Goal: Task Accomplishment & Management: Manage account settings

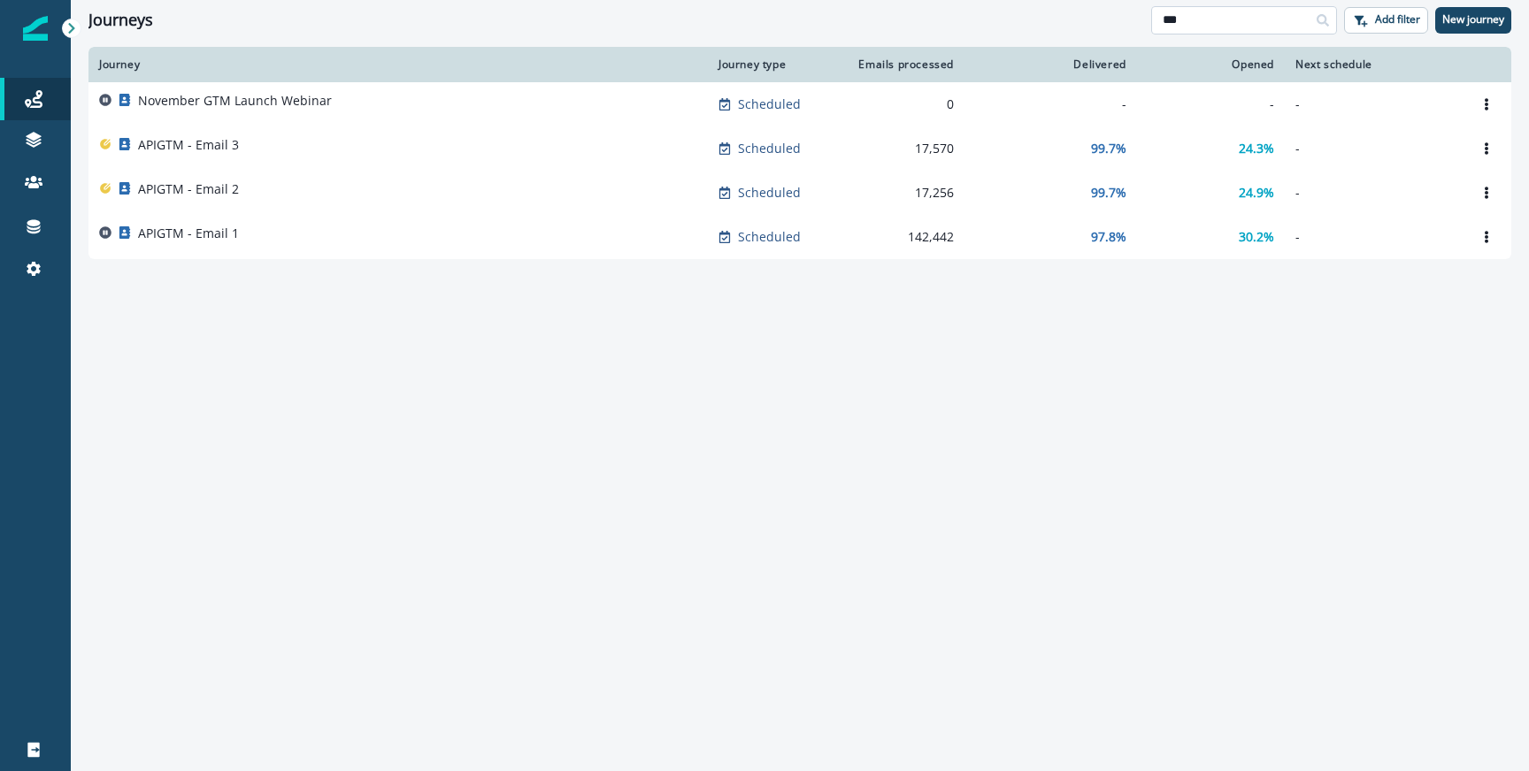
click at [1215, 21] on input "***" at bounding box center [1244, 20] width 186 height 28
type input "**"
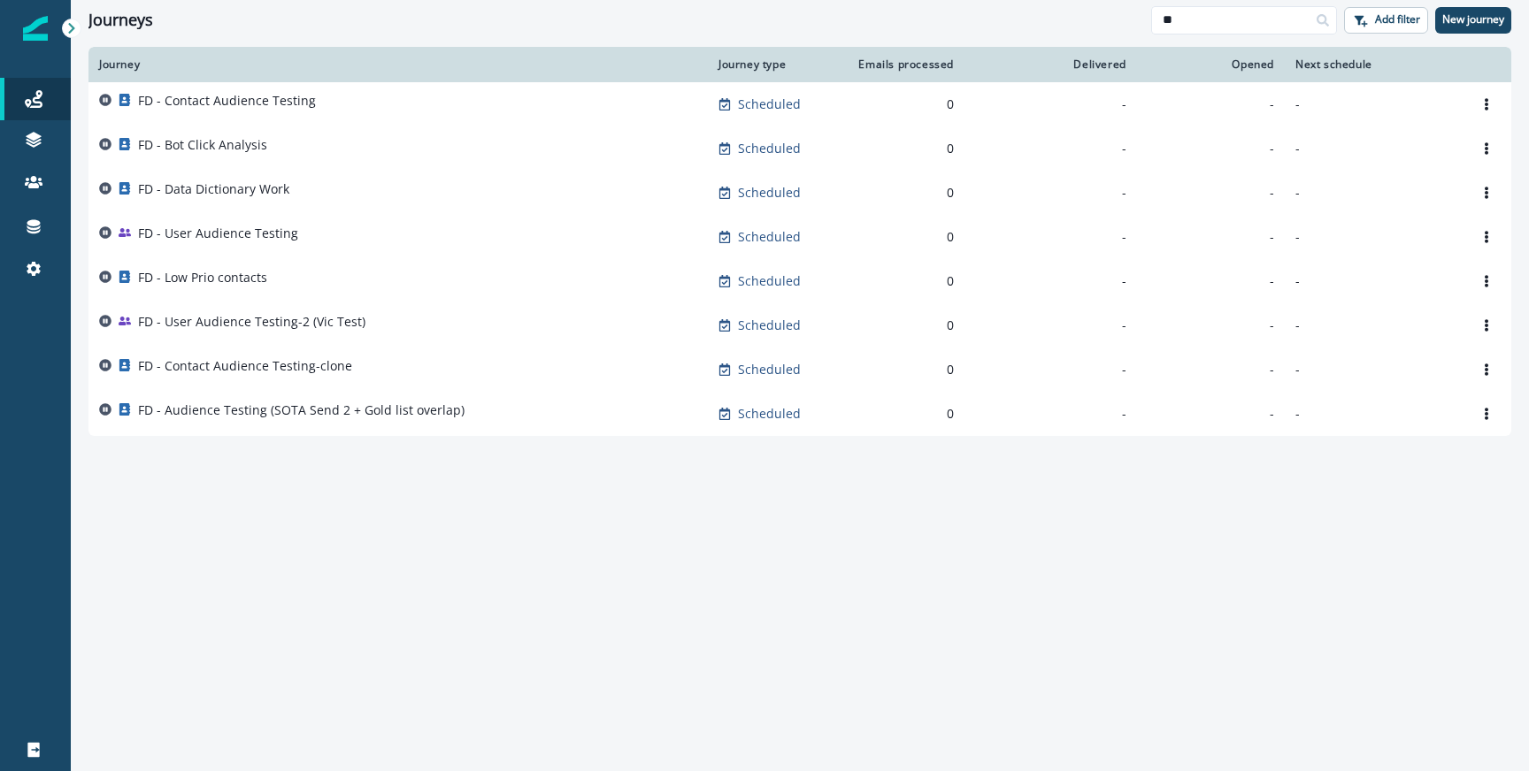
type input "**"
click at [311, 95] on div "FD - Contact Audience Testing" at bounding box center [398, 104] width 598 height 25
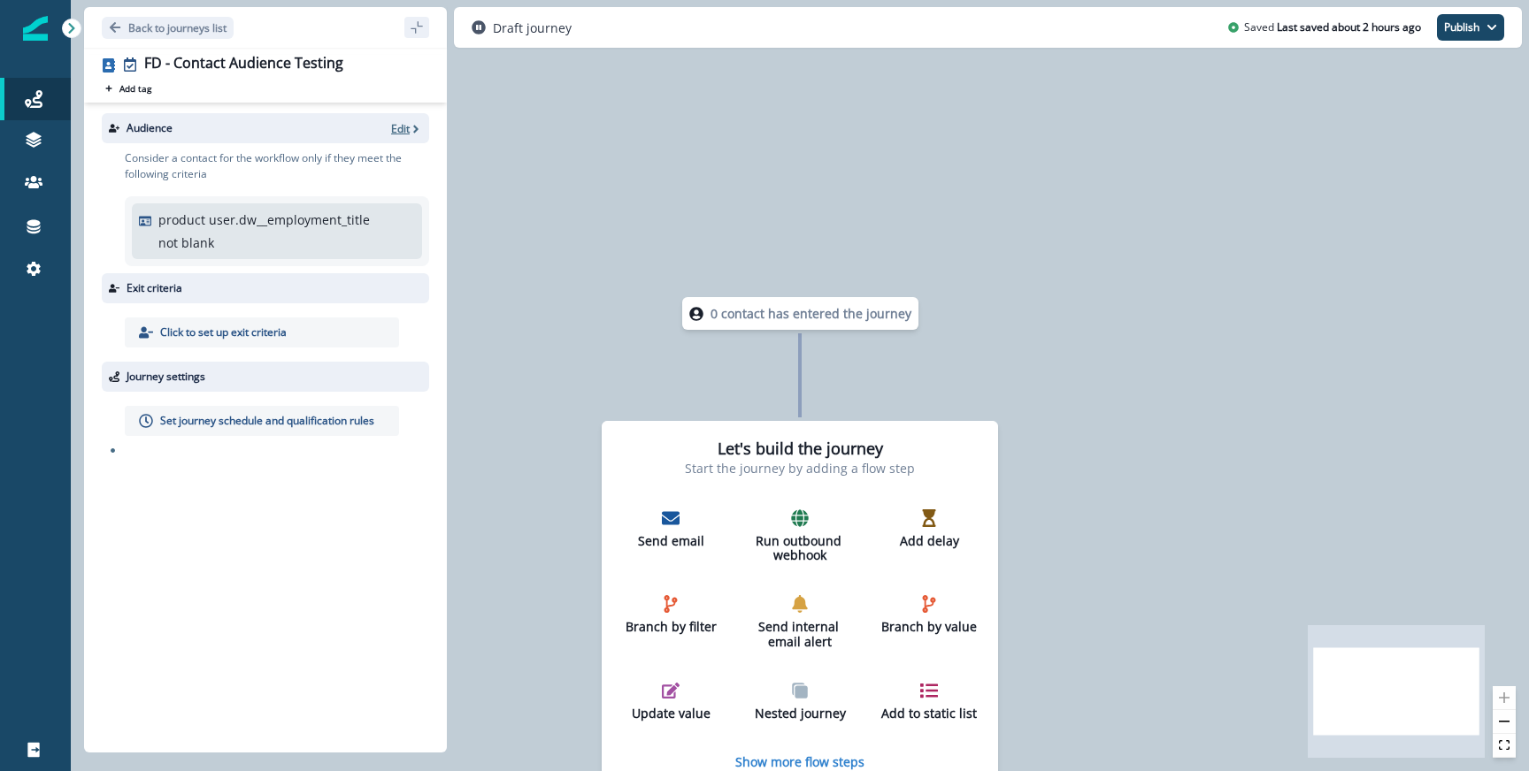
click at [403, 127] on p "Edit" at bounding box center [400, 128] width 19 height 15
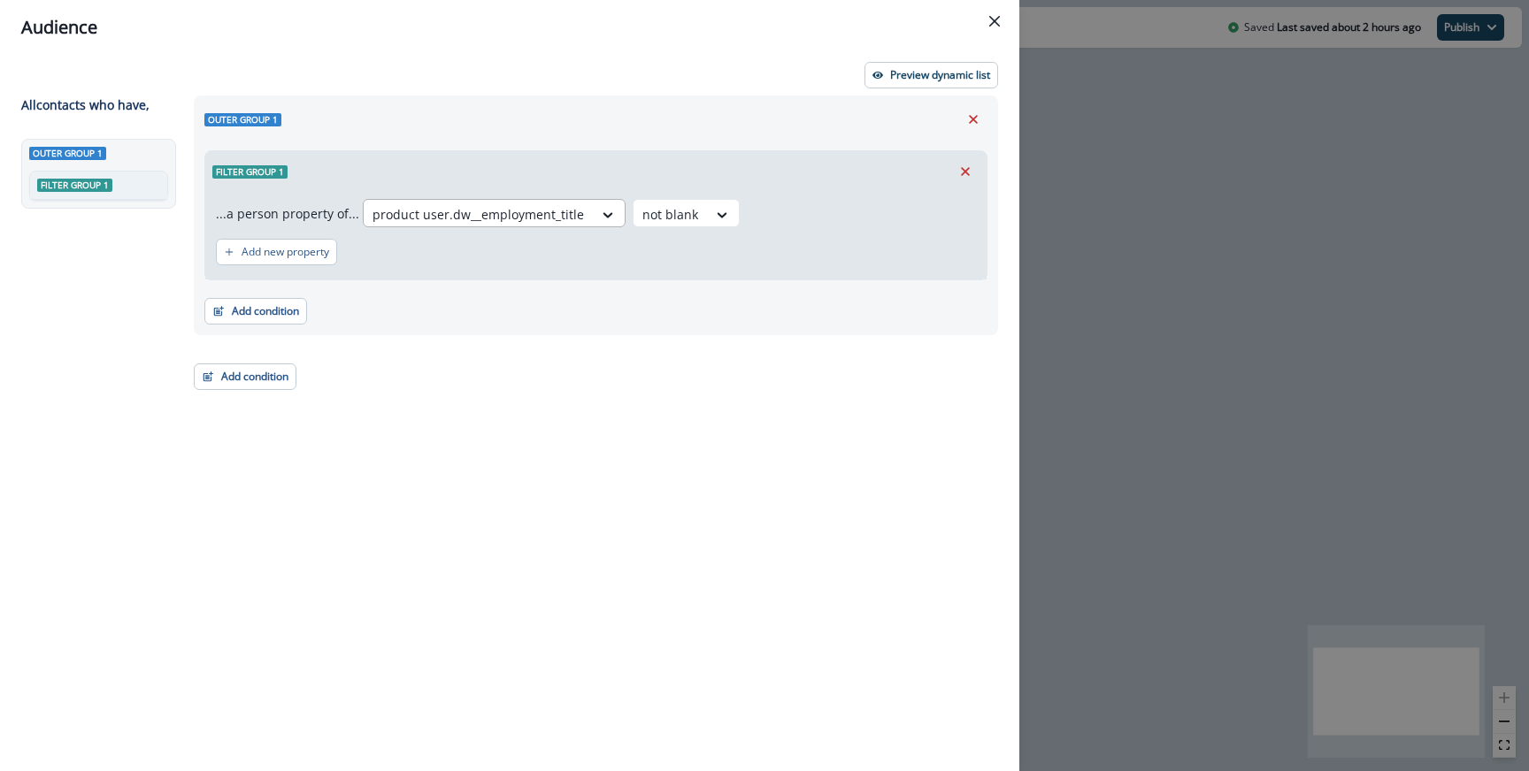
click at [482, 215] on div at bounding box center [477, 214] width 211 height 22
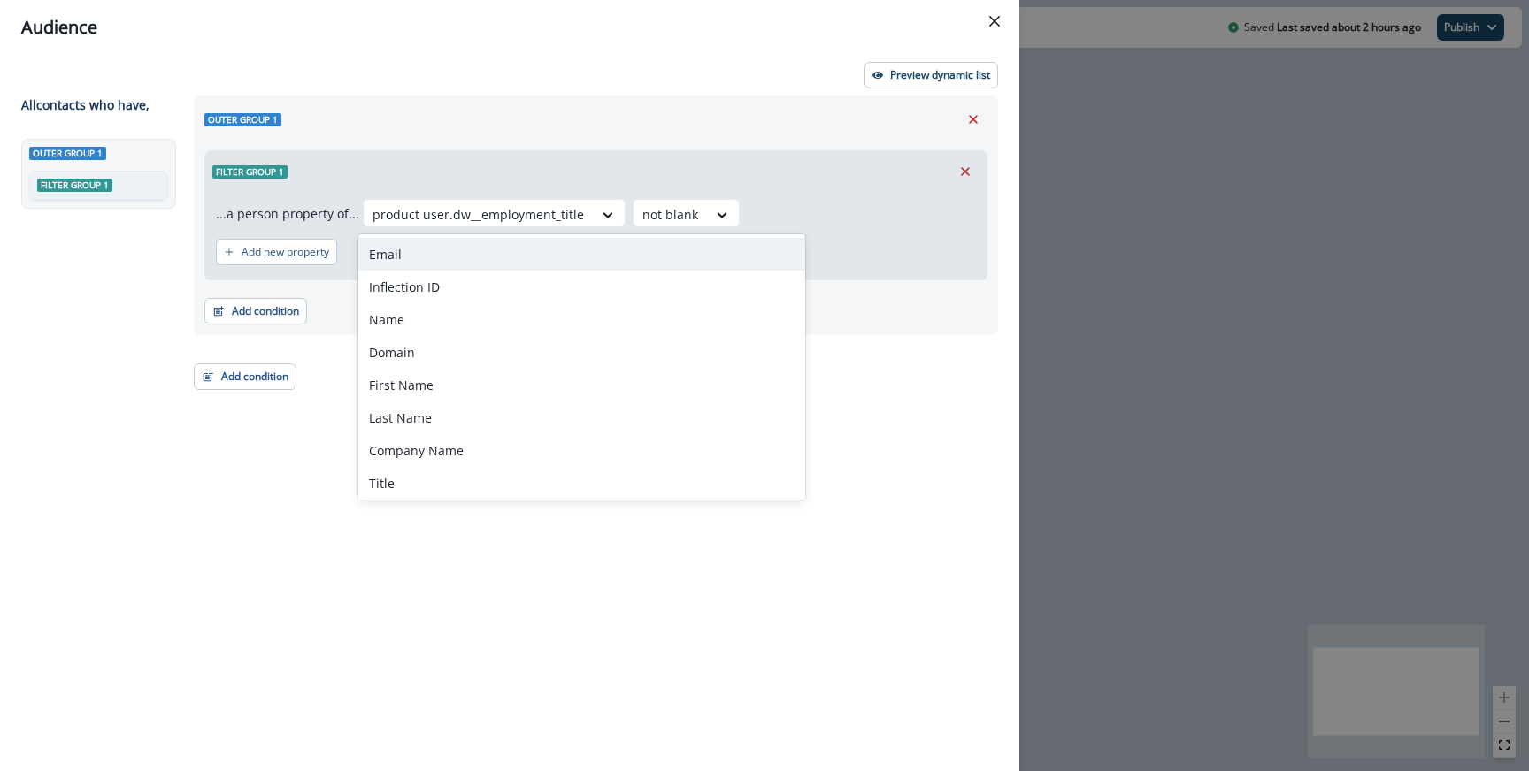
click at [444, 244] on div "Email" at bounding box center [581, 254] width 447 height 33
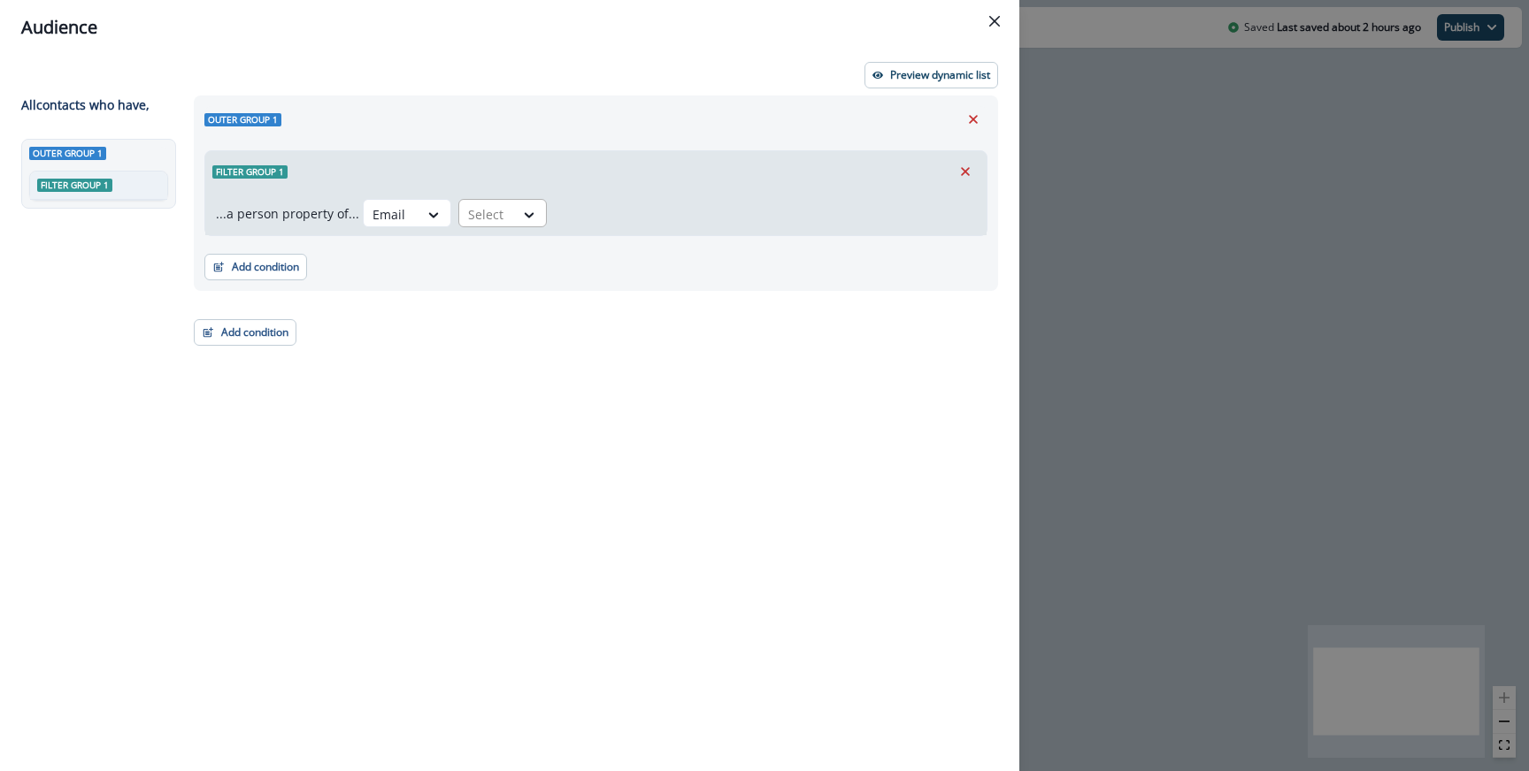
click at [493, 223] on div at bounding box center [486, 214] width 37 height 22
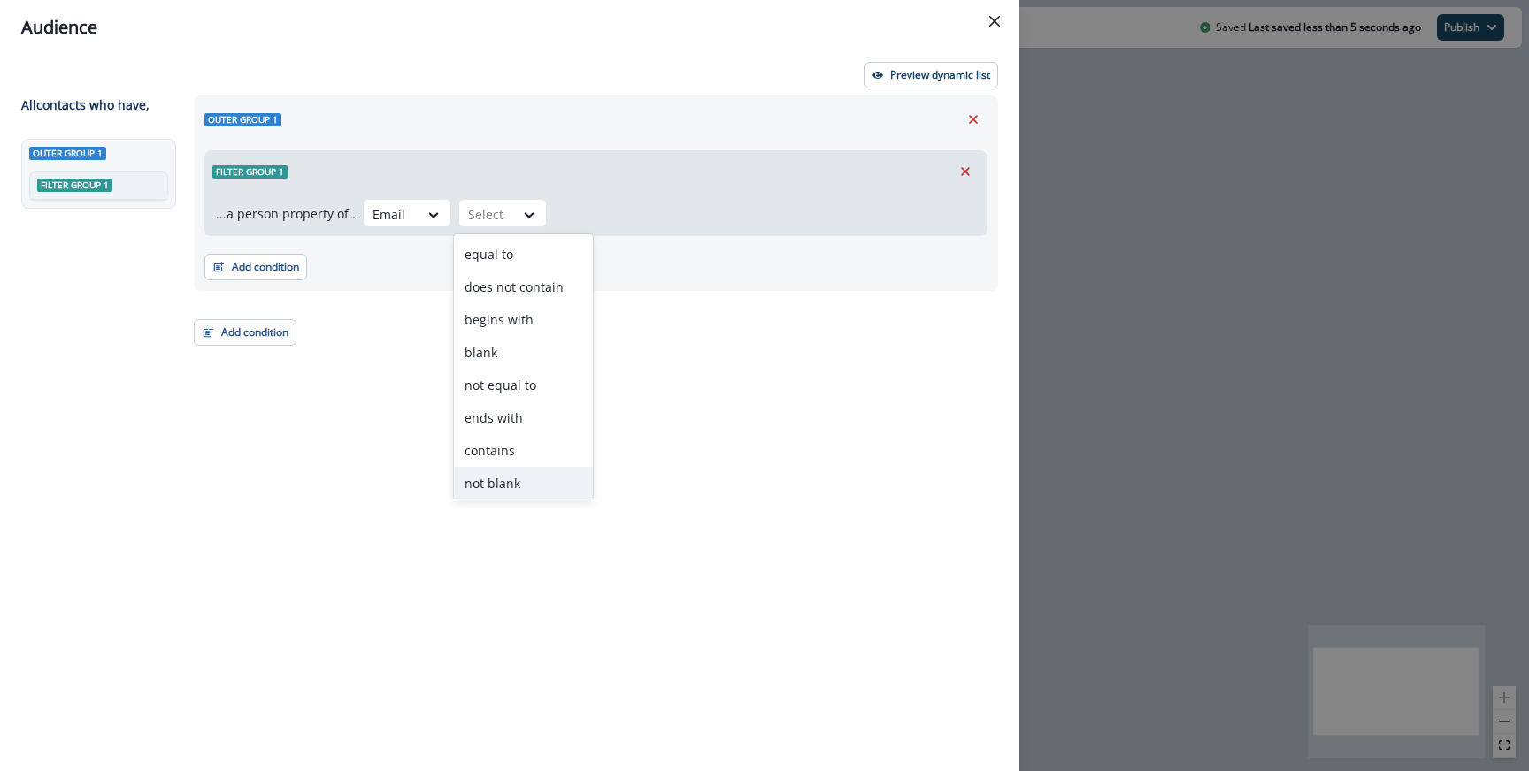
click at [514, 479] on div "not blank" at bounding box center [523, 483] width 139 height 33
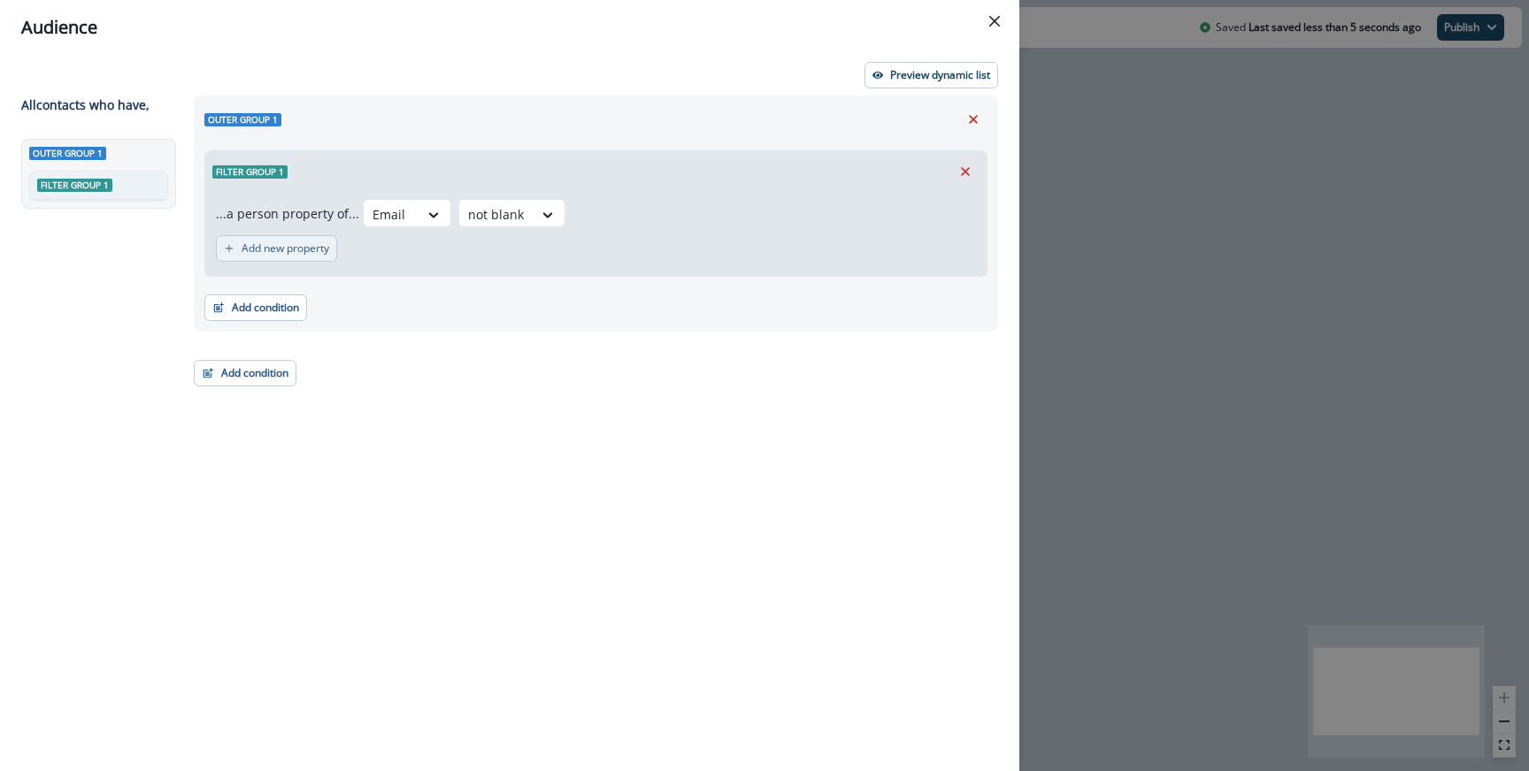
click at [271, 236] on button "Add new property" at bounding box center [276, 248] width 121 height 27
click at [299, 260] on div at bounding box center [311, 258] width 37 height 22
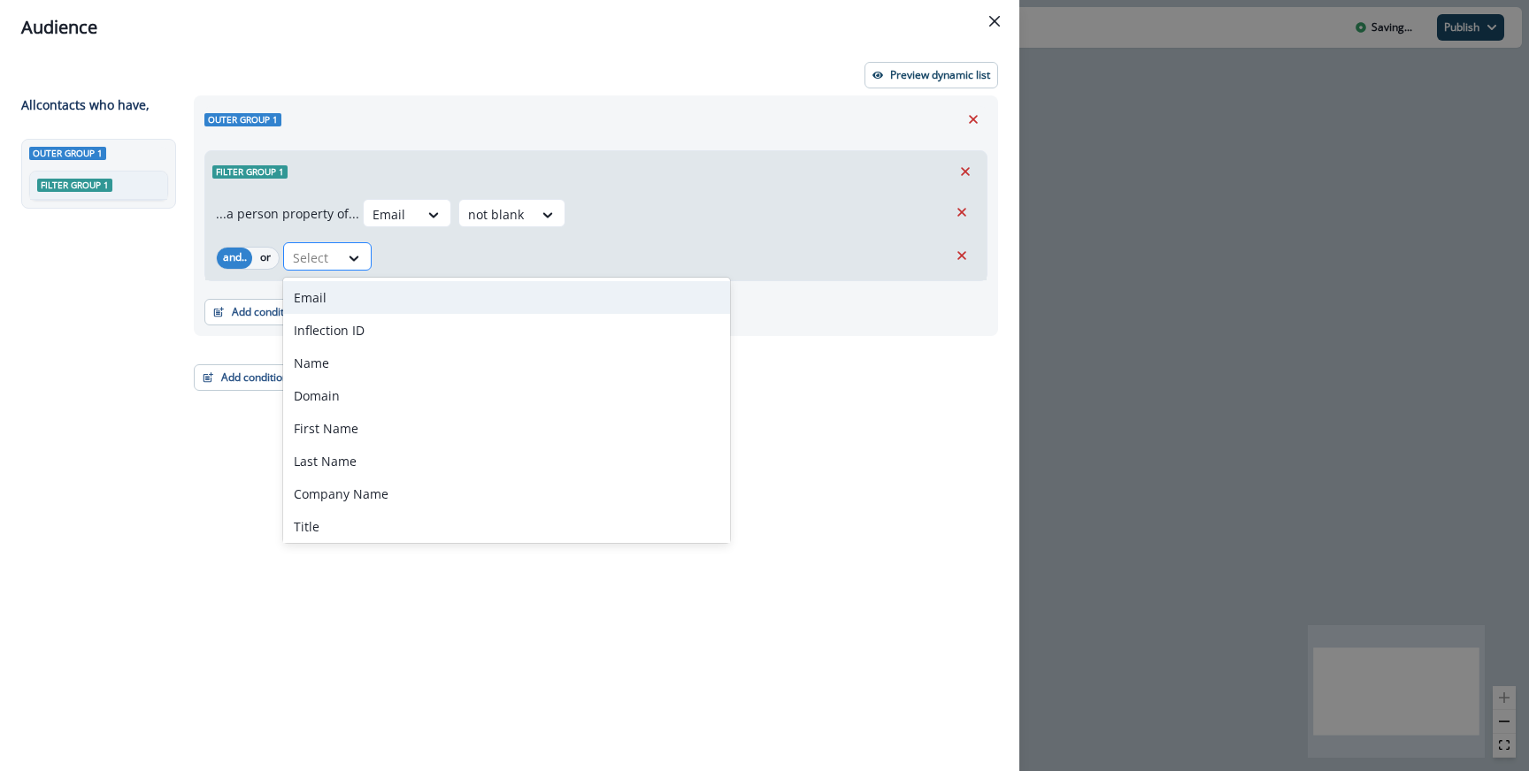
type input "*"
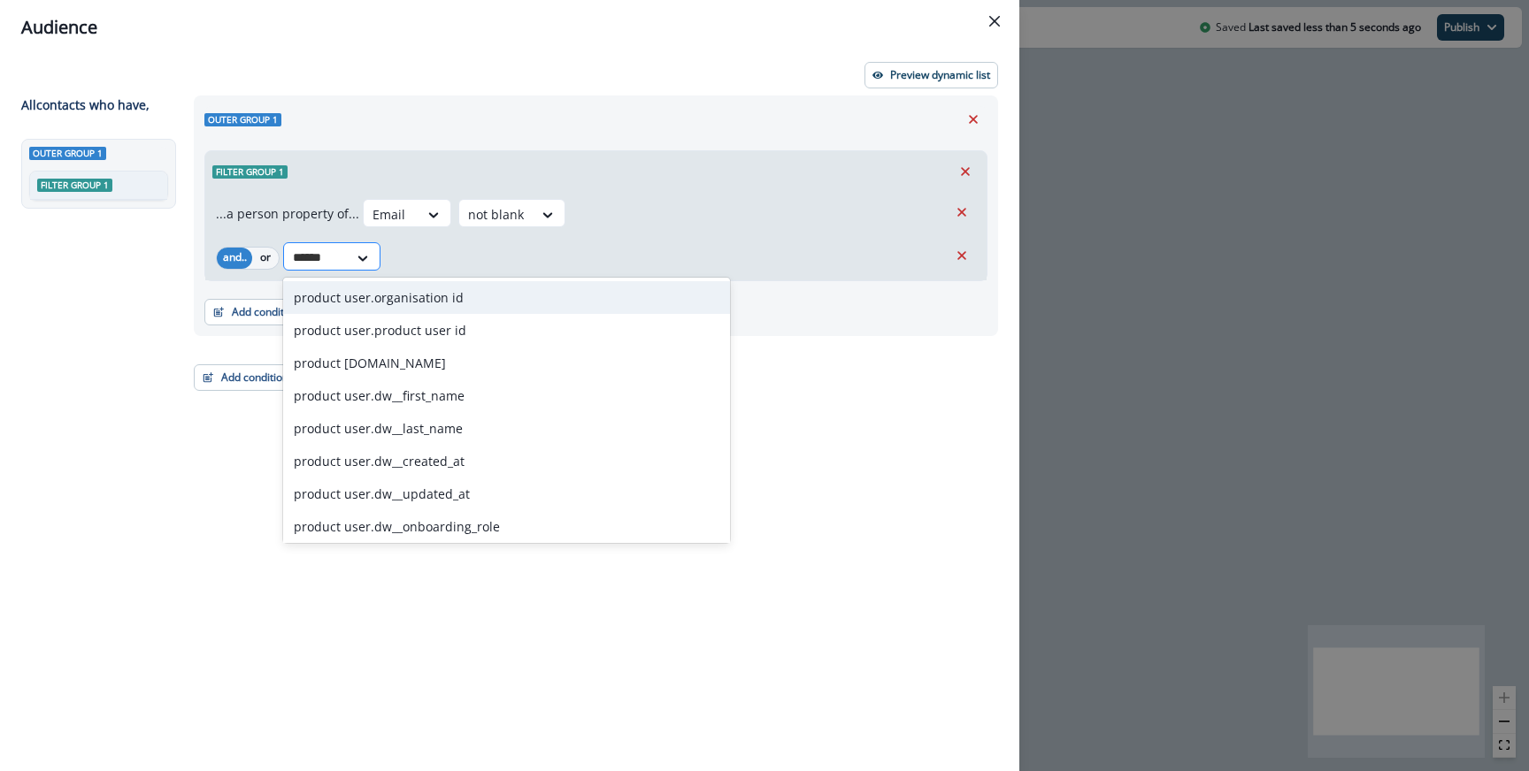
type input "*******"
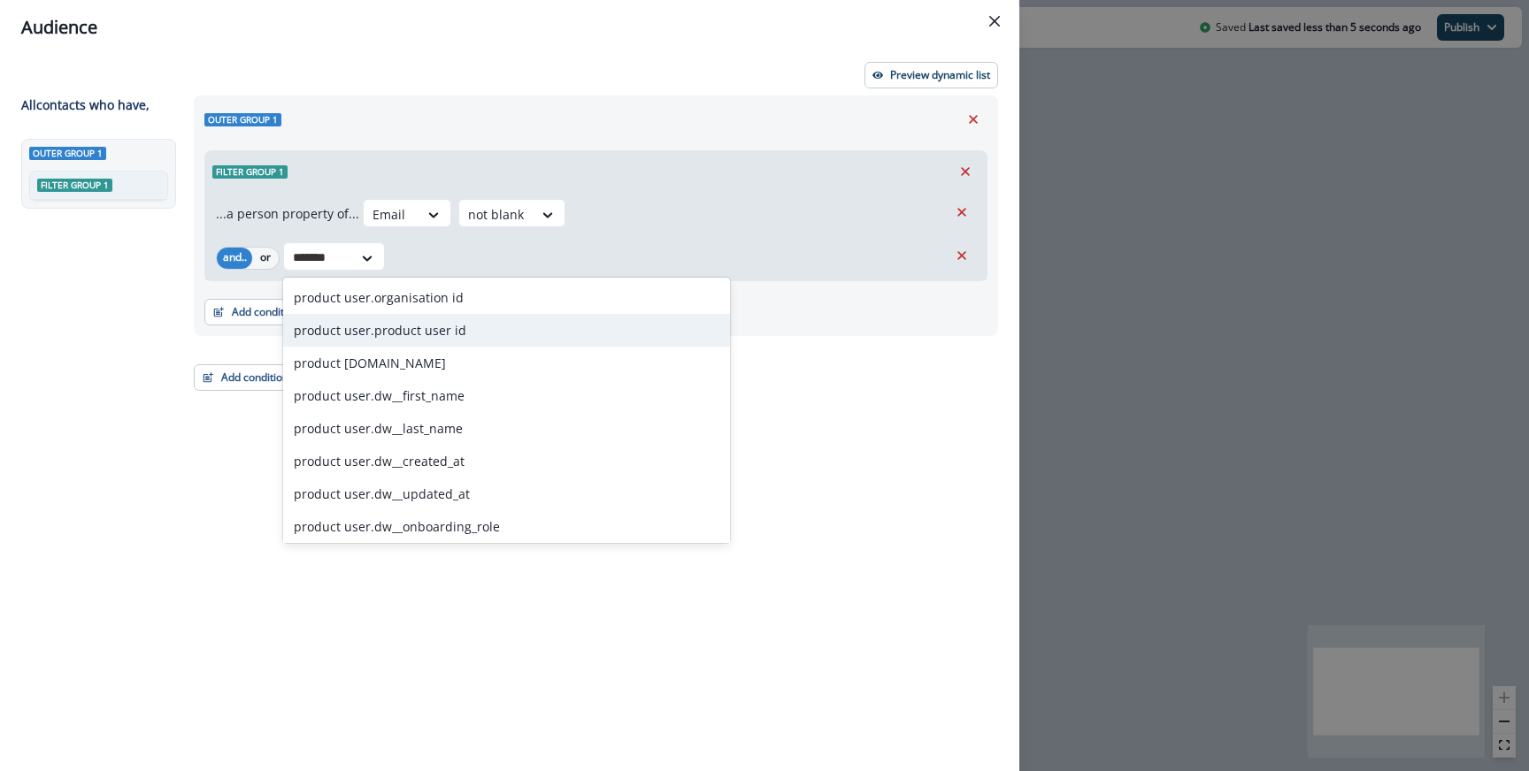
click at [329, 328] on div "product user.product user id" at bounding box center [506, 330] width 447 height 33
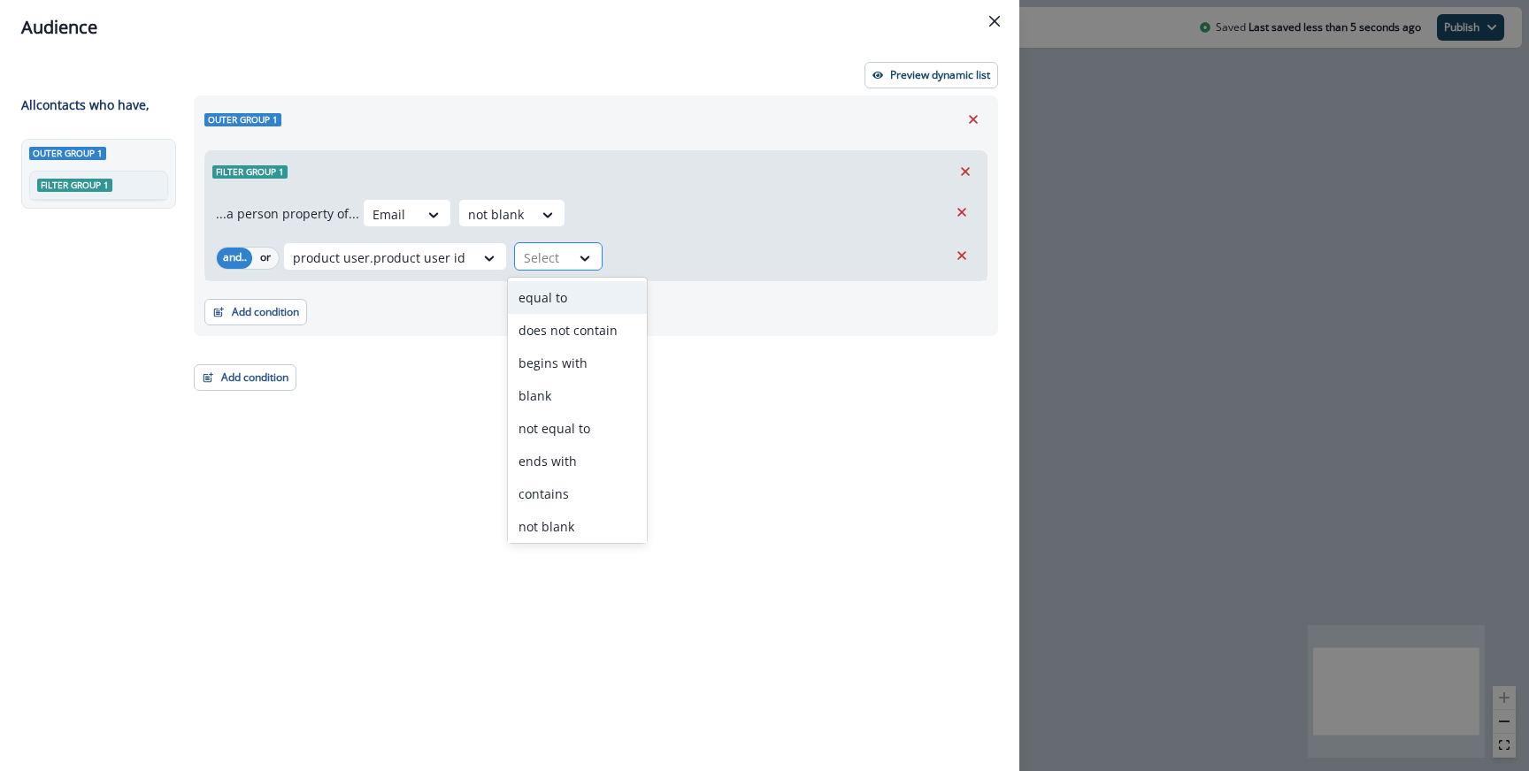
click at [544, 270] on div "Select" at bounding box center [542, 257] width 55 height 29
click at [556, 394] on div "blank" at bounding box center [577, 396] width 139 height 33
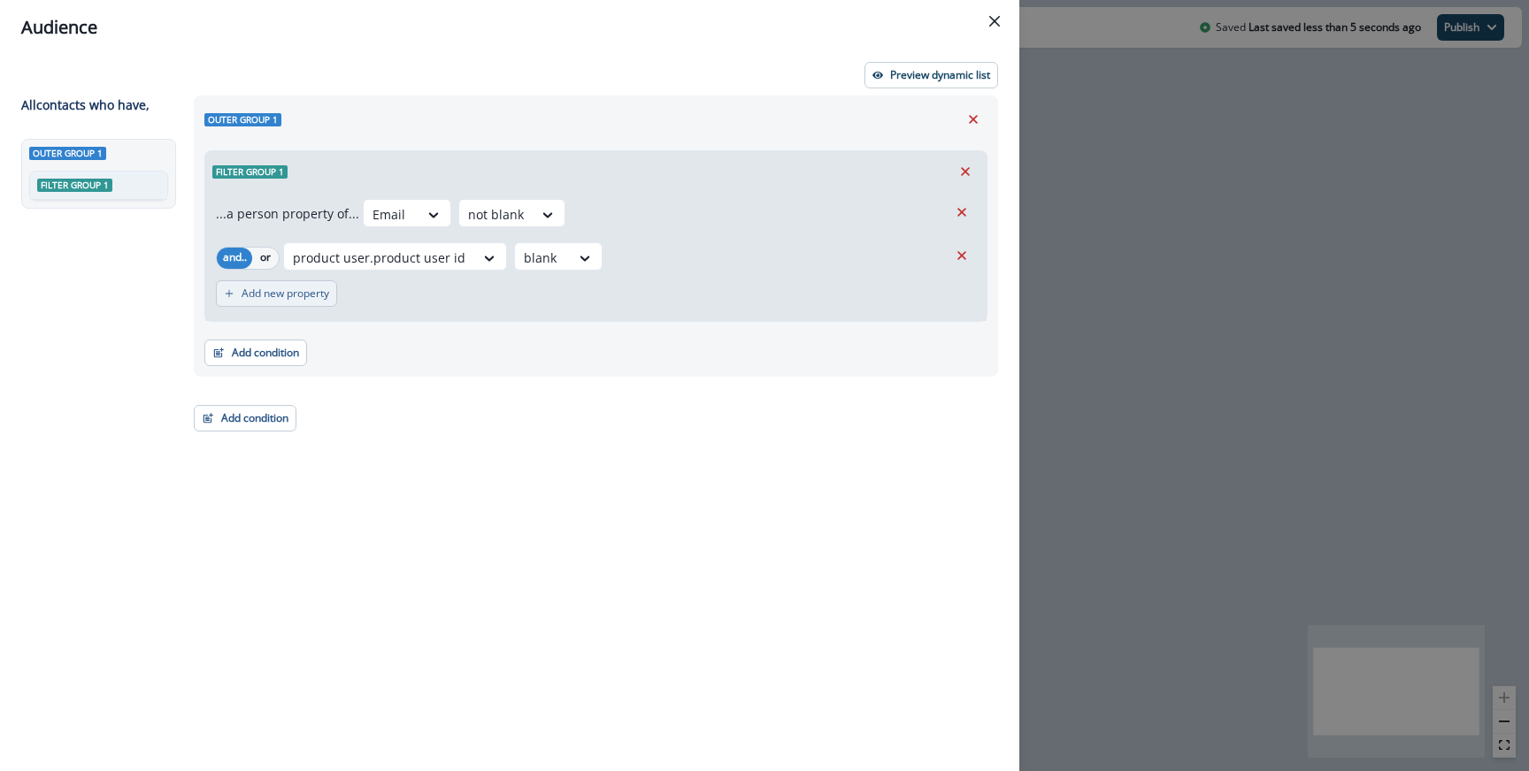
click at [280, 299] on p "Add new property" at bounding box center [286, 294] width 88 height 12
click at [316, 299] on div at bounding box center [311, 303] width 37 height 22
type input "*"
type input "******"
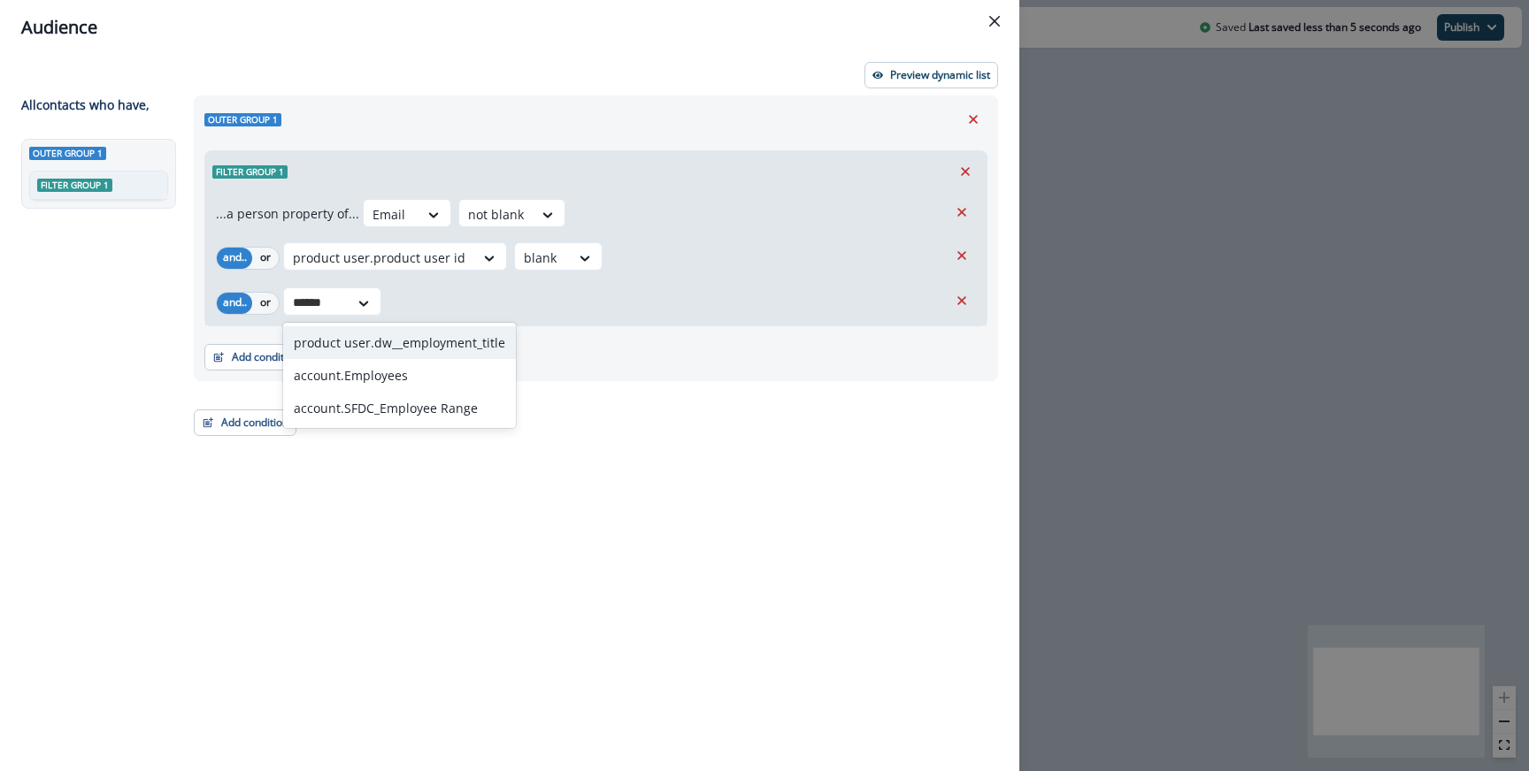
click at [426, 343] on div "product user.dw__employment_title" at bounding box center [399, 342] width 233 height 33
click at [586, 310] on div at bounding box center [581, 303] width 37 height 22
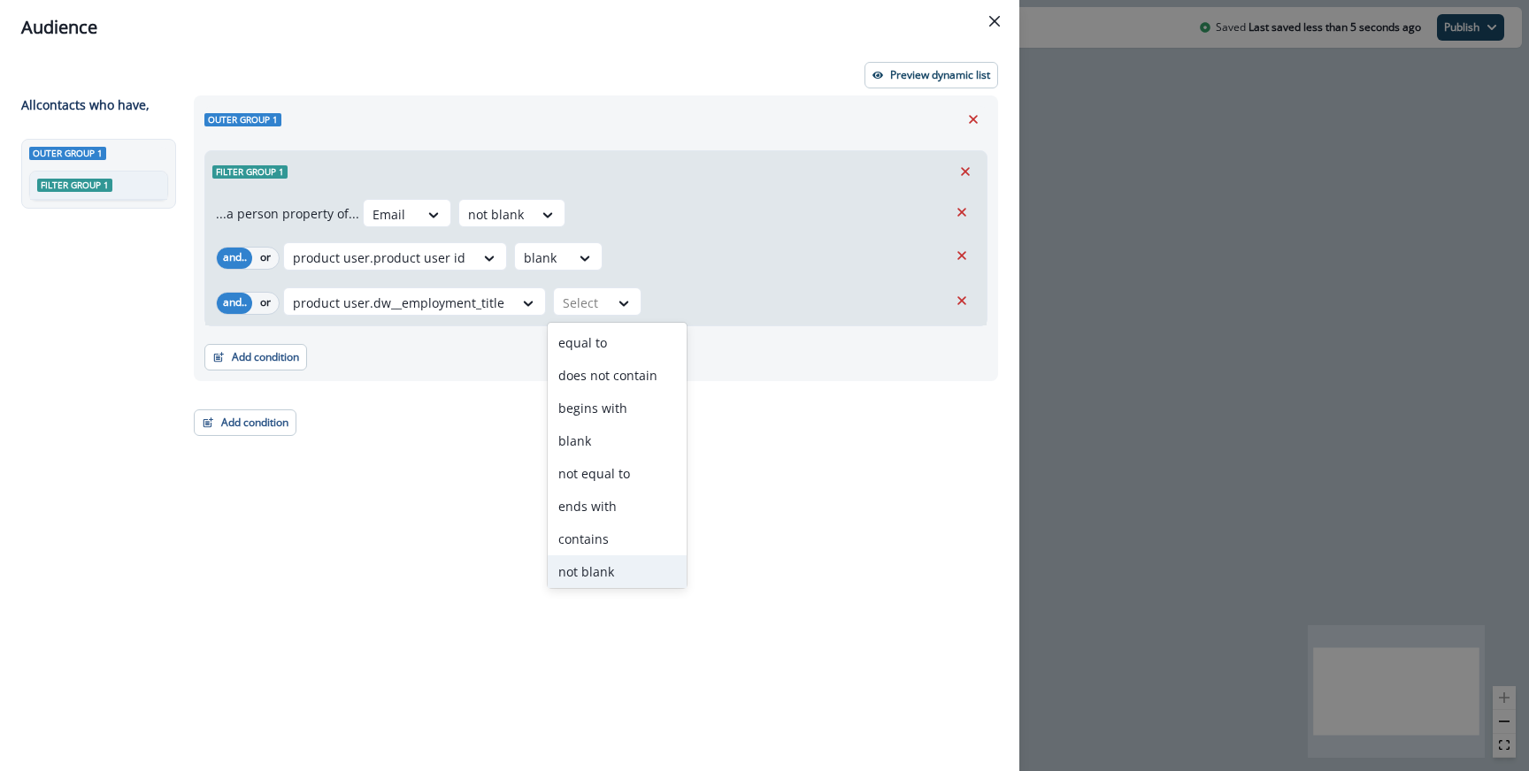
click at [598, 566] on div "not blank" at bounding box center [617, 572] width 139 height 33
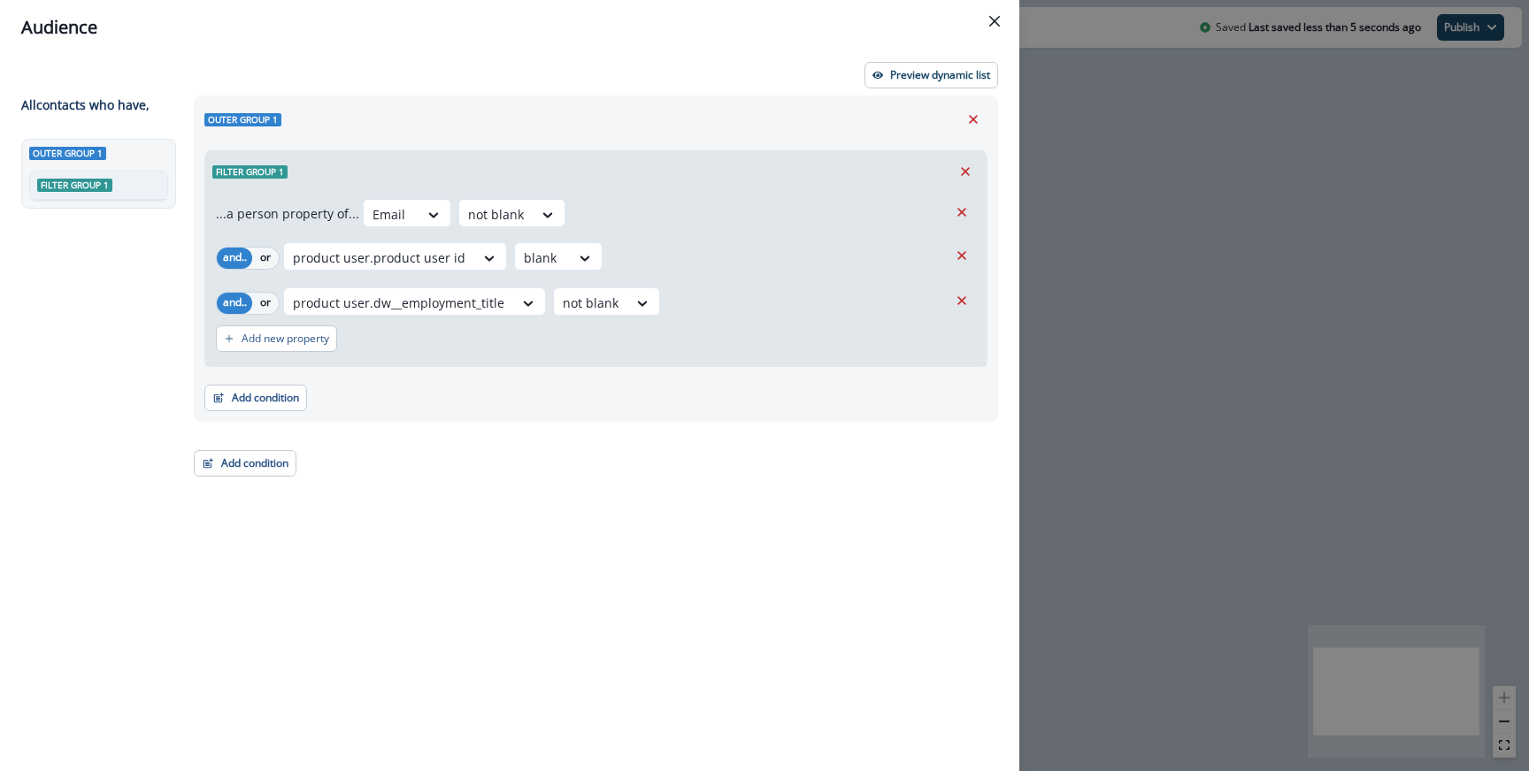
click at [954, 58] on div "Preview dynamic list All contact s who have, Outer group 1 Filter group 1 Outer…" at bounding box center [509, 413] width 1019 height 717
click at [942, 77] on p "Preview dynamic list" at bounding box center [940, 75] width 100 height 12
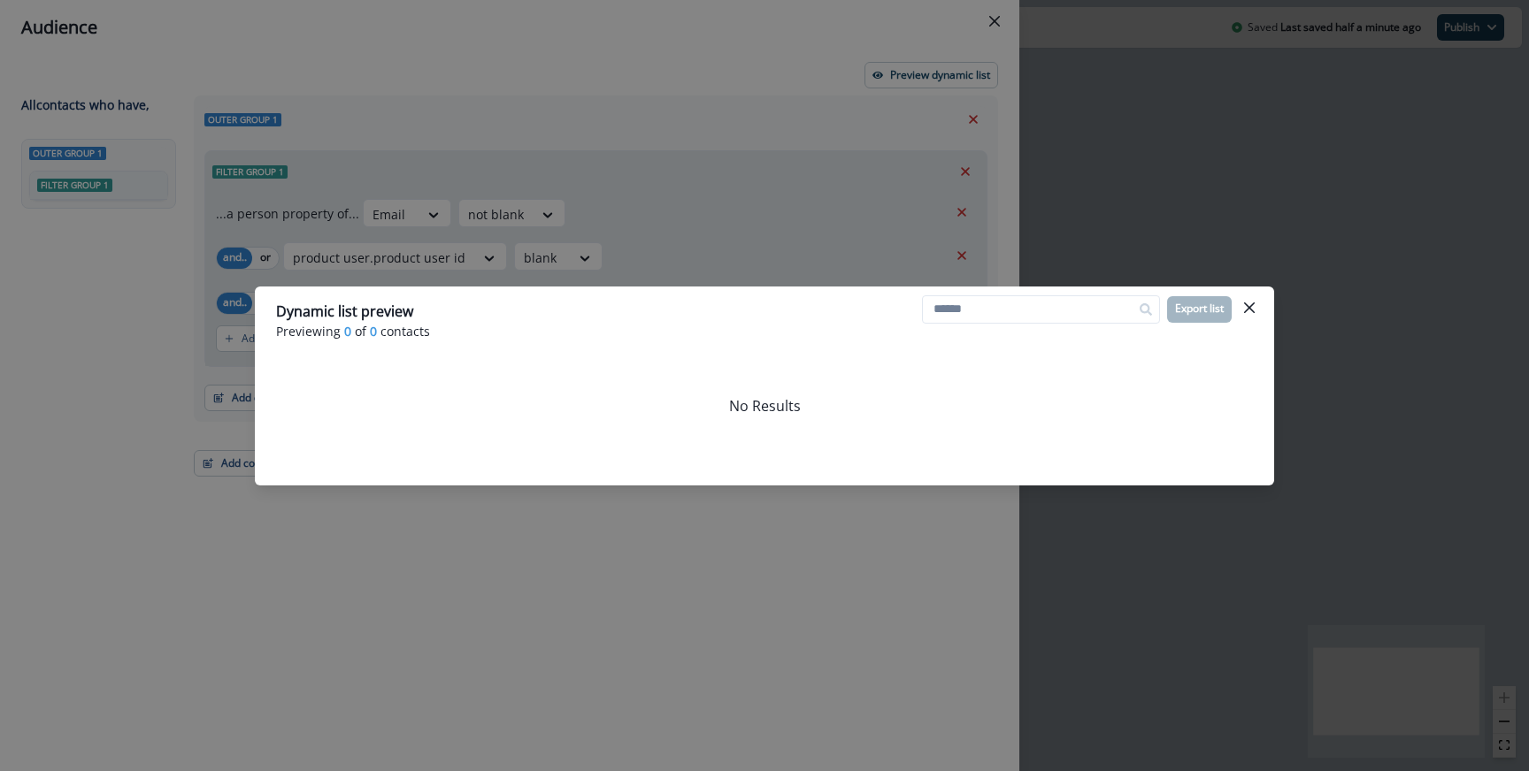
click at [728, 135] on div "Dynamic list preview Previewing 0 of 0 contacts Export list No Results" at bounding box center [764, 385] width 1529 height 771
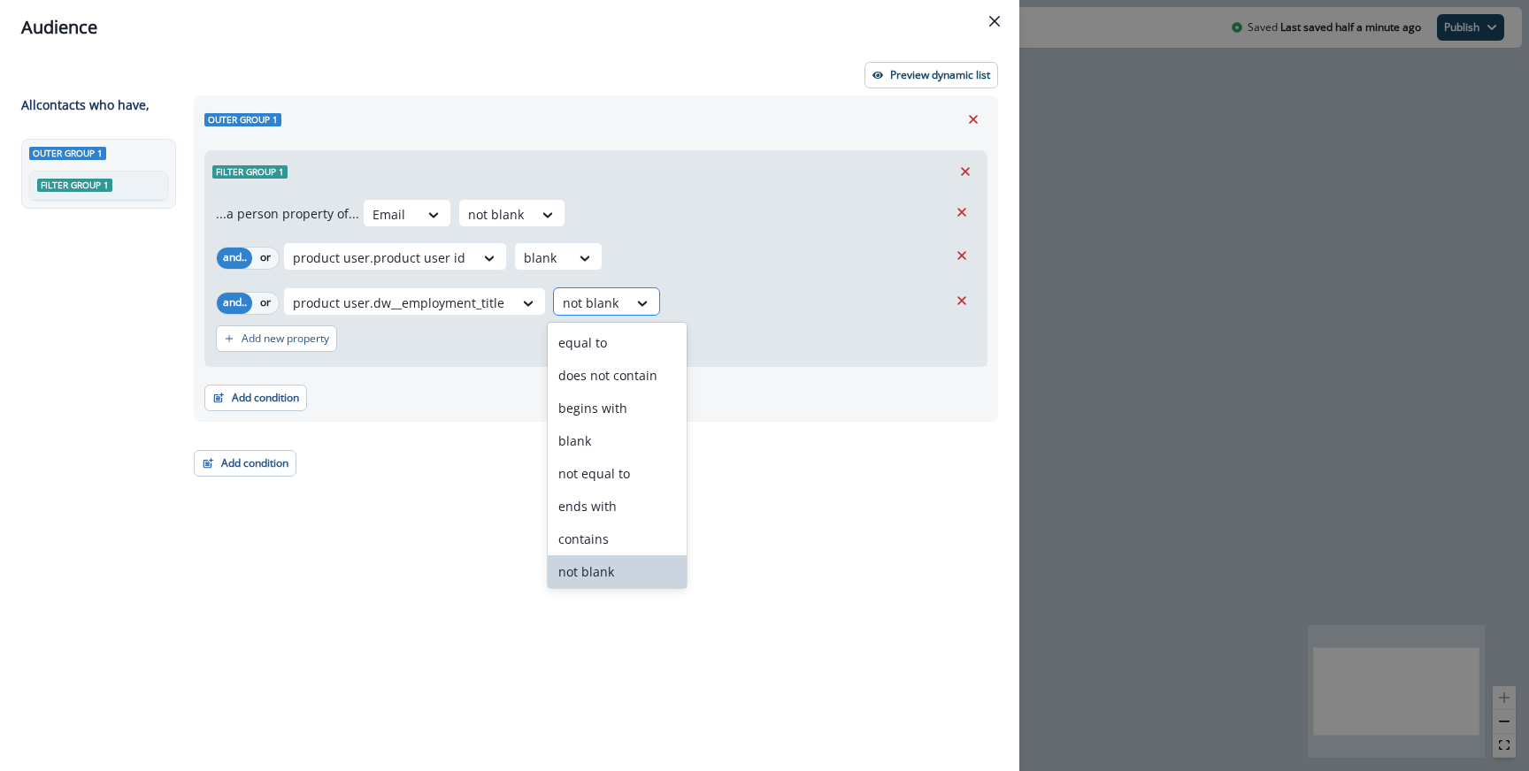
click at [598, 300] on div at bounding box center [591, 303] width 56 height 22
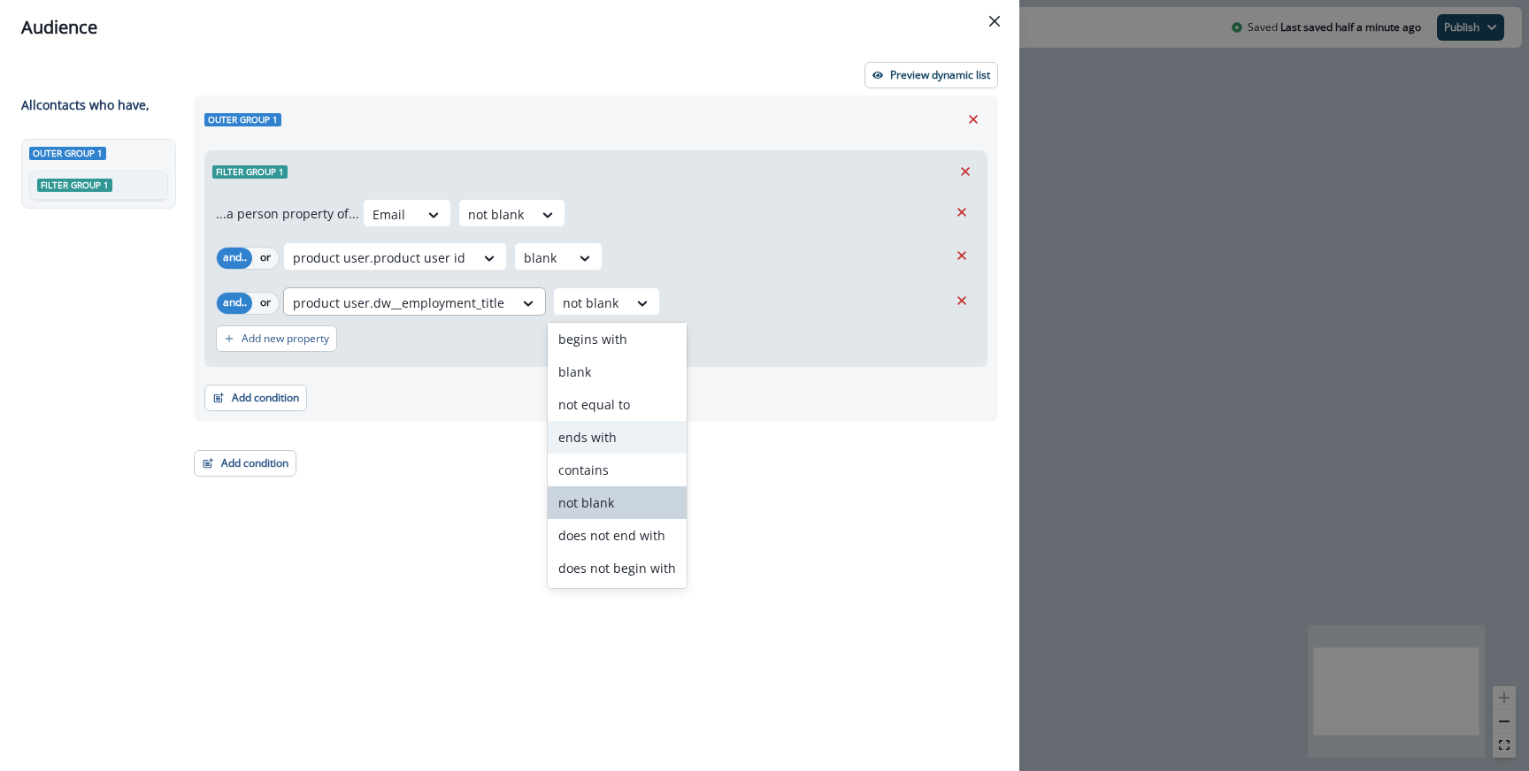
click at [423, 300] on div at bounding box center [398, 303] width 211 height 22
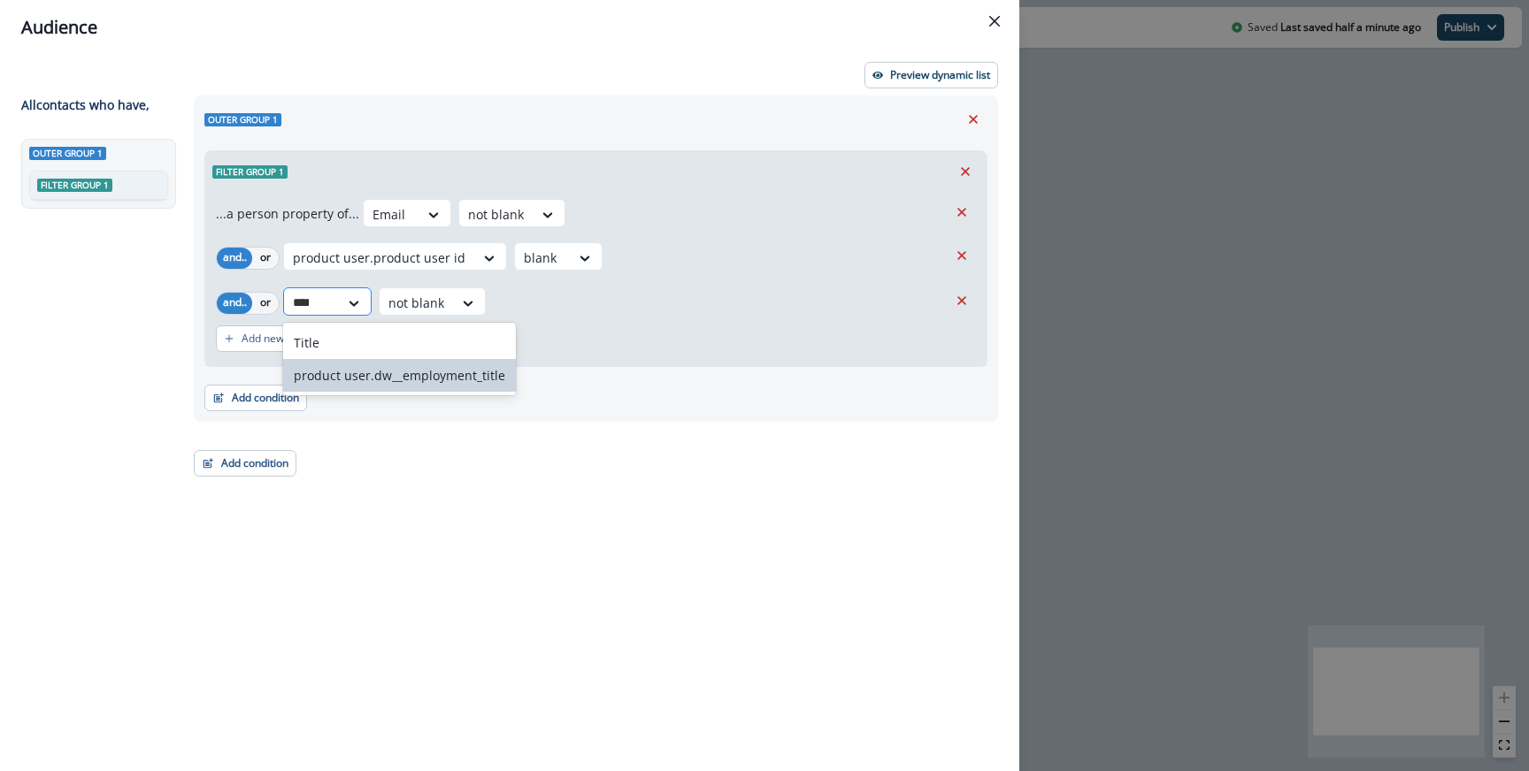
type input "*****"
click at [391, 338] on div "Title" at bounding box center [399, 342] width 233 height 33
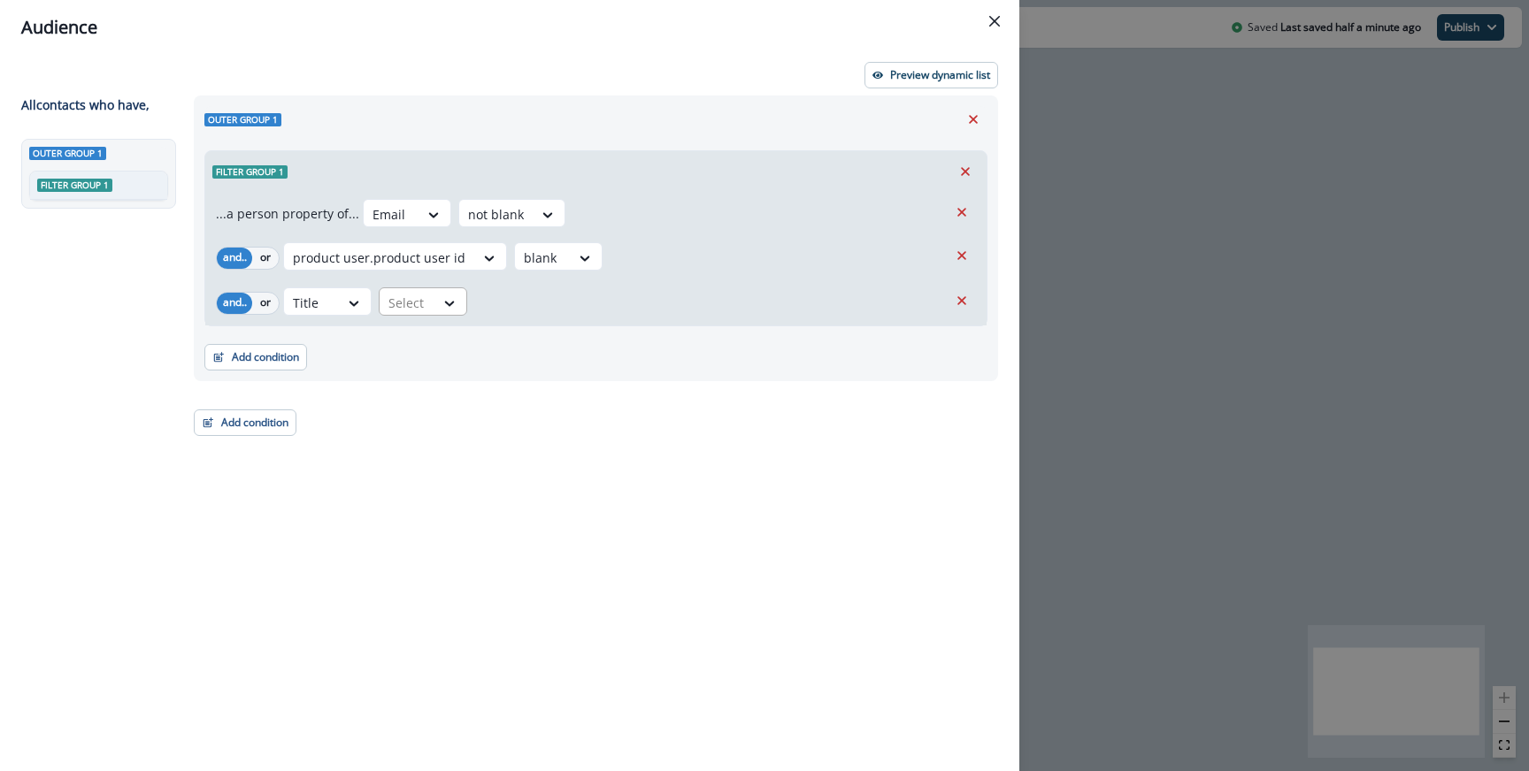
click at [410, 305] on div at bounding box center [406, 303] width 37 height 22
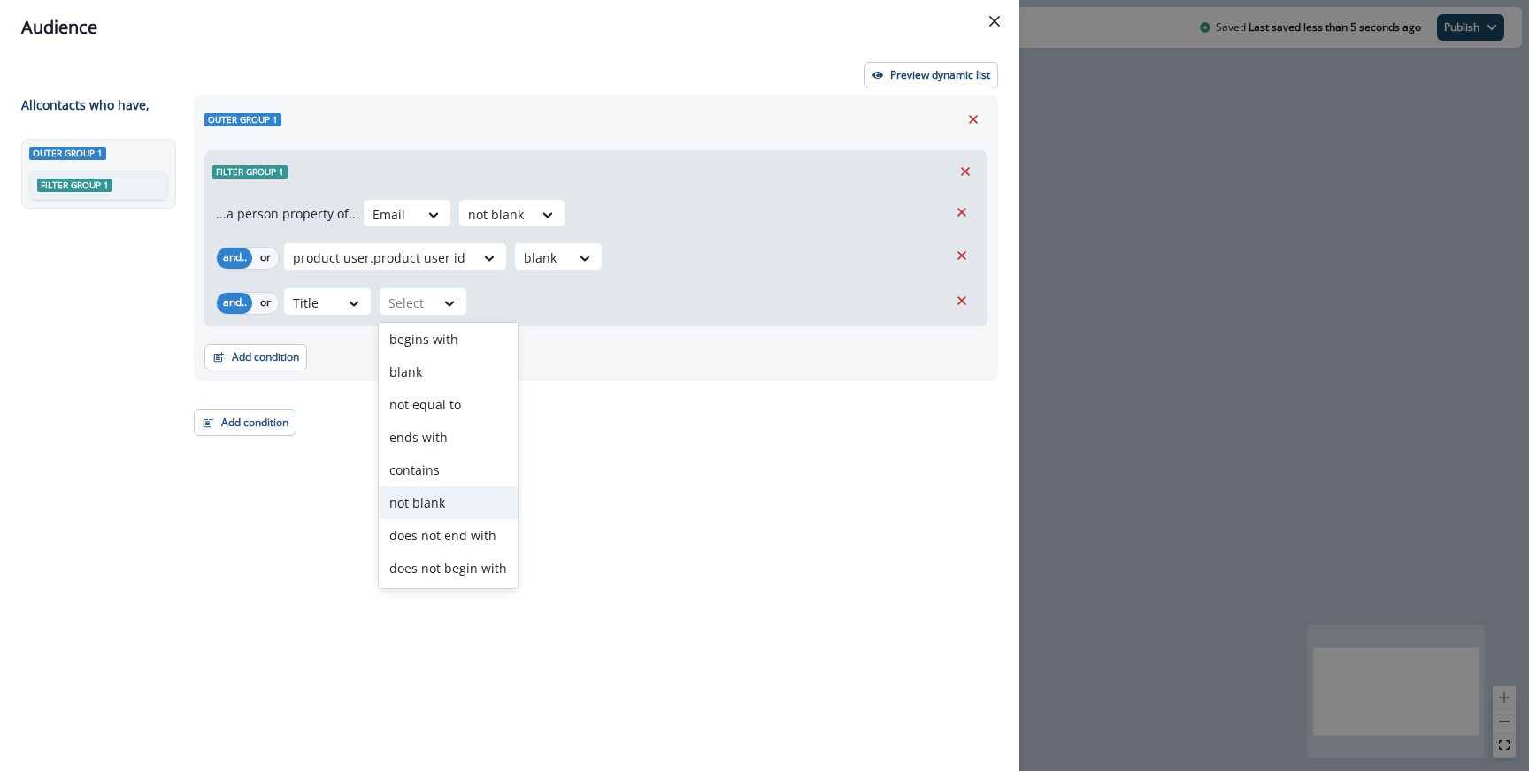
click at [446, 501] on div "not blank" at bounding box center [448, 503] width 139 height 33
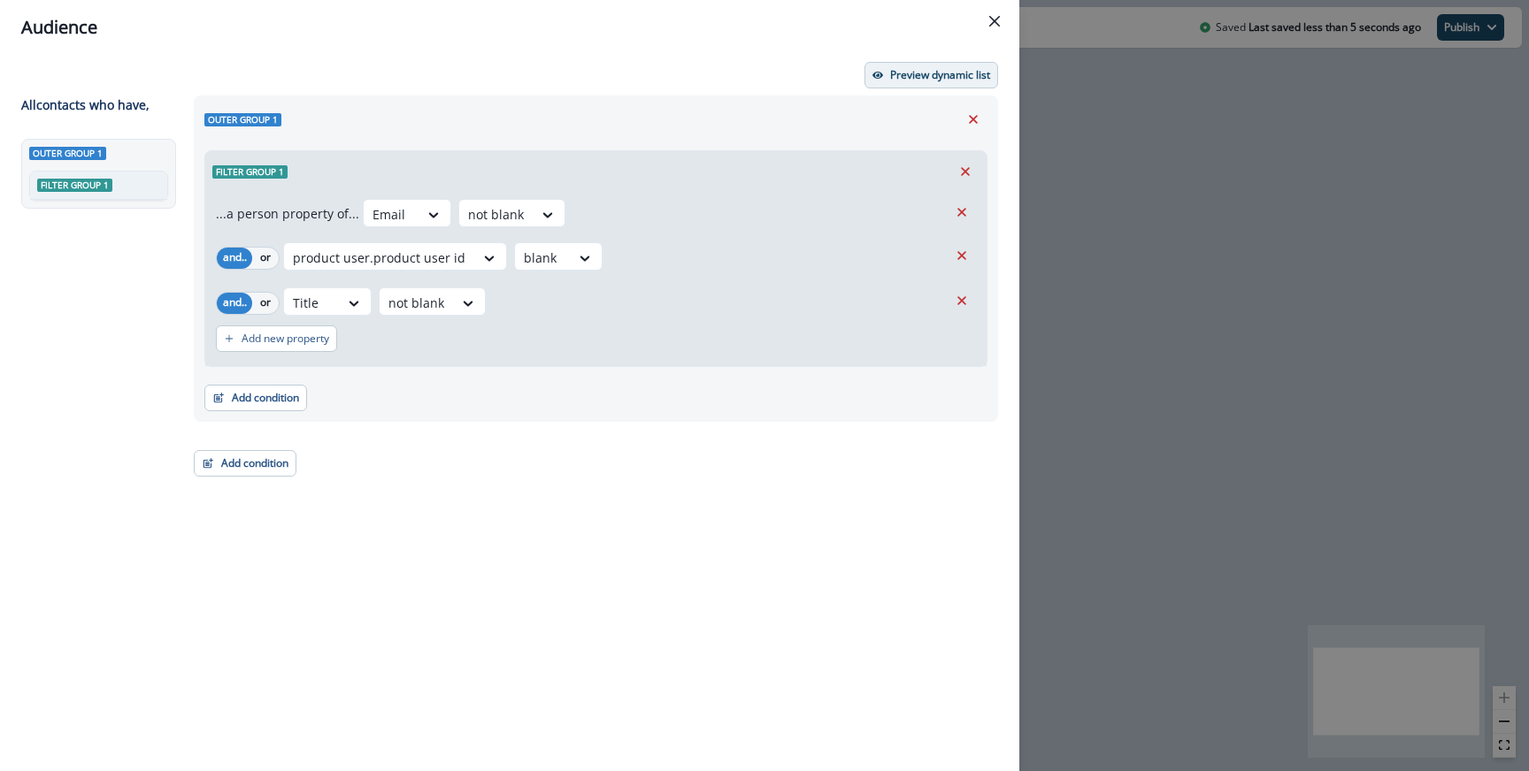
click at [882, 71] on button "Preview dynamic list" at bounding box center [931, 75] width 134 height 27
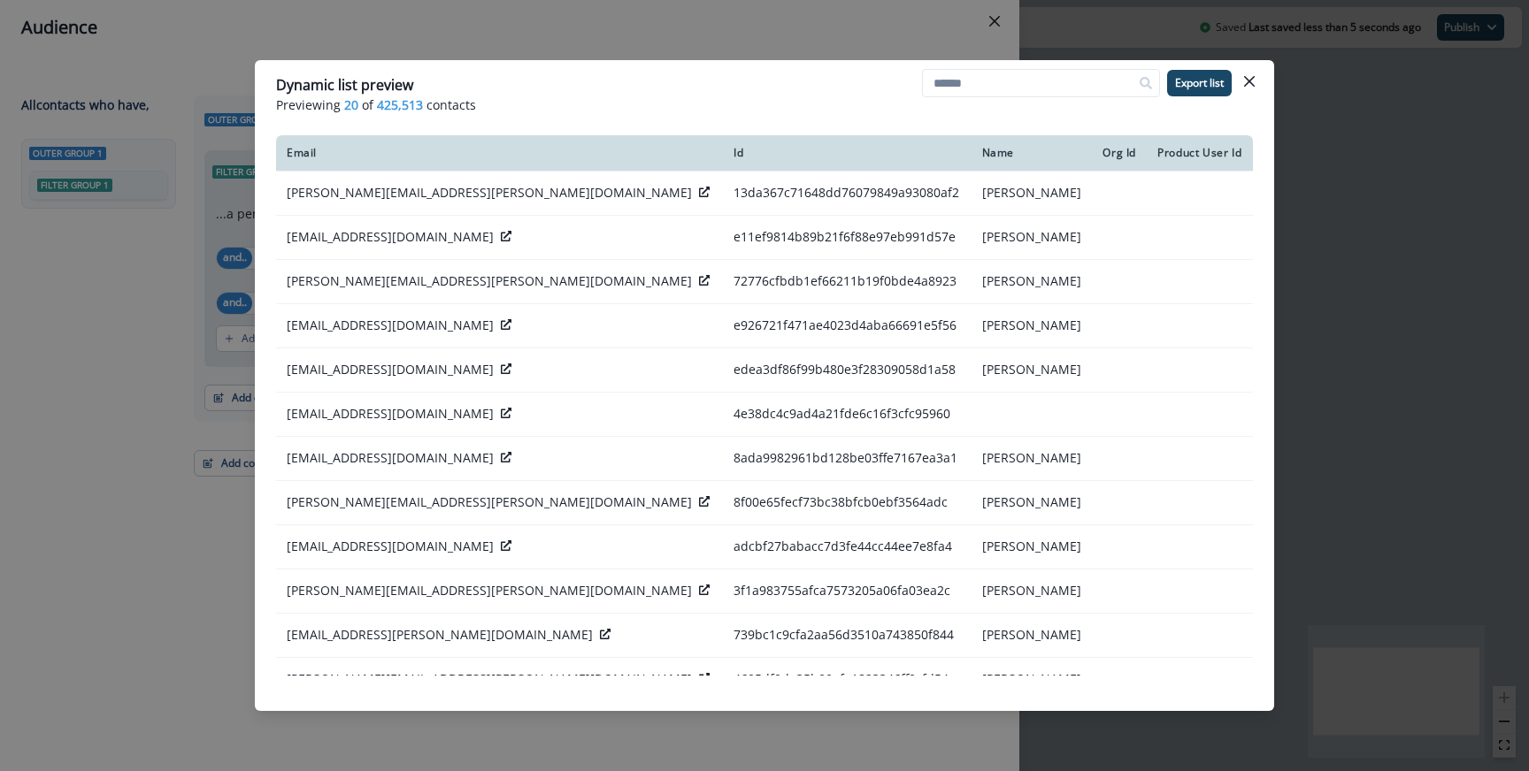
click at [859, 40] on div "Dynamic list preview Previewing 20 of 425,513 contacts Export list Email Id Nam…" at bounding box center [764, 385] width 1529 height 771
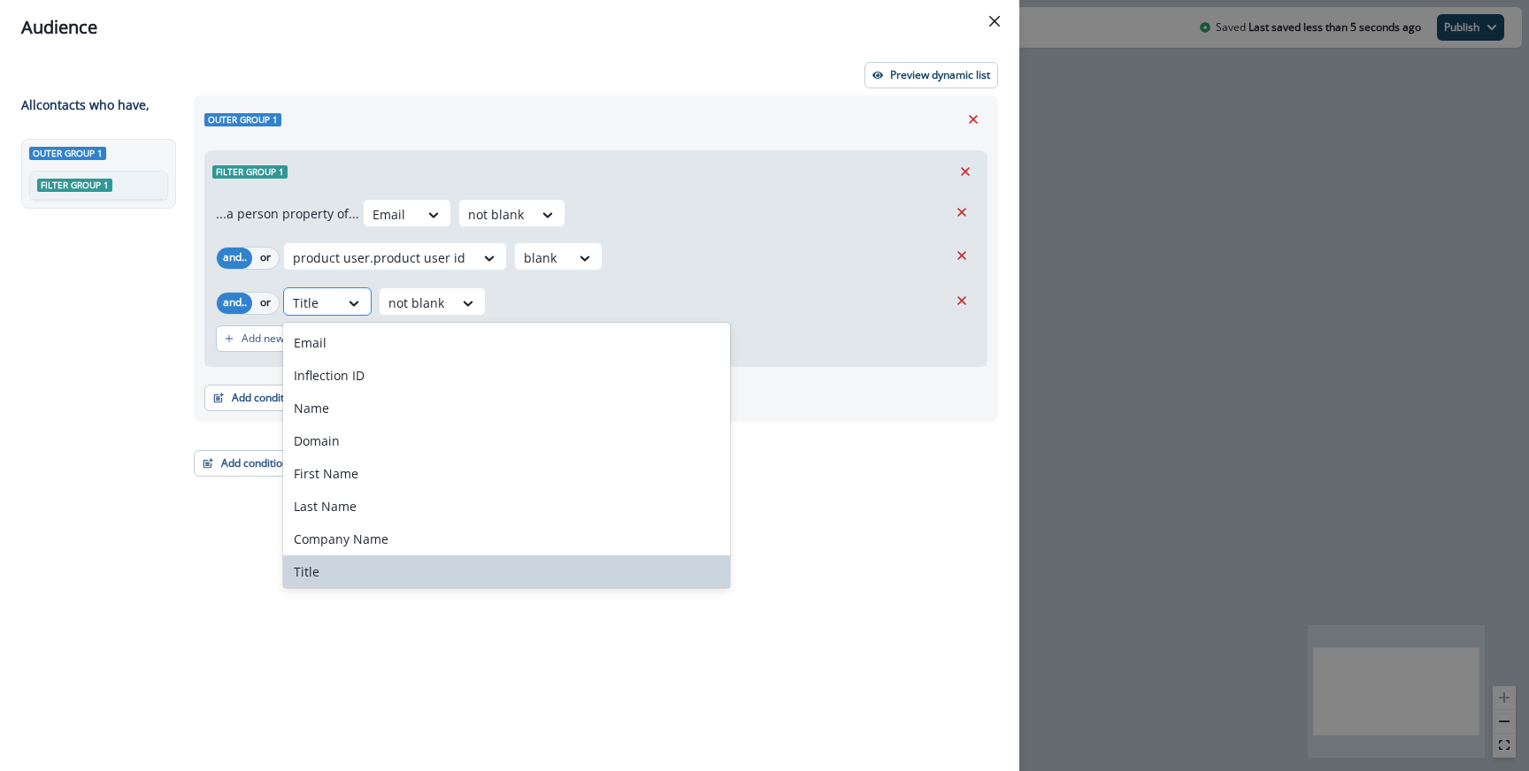
click at [329, 308] on div at bounding box center [311, 303] width 37 height 22
click at [798, 225] on div "Email not blank" at bounding box center [655, 213] width 585 height 28
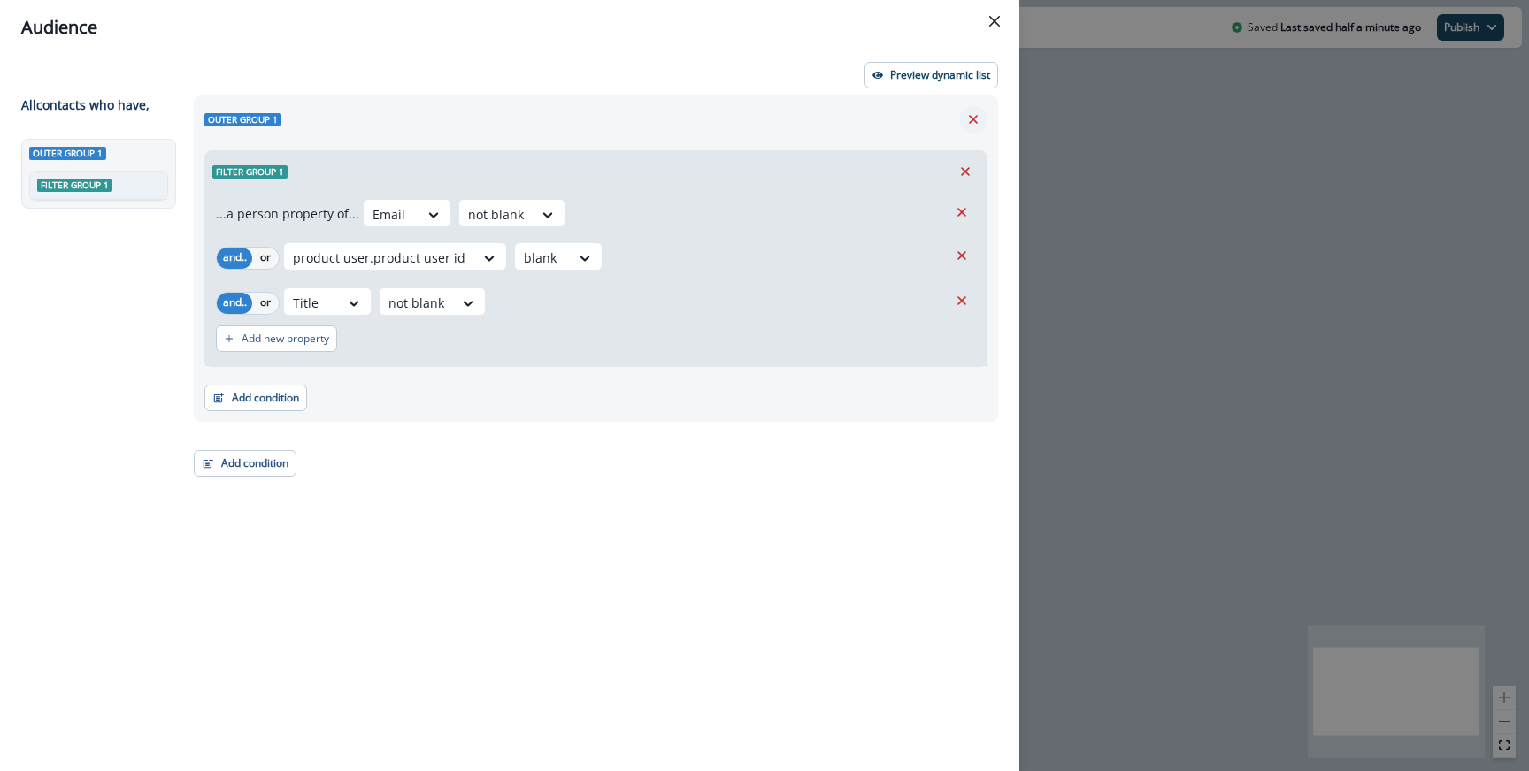
click at [975, 126] on icon "Remove" at bounding box center [973, 119] width 16 height 16
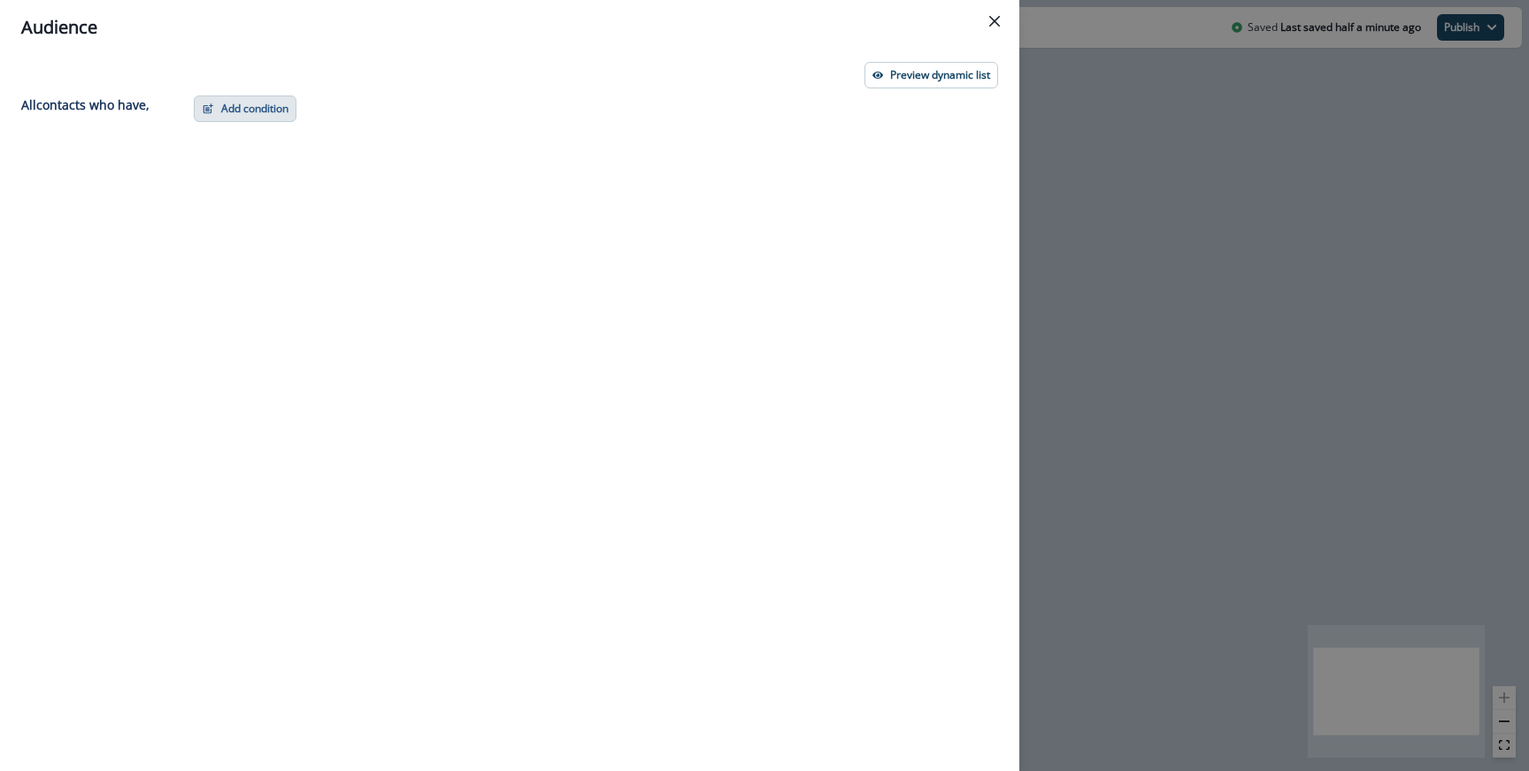
click at [231, 117] on button "Add condition" at bounding box center [245, 109] width 103 height 27
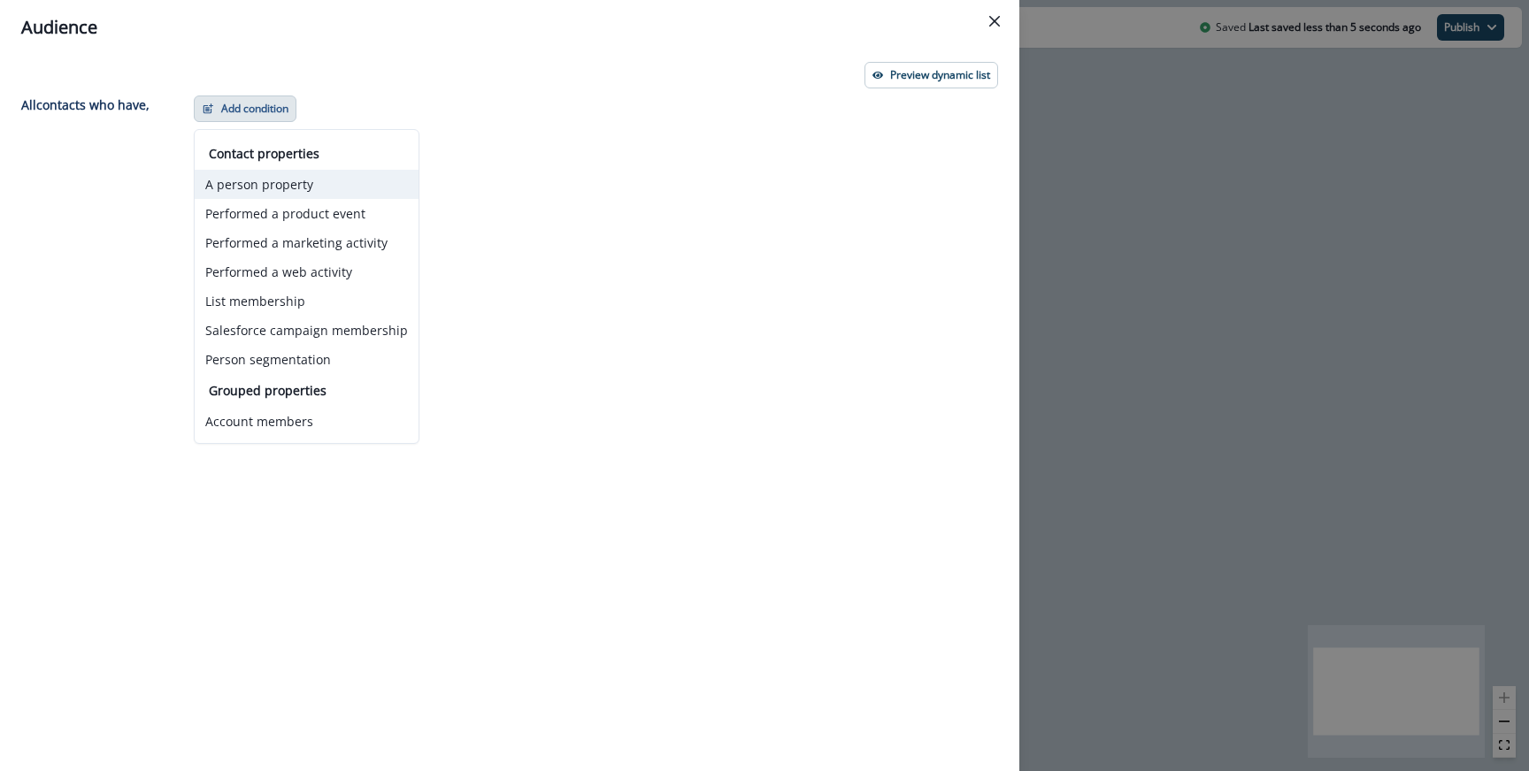
click at [269, 187] on button "A person property" at bounding box center [307, 184] width 224 height 29
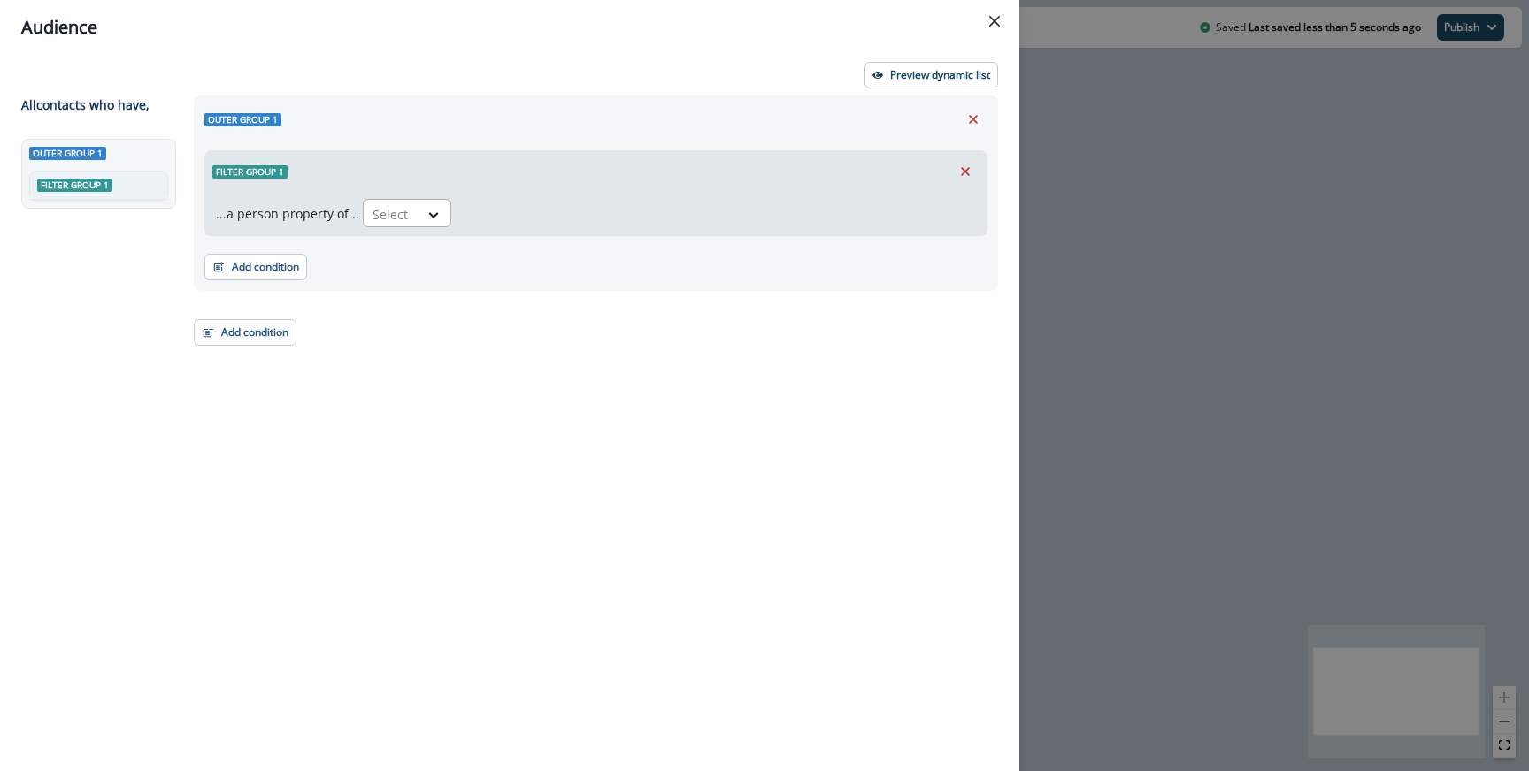
click at [418, 225] on div at bounding box center [434, 214] width 32 height 29
type input "*****"
click at [401, 289] on div "product user.dw__employment_title" at bounding box center [474, 287] width 233 height 33
click at [464, 212] on div at bounding box center [477, 214] width 211 height 22
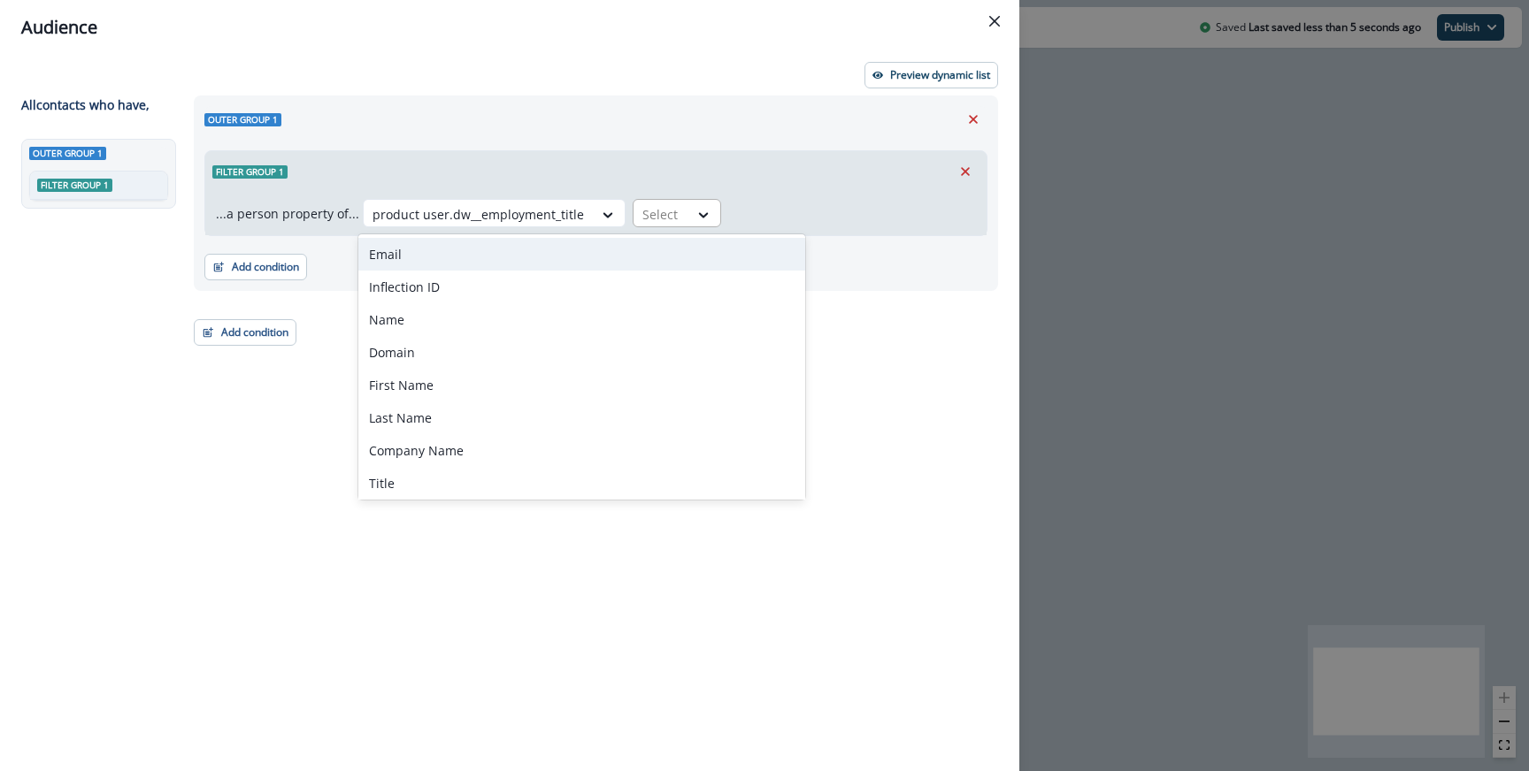
click at [644, 227] on div "Select" at bounding box center [660, 214] width 55 height 29
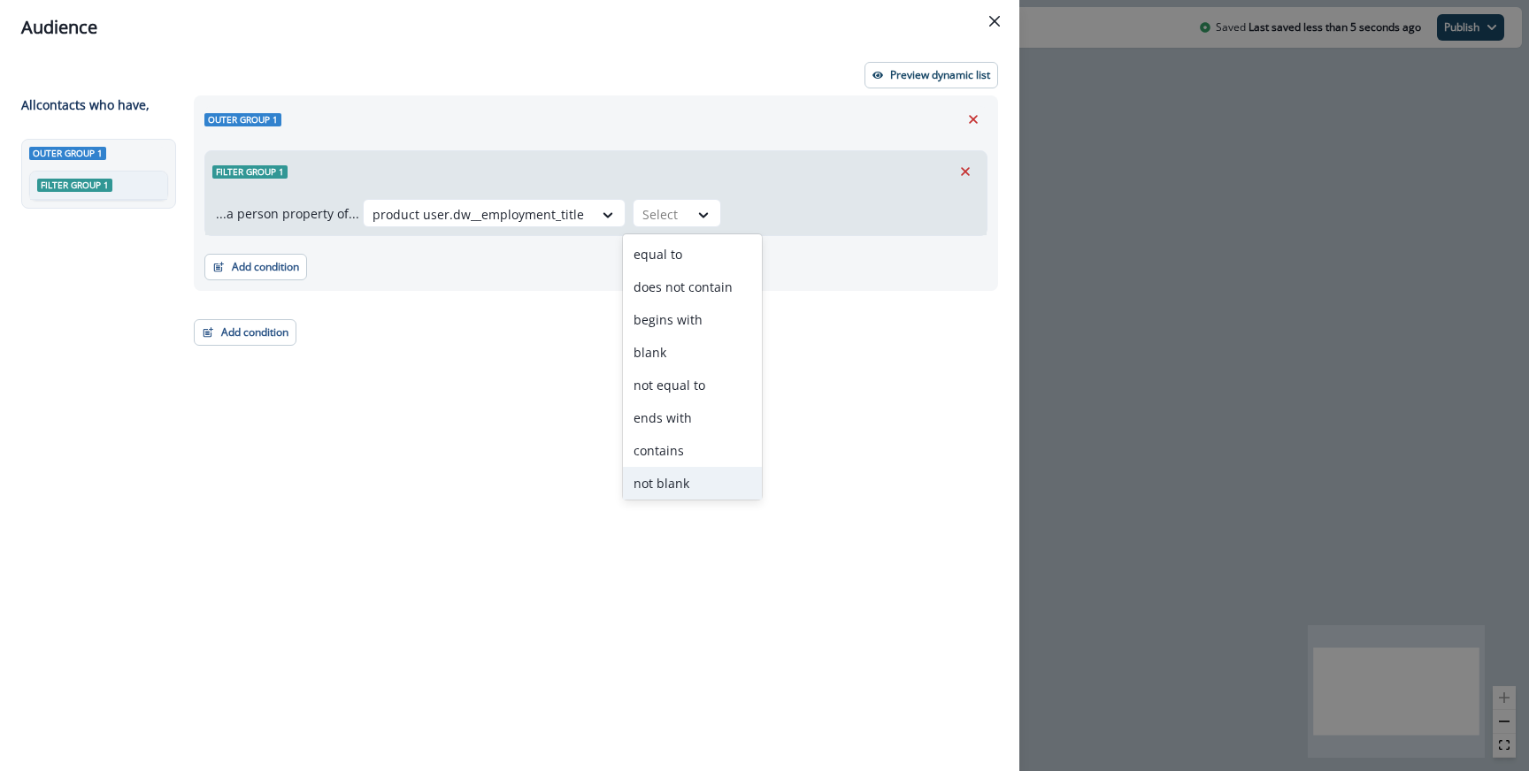
click at [663, 495] on div "not blank" at bounding box center [692, 483] width 139 height 33
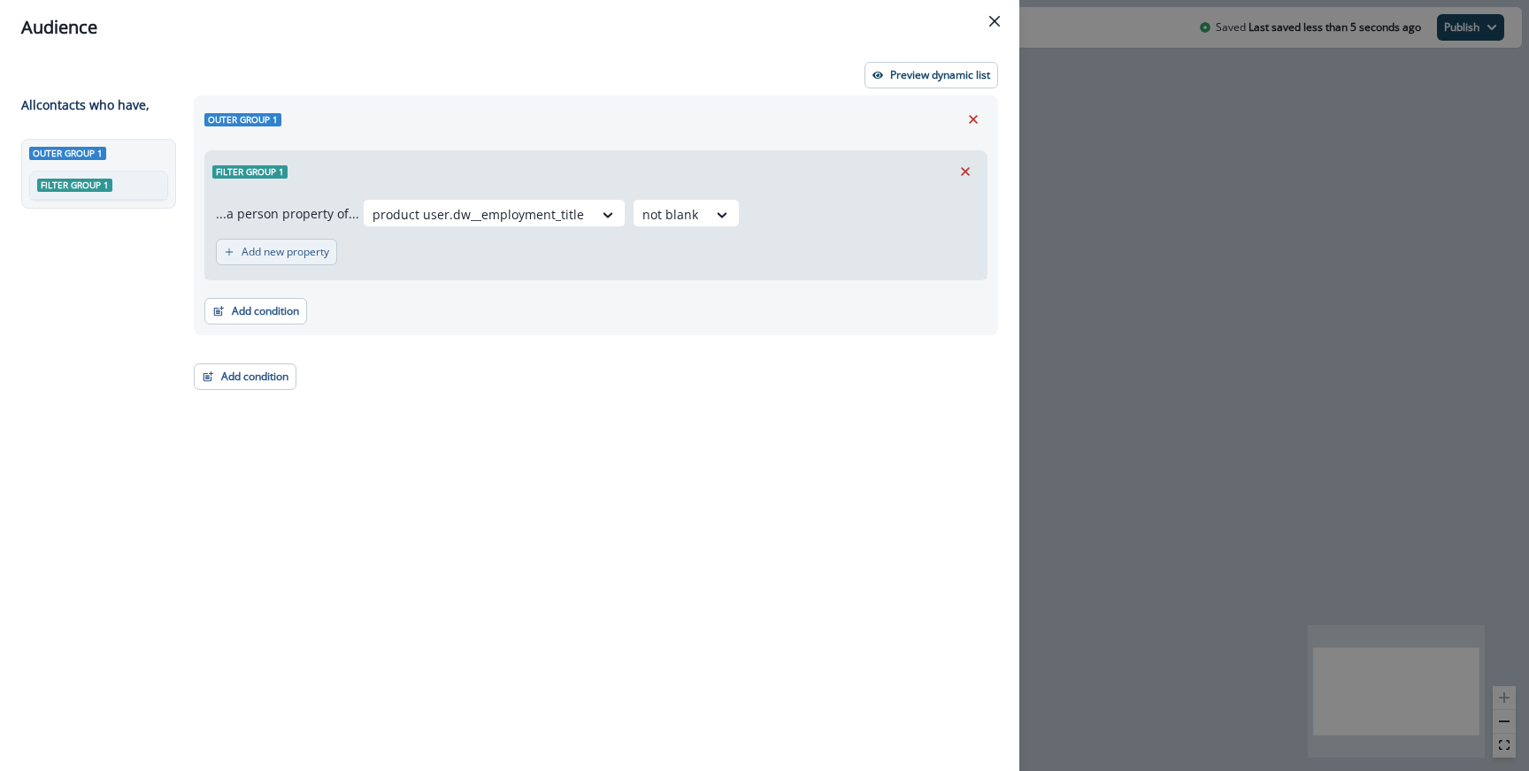
click at [259, 246] on p "Add new property" at bounding box center [286, 252] width 88 height 12
type input "*"
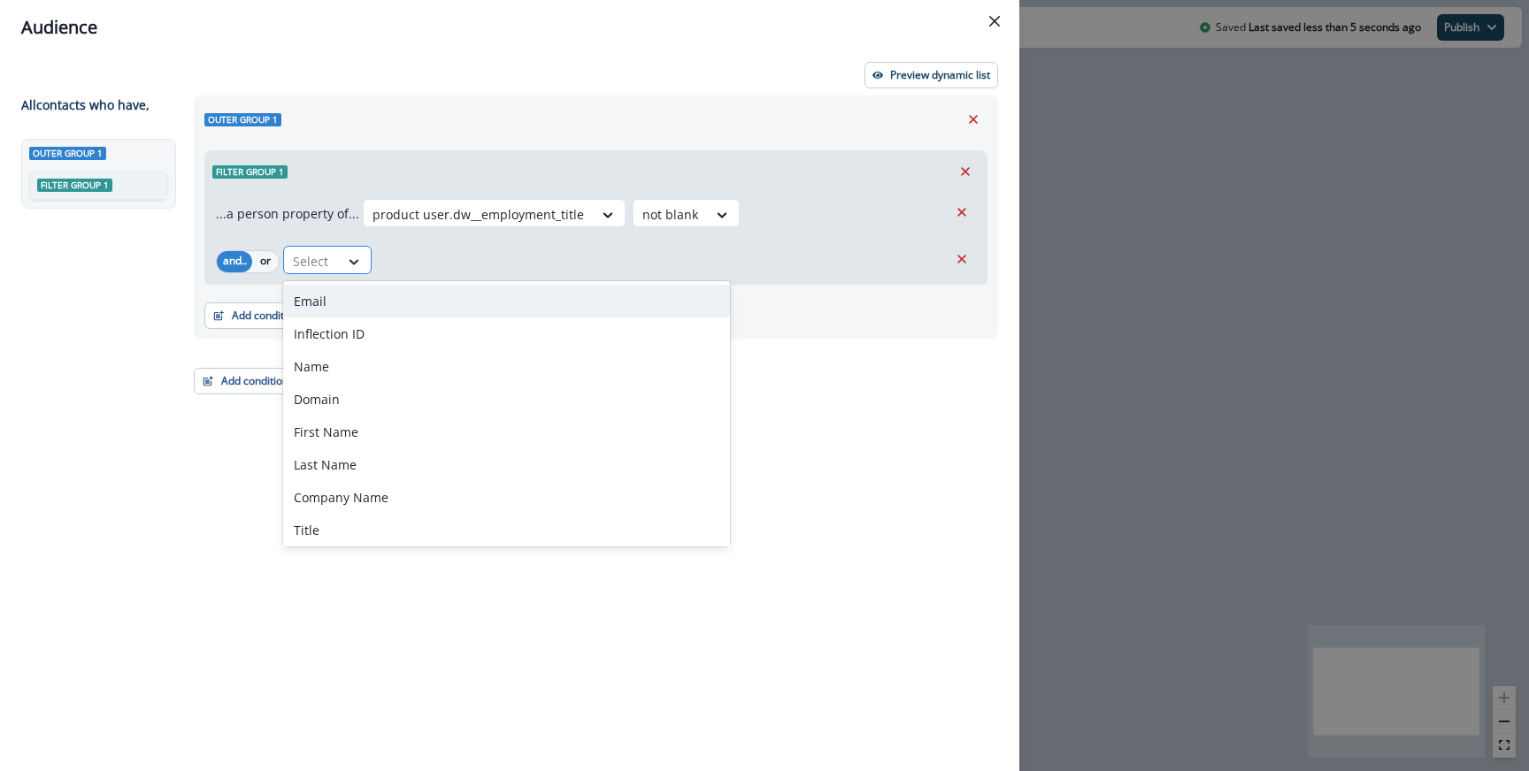
click at [354, 257] on icon at bounding box center [354, 262] width 16 height 18
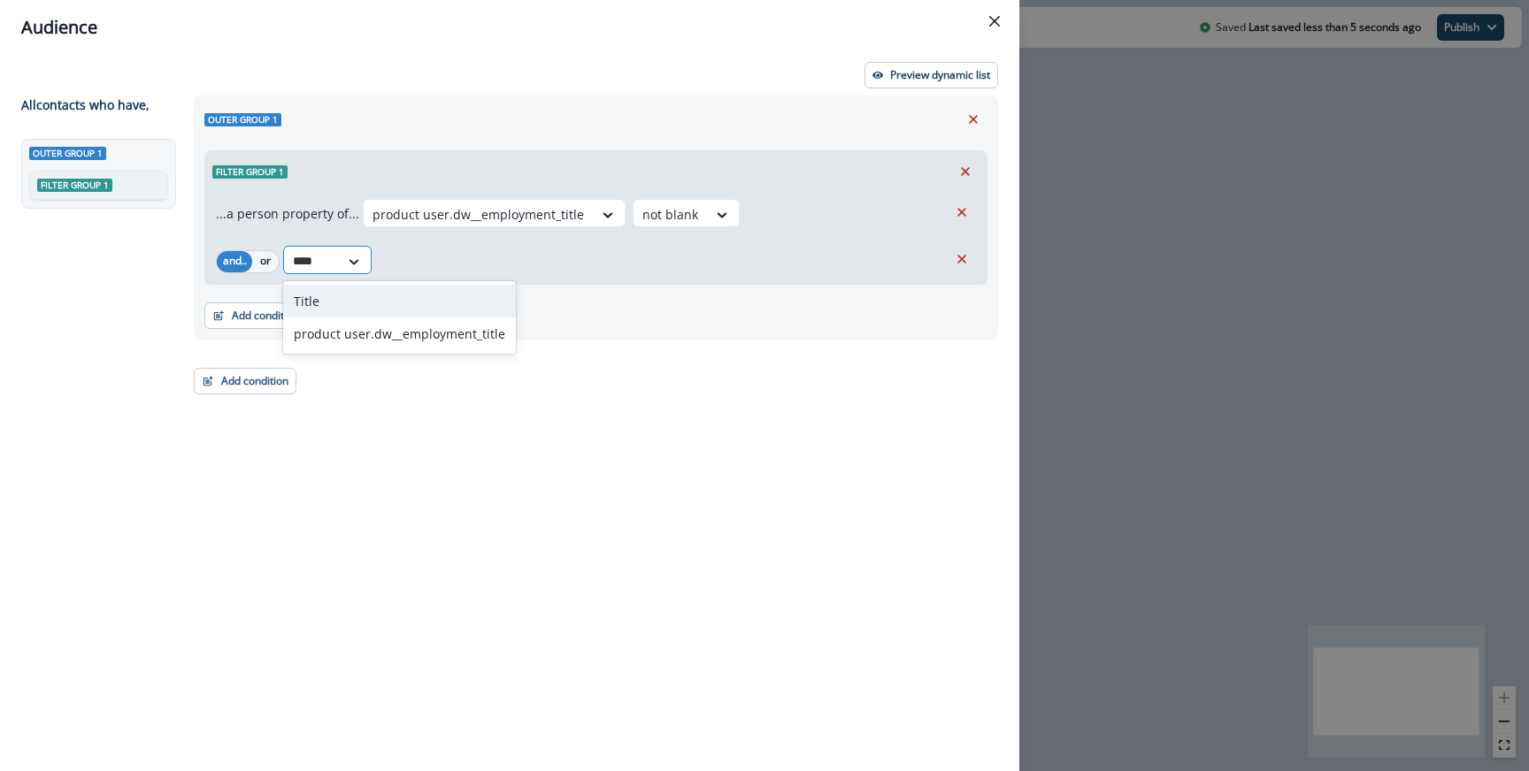
type input "*****"
click at [353, 287] on div "Title" at bounding box center [399, 301] width 233 height 33
click at [387, 280] on div "...a person property of... product user.dw__employment_title not blank and.. or…" at bounding box center [595, 238] width 781 height 92
click at [403, 266] on div at bounding box center [406, 261] width 37 height 22
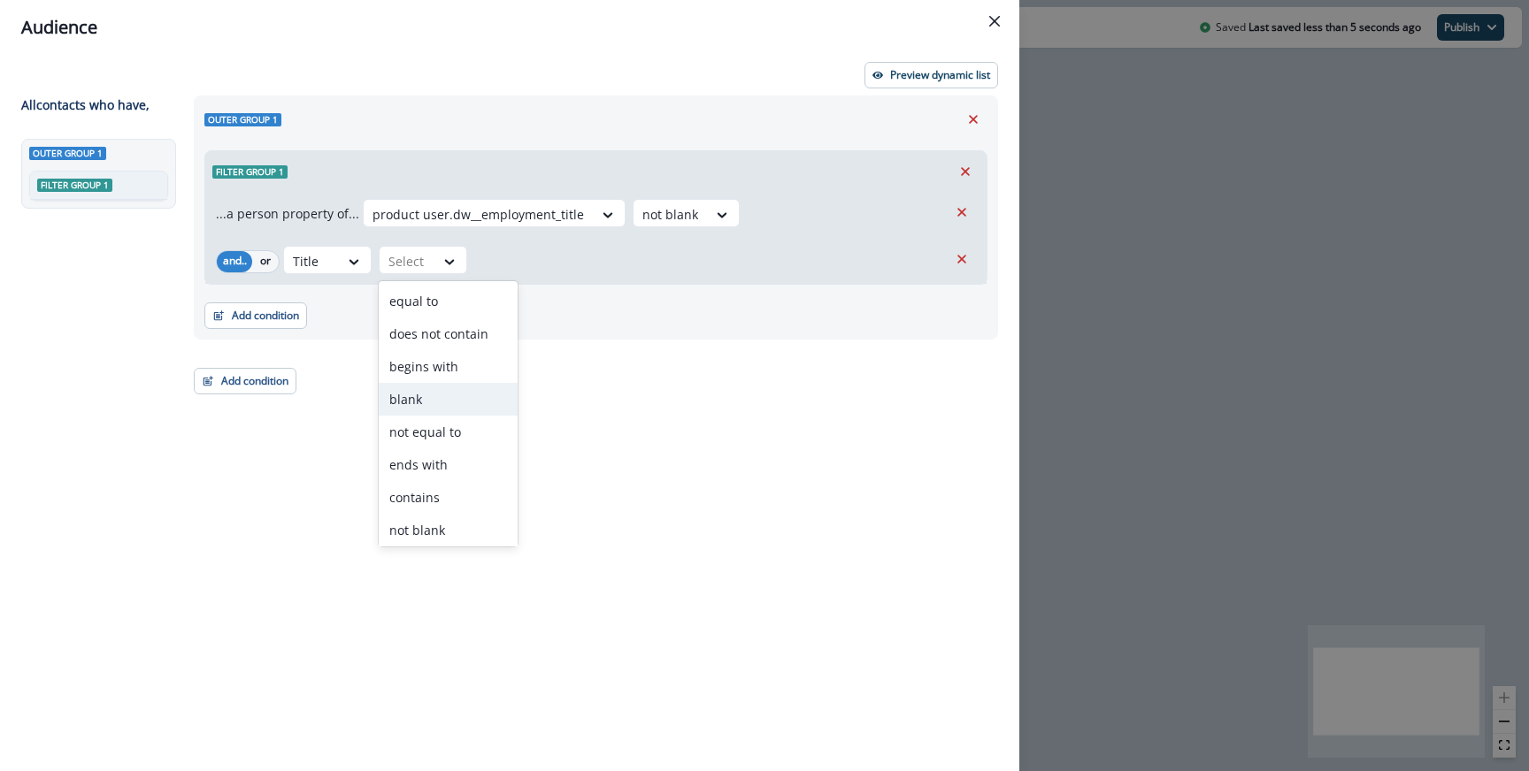
click at [424, 397] on div "blank" at bounding box center [448, 399] width 139 height 33
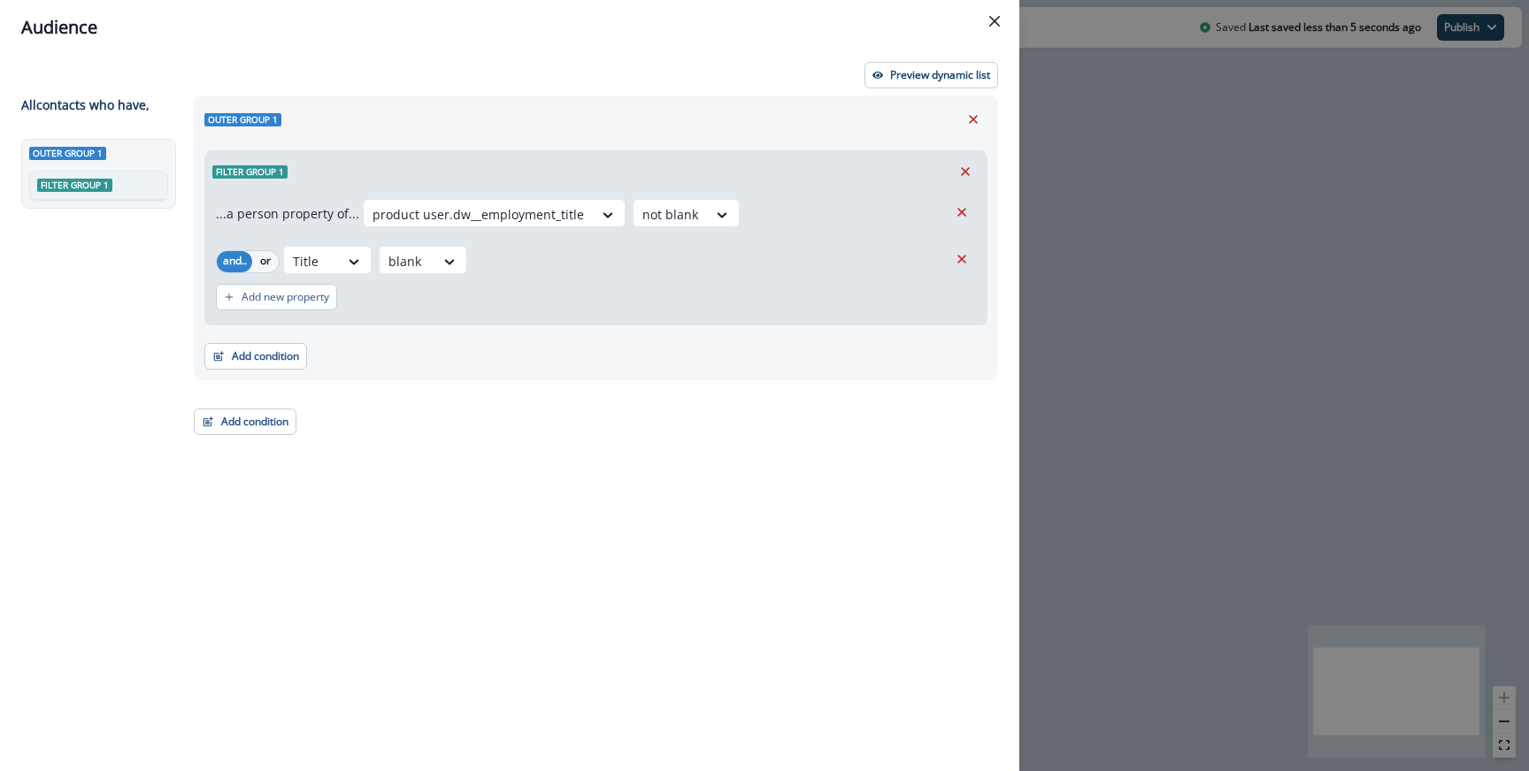
click at [596, 317] on div "Add new property" at bounding box center [596, 297] width 760 height 41
click at [906, 74] on p "Preview dynamic list" at bounding box center [940, 75] width 100 height 12
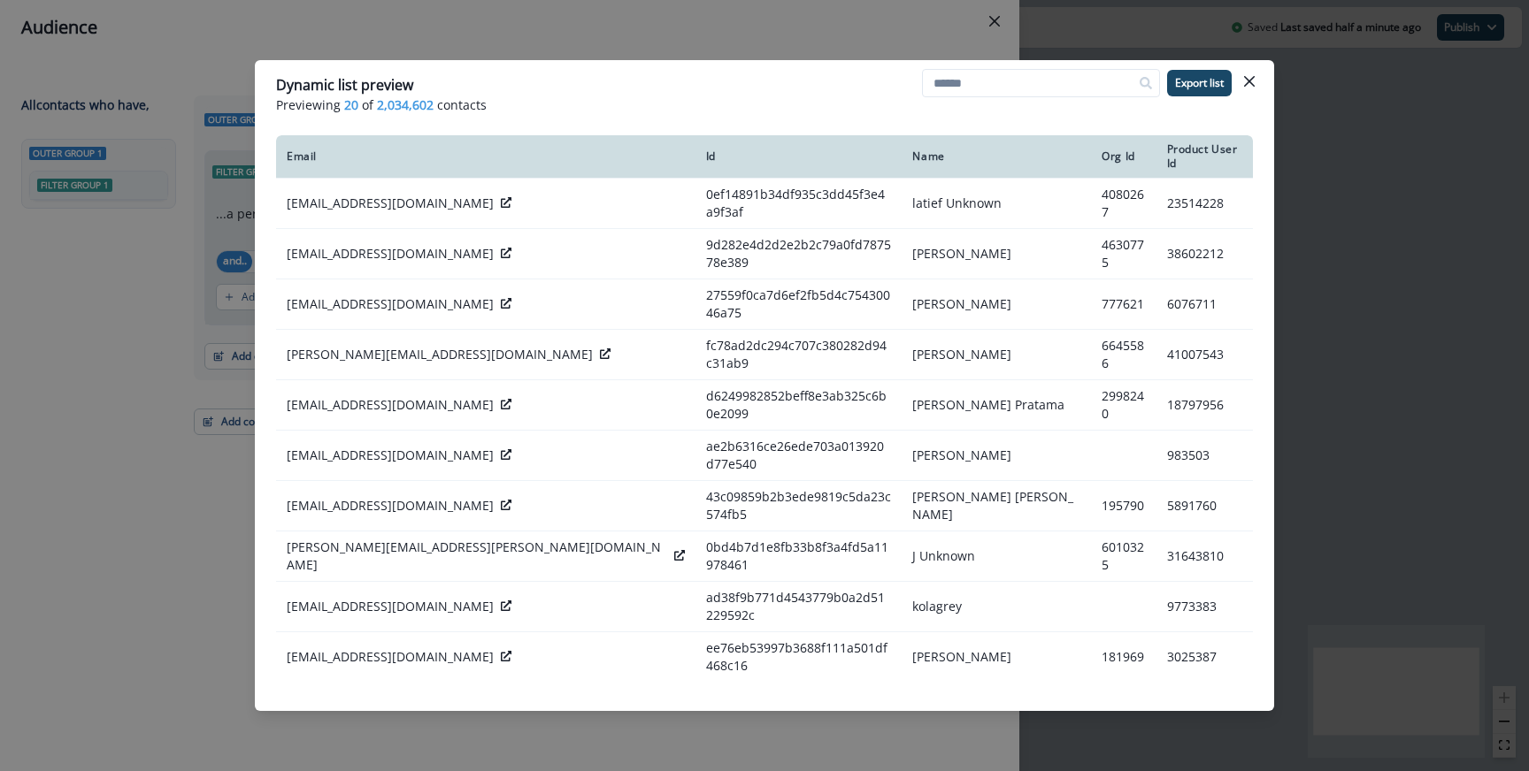
click at [558, 46] on div "Dynamic list preview Previewing 20 of 2,034,602 contacts Export list Email Id N…" at bounding box center [764, 385] width 1529 height 771
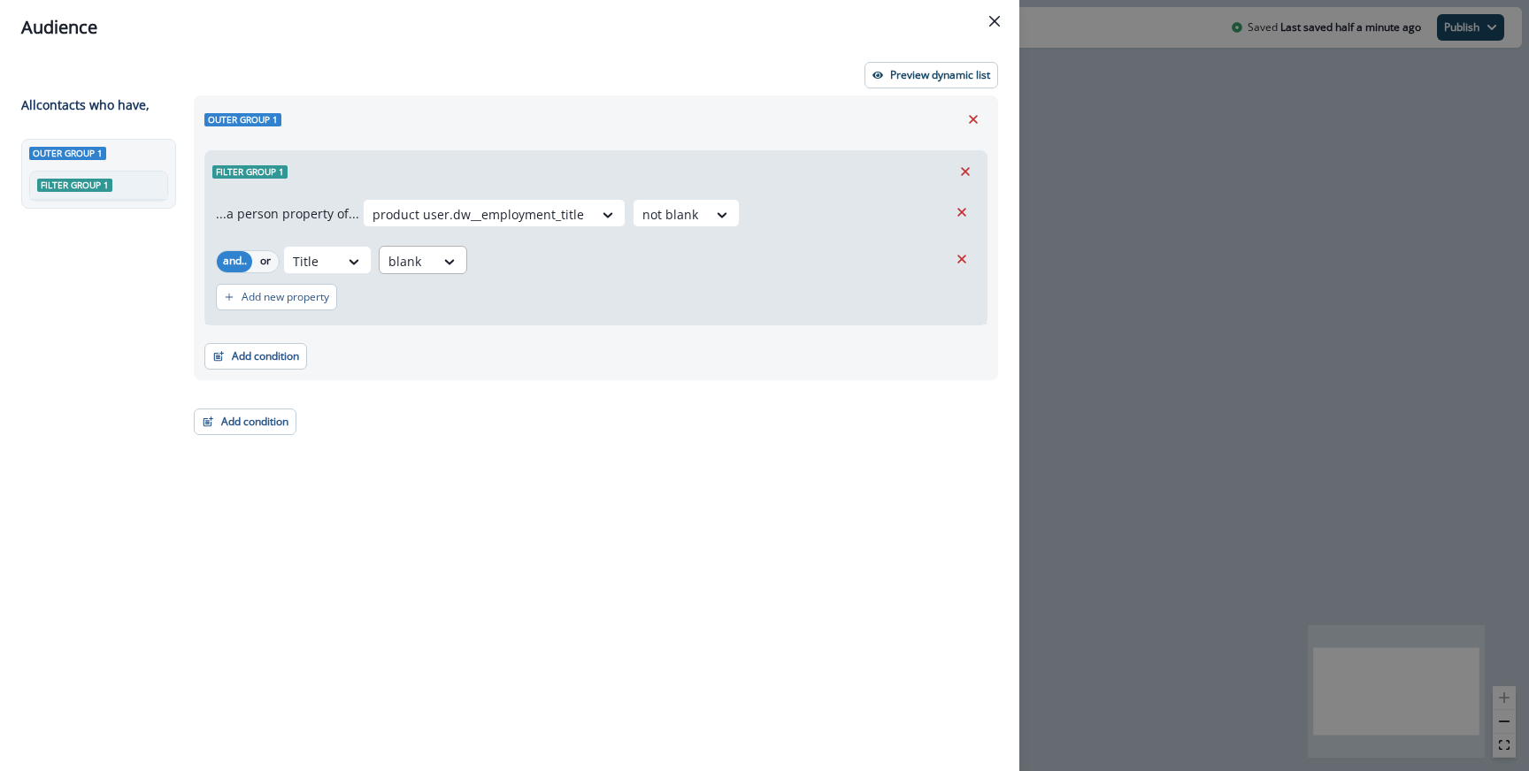
click at [409, 259] on div at bounding box center [406, 261] width 37 height 22
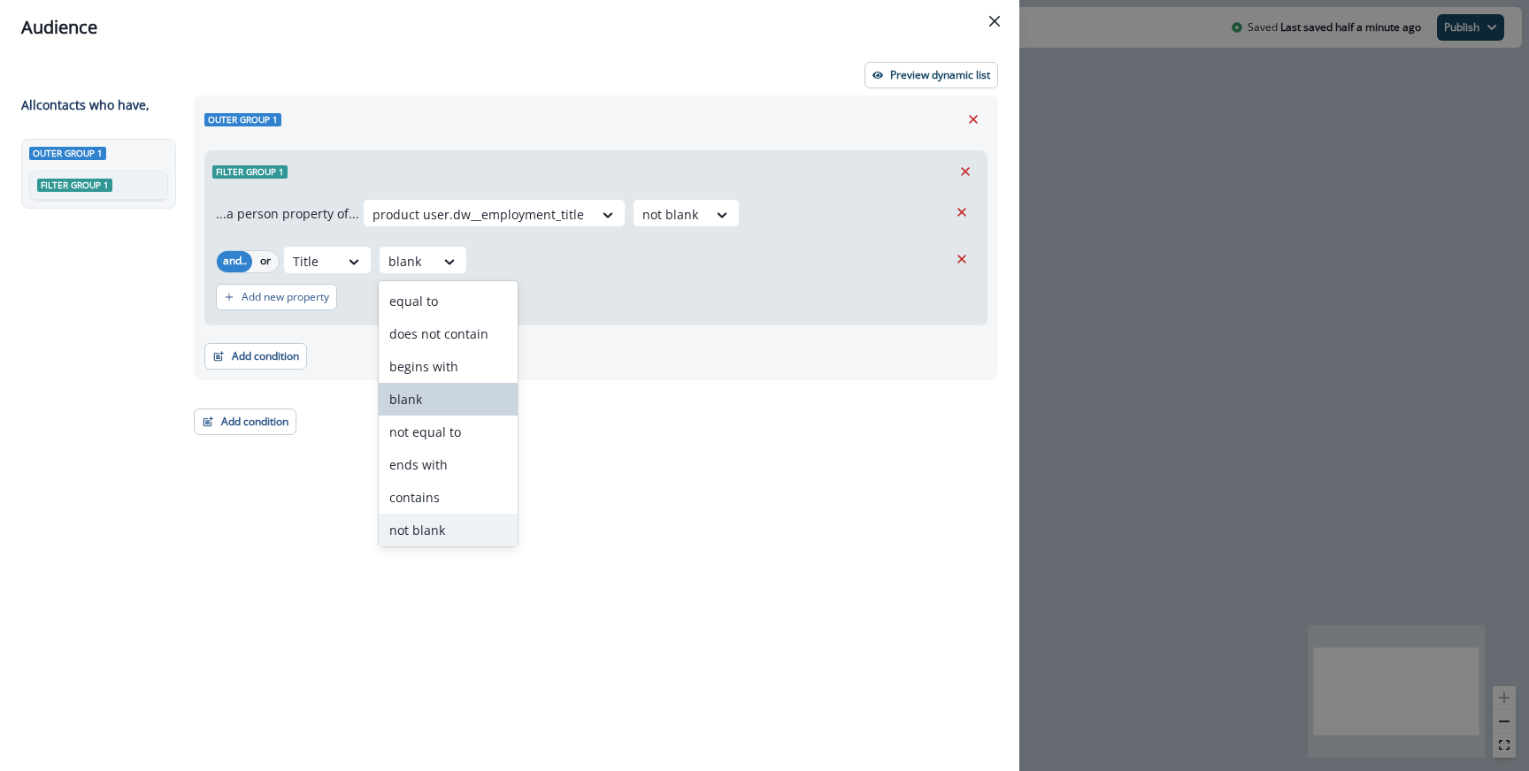
click at [422, 526] on div "not blank" at bounding box center [448, 530] width 139 height 33
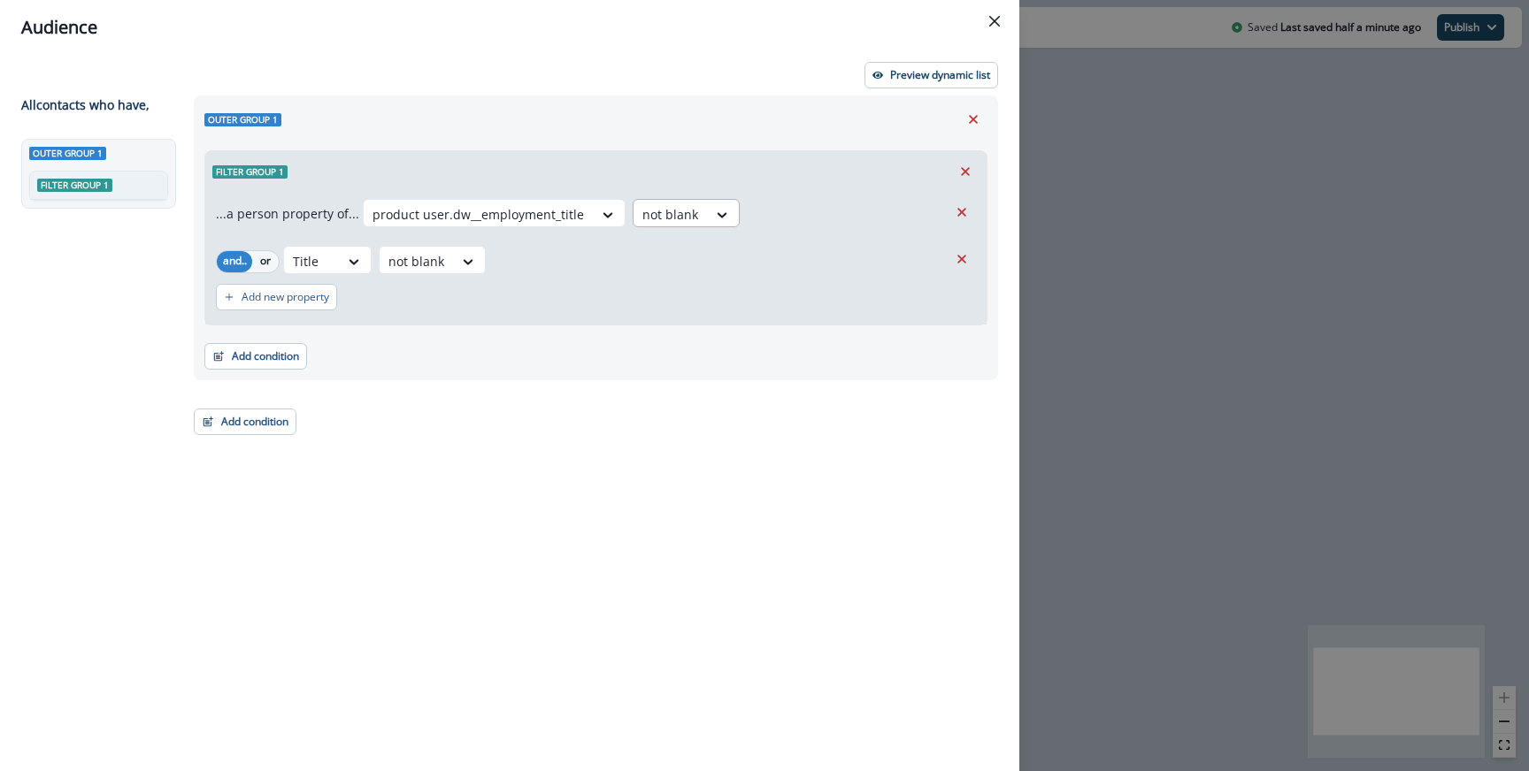
click at [664, 214] on div at bounding box center [670, 214] width 56 height 22
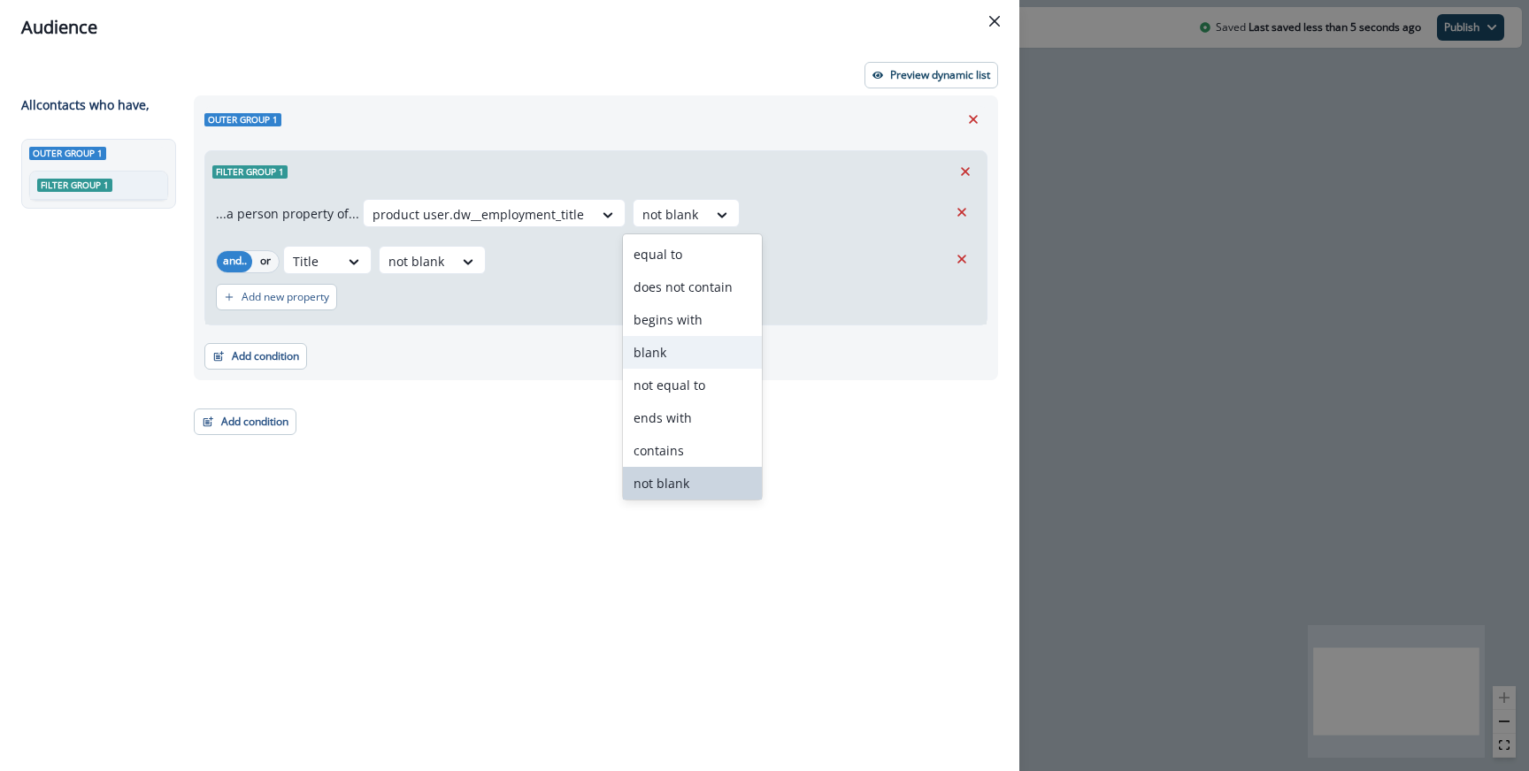
click at [671, 357] on div "blank" at bounding box center [692, 352] width 139 height 33
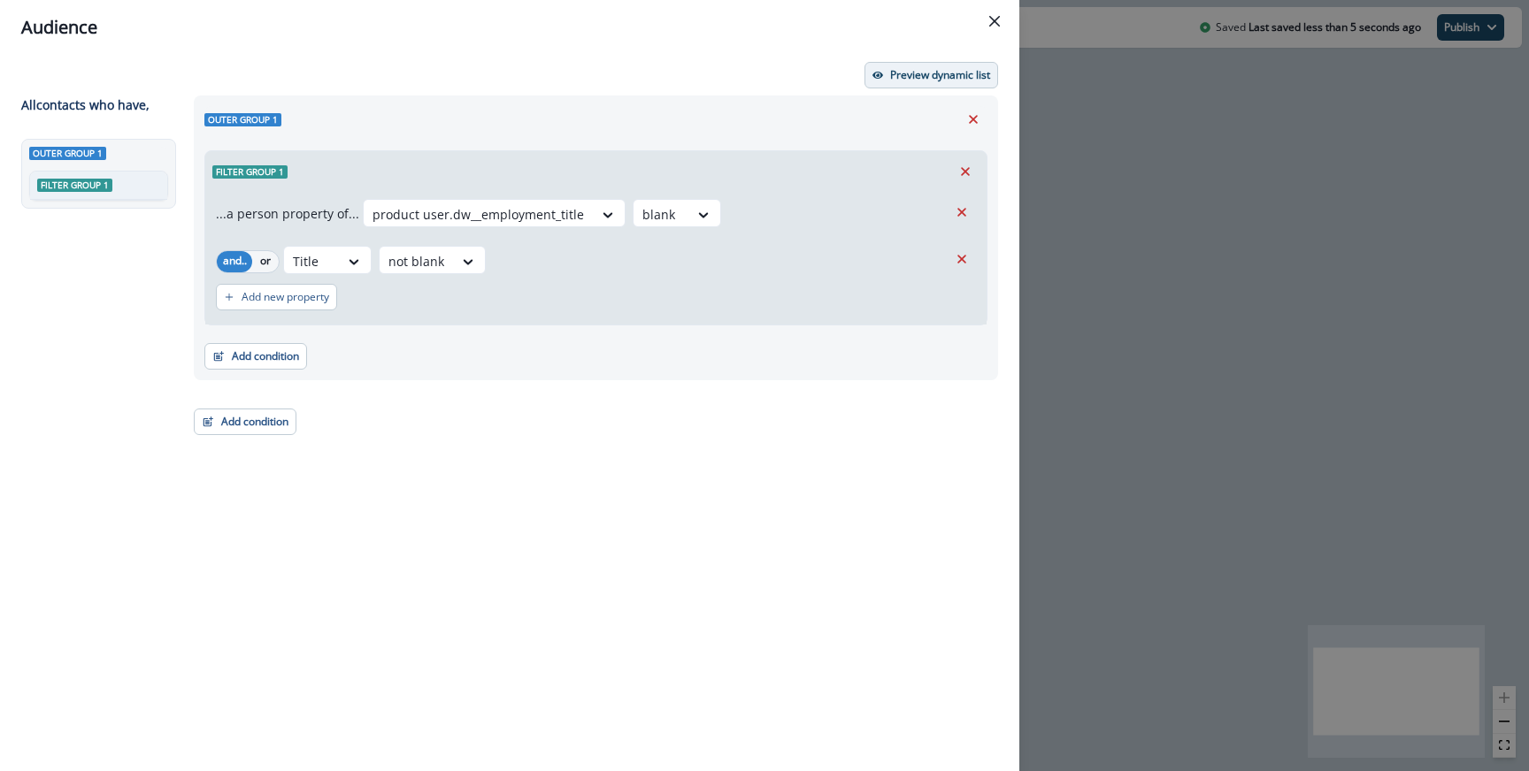
click at [927, 72] on p "Preview dynamic list" at bounding box center [940, 75] width 100 height 12
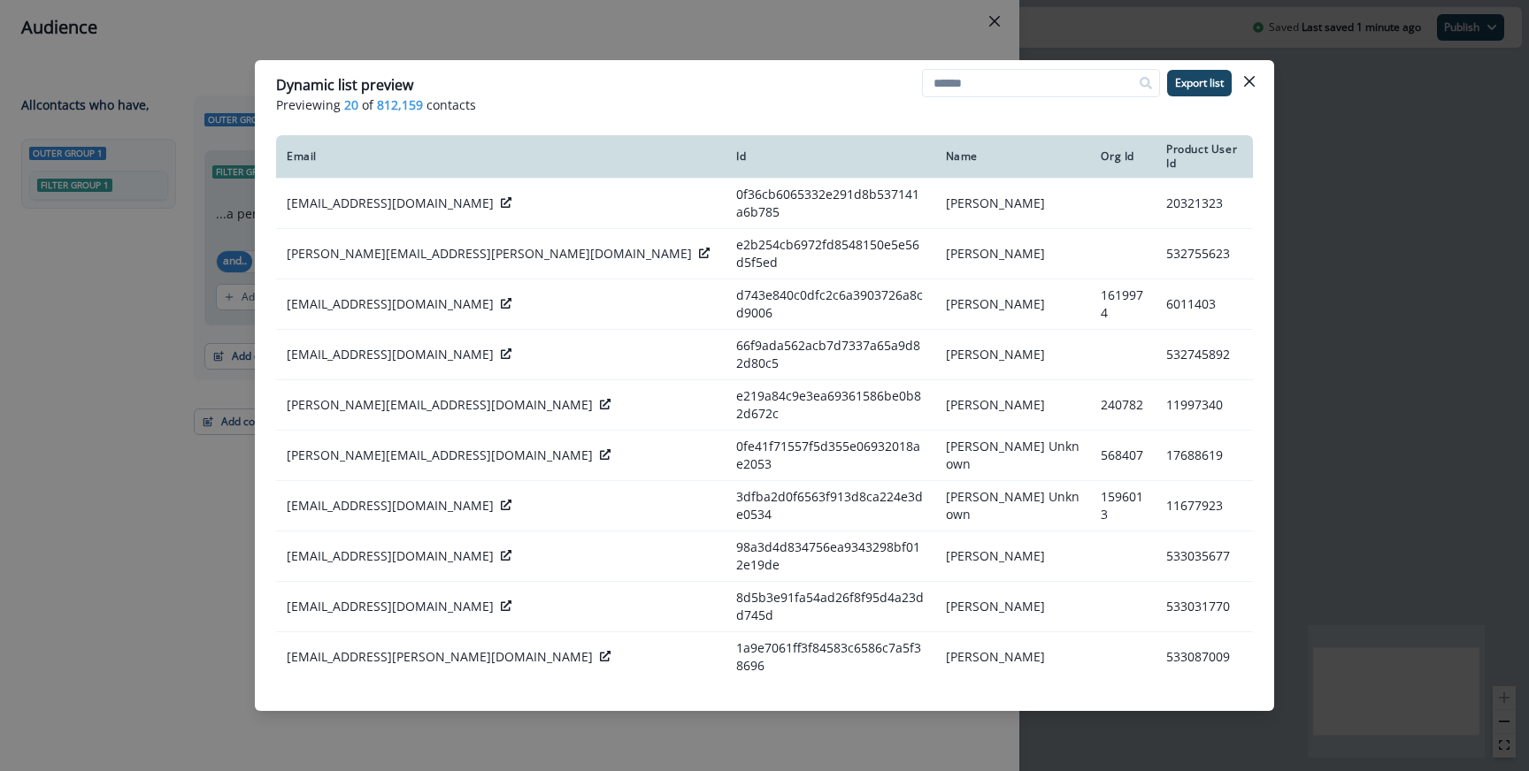
click at [227, 150] on div "Dynamic list preview Previewing 20 of 812,159 contacts Export list Email Id Nam…" at bounding box center [764, 385] width 1529 height 771
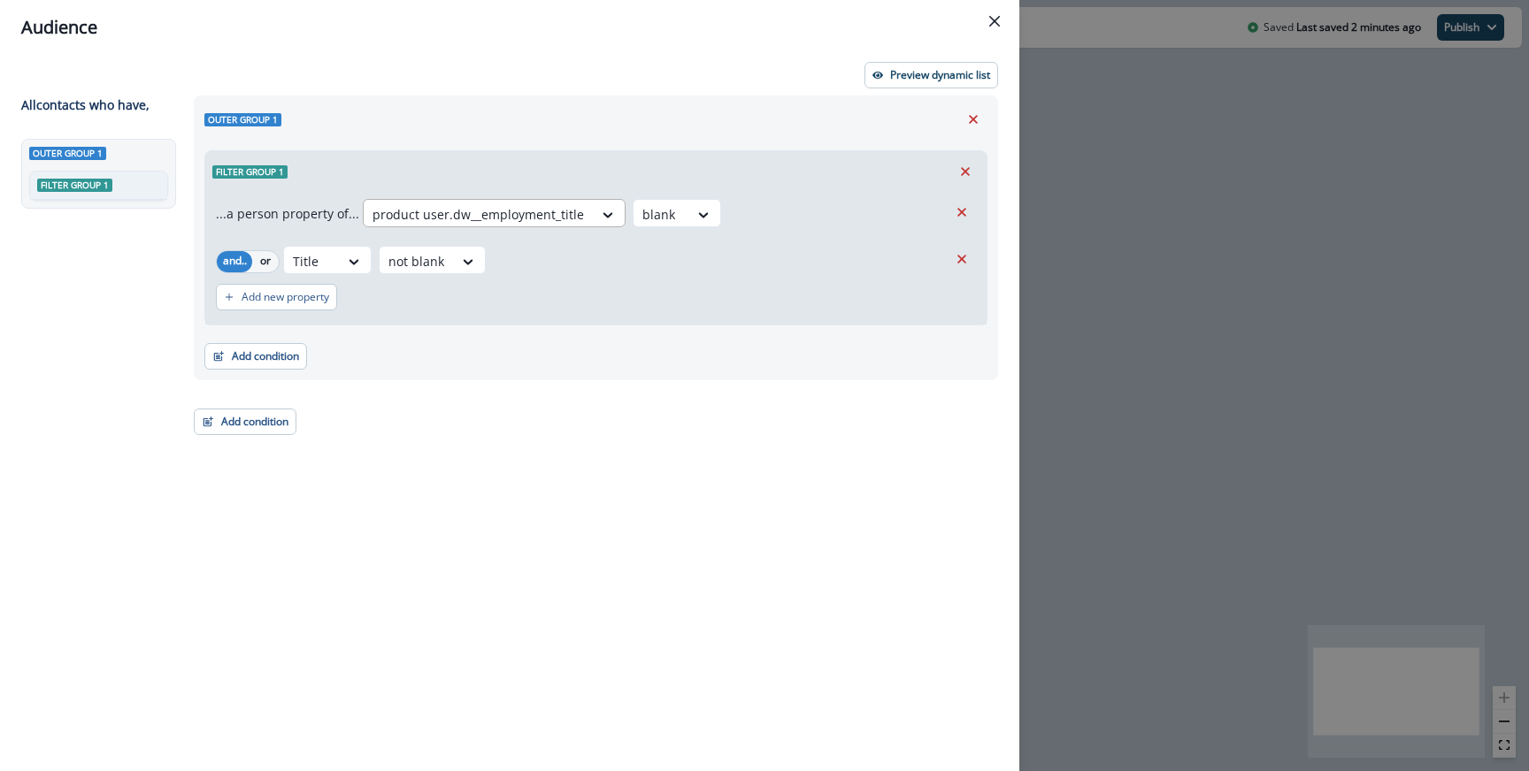
click at [510, 210] on div at bounding box center [477, 214] width 211 height 22
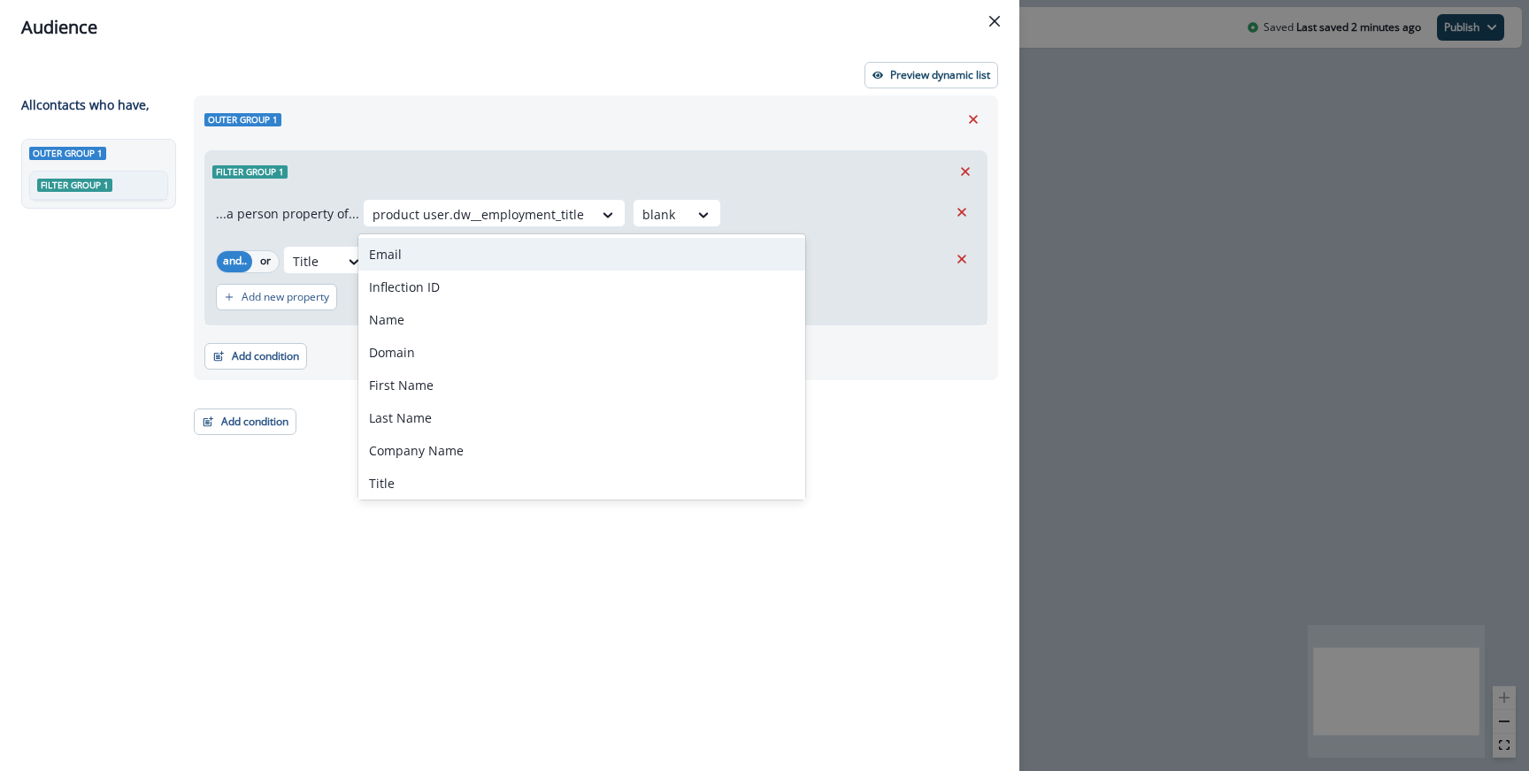
click at [832, 207] on div "Email, 1 of 168. 168 results available. Use Up and Down to choose options, pres…" at bounding box center [655, 215] width 585 height 33
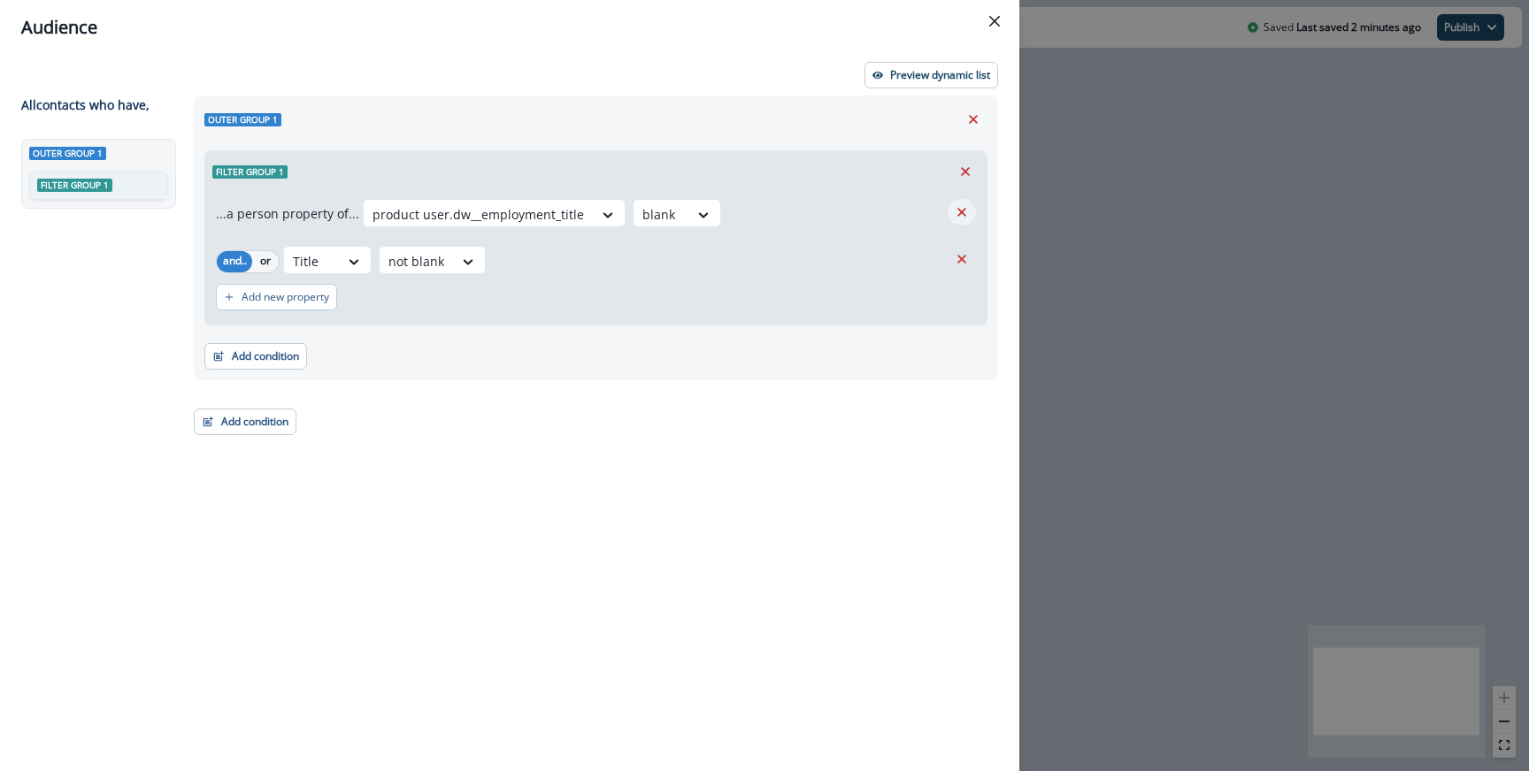
click at [951, 211] on button "Remove" at bounding box center [961, 212] width 28 height 27
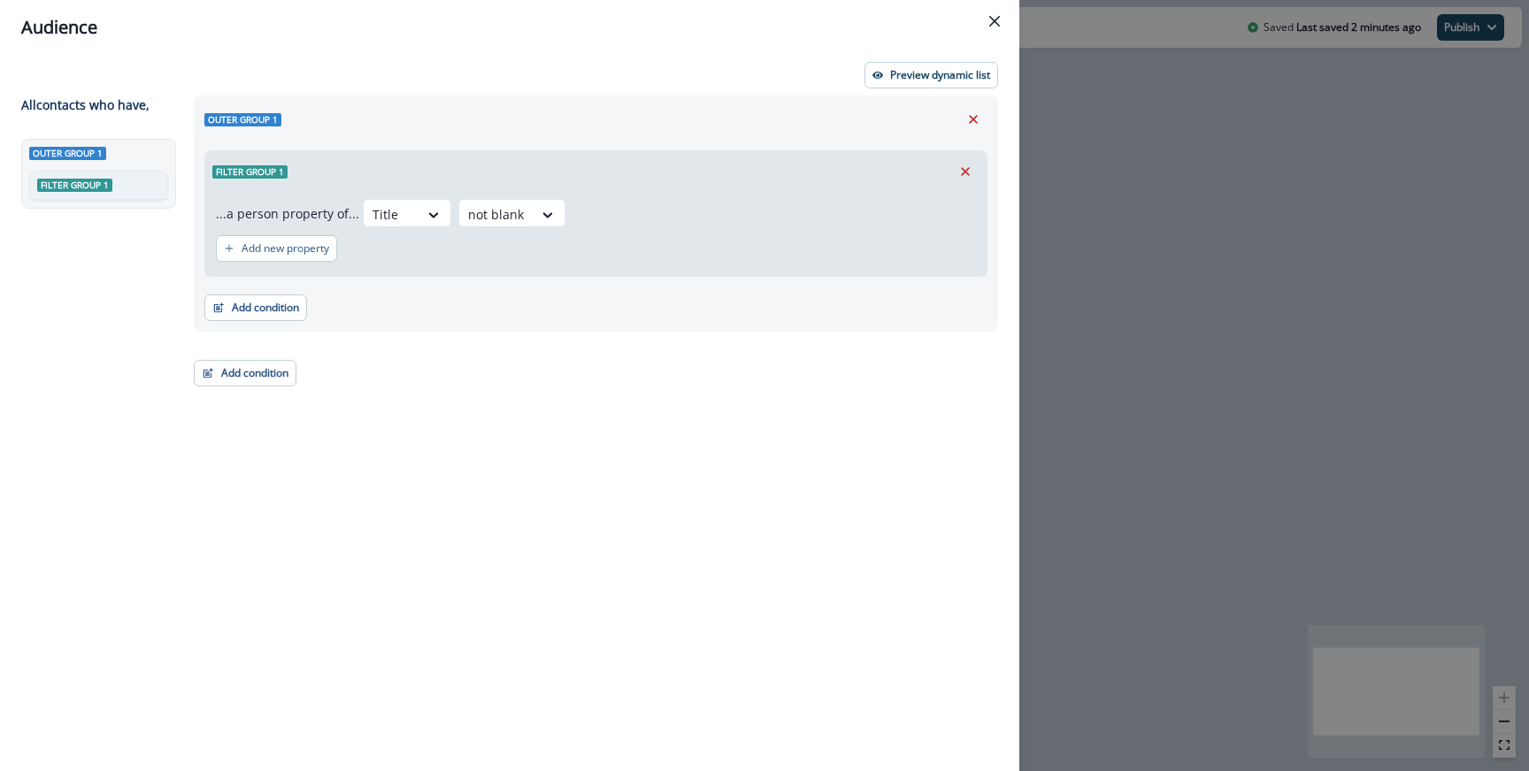
click at [622, 240] on div "Add new property" at bounding box center [596, 248] width 760 height 41
click at [996, 77] on button "Preview dynamic list" at bounding box center [931, 75] width 134 height 27
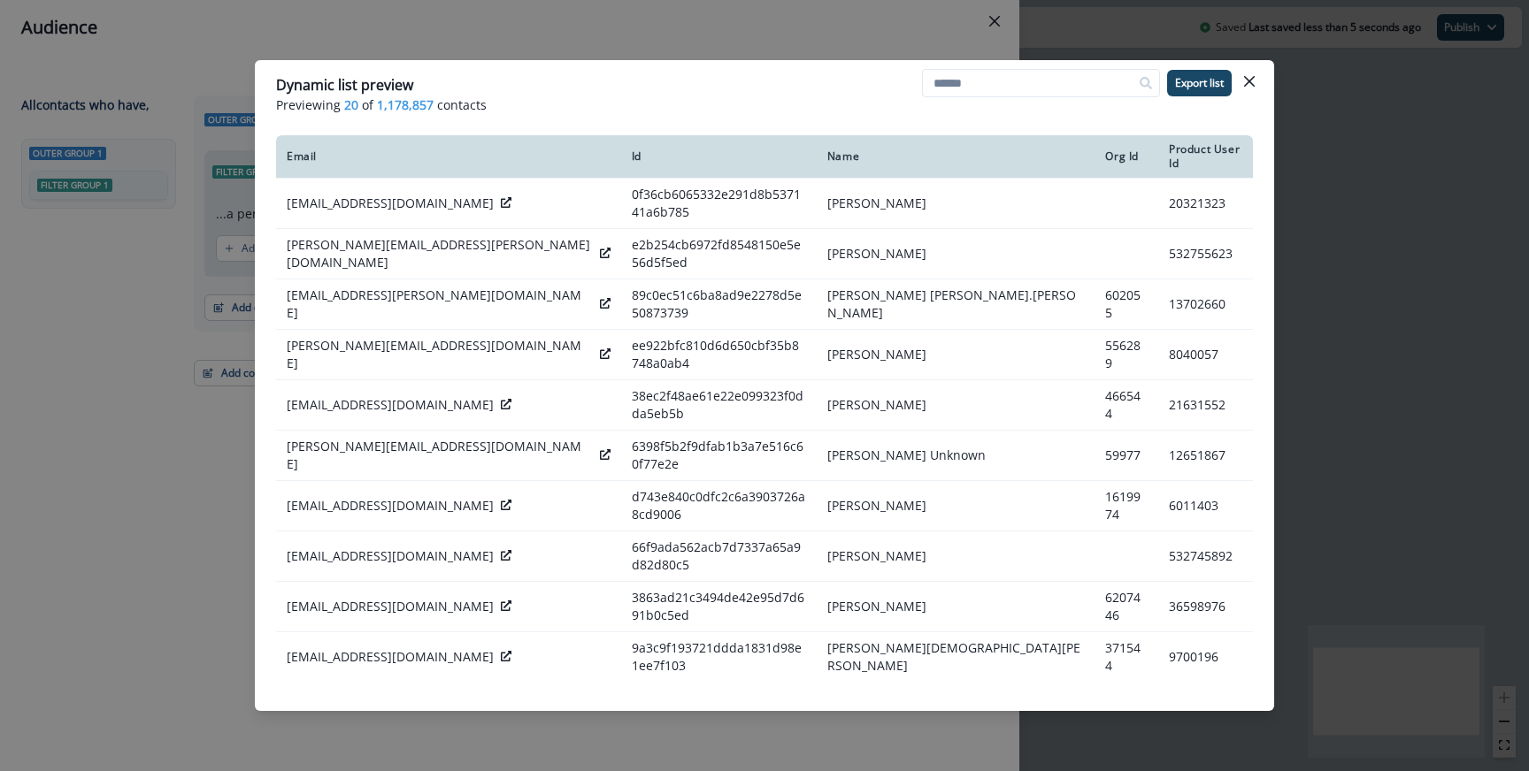
click at [406, 100] on span "1,178,857" at bounding box center [405, 105] width 57 height 19
copy span "1,178,857"
click at [657, 31] on div "Dynamic list preview Previewing 20 of 1,178,857 contacts Export list Email Id N…" at bounding box center [764, 385] width 1529 height 771
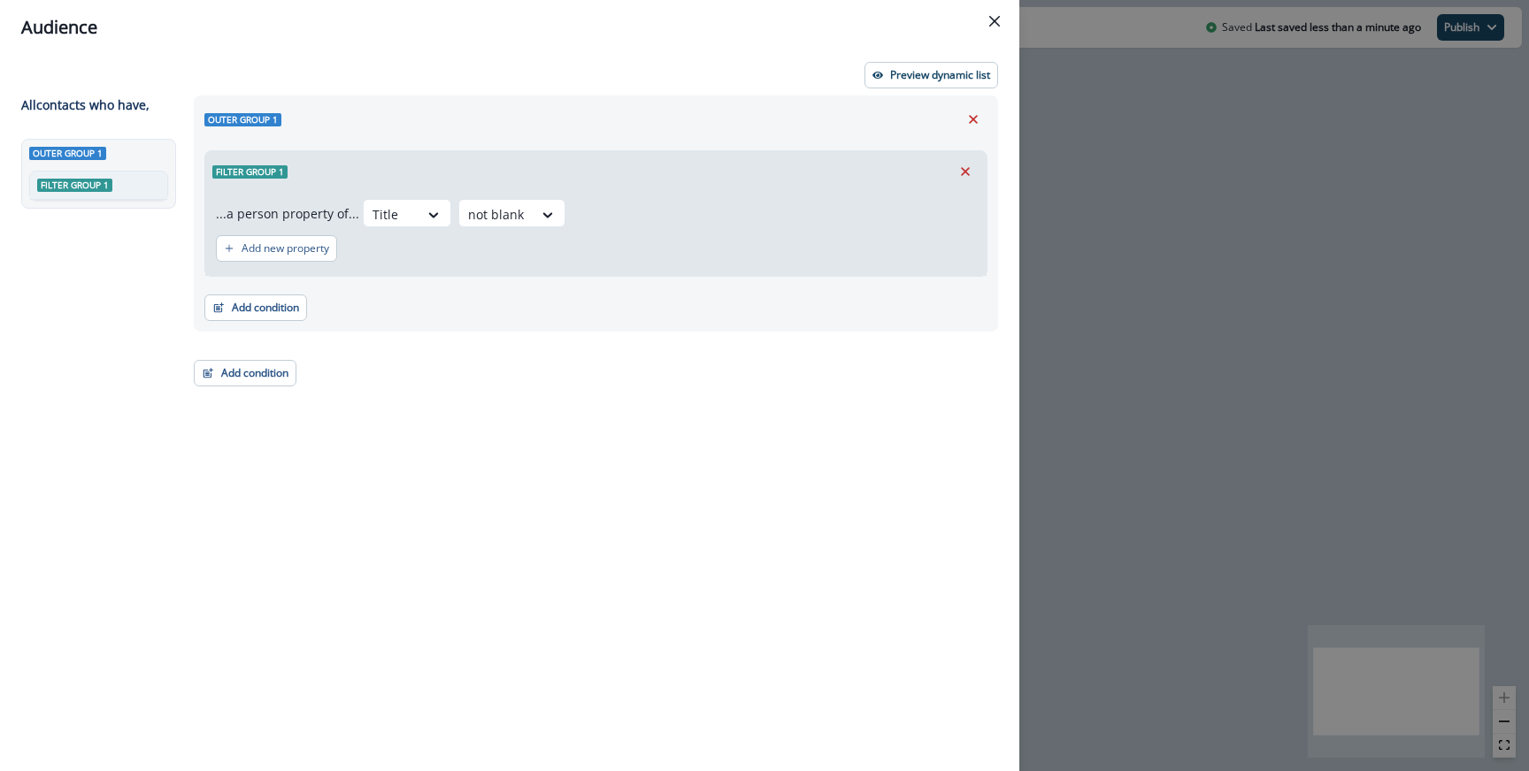
click at [412, 244] on div "Add new property" at bounding box center [596, 248] width 760 height 41
click at [412, 218] on div "Title" at bounding box center [391, 214] width 55 height 29
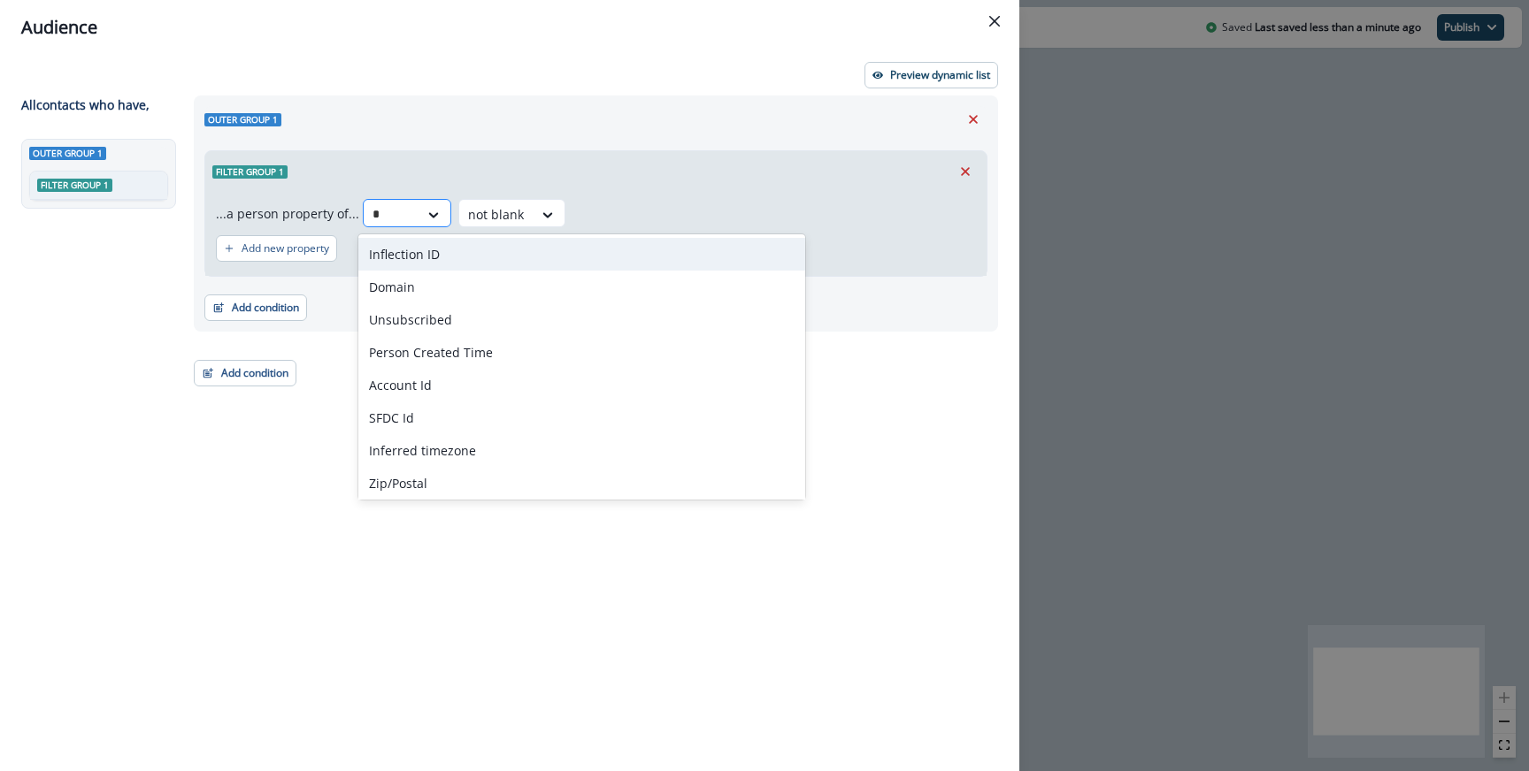
type input "**"
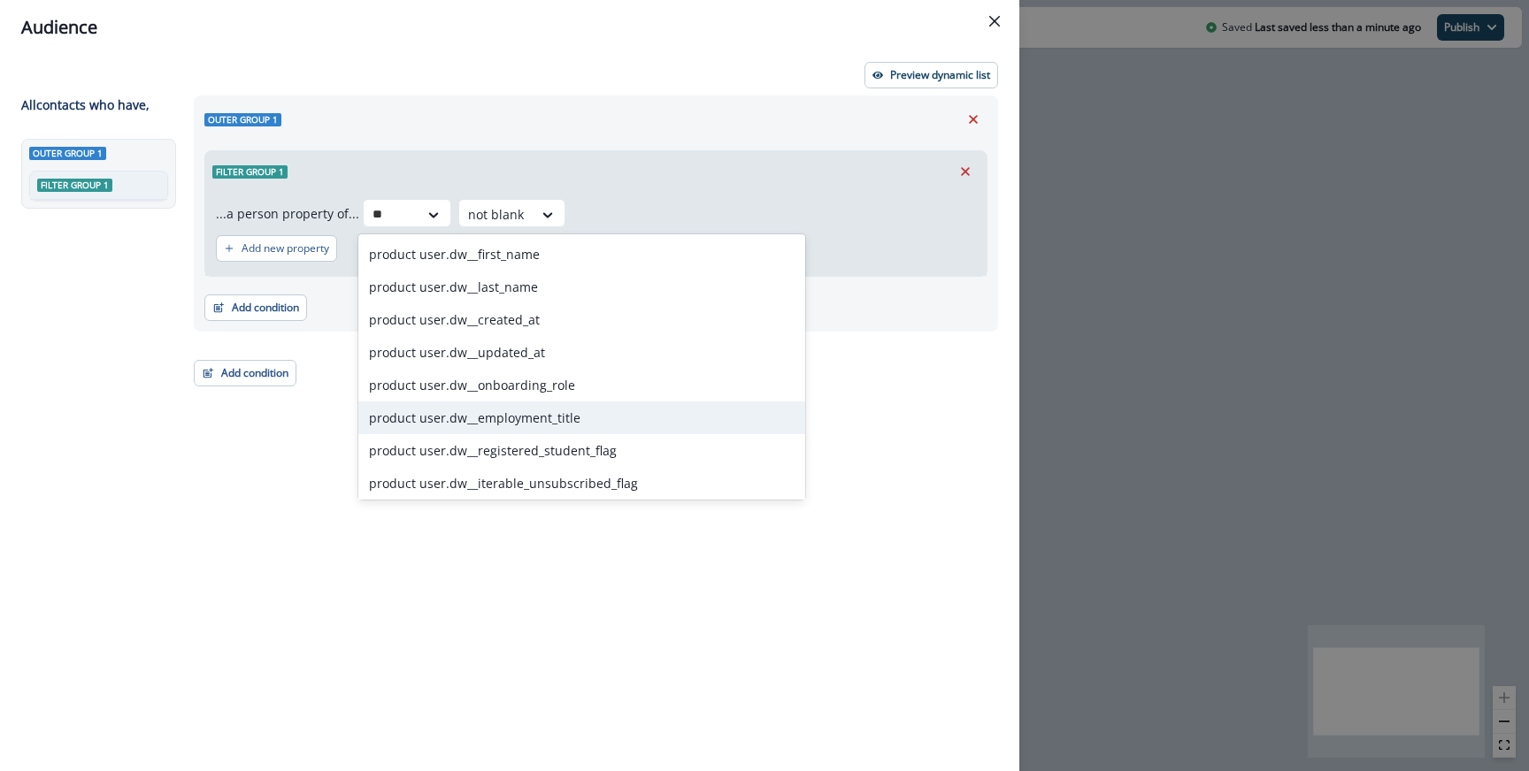
click at [434, 407] on div "product user.dw__employment_title" at bounding box center [581, 418] width 447 height 33
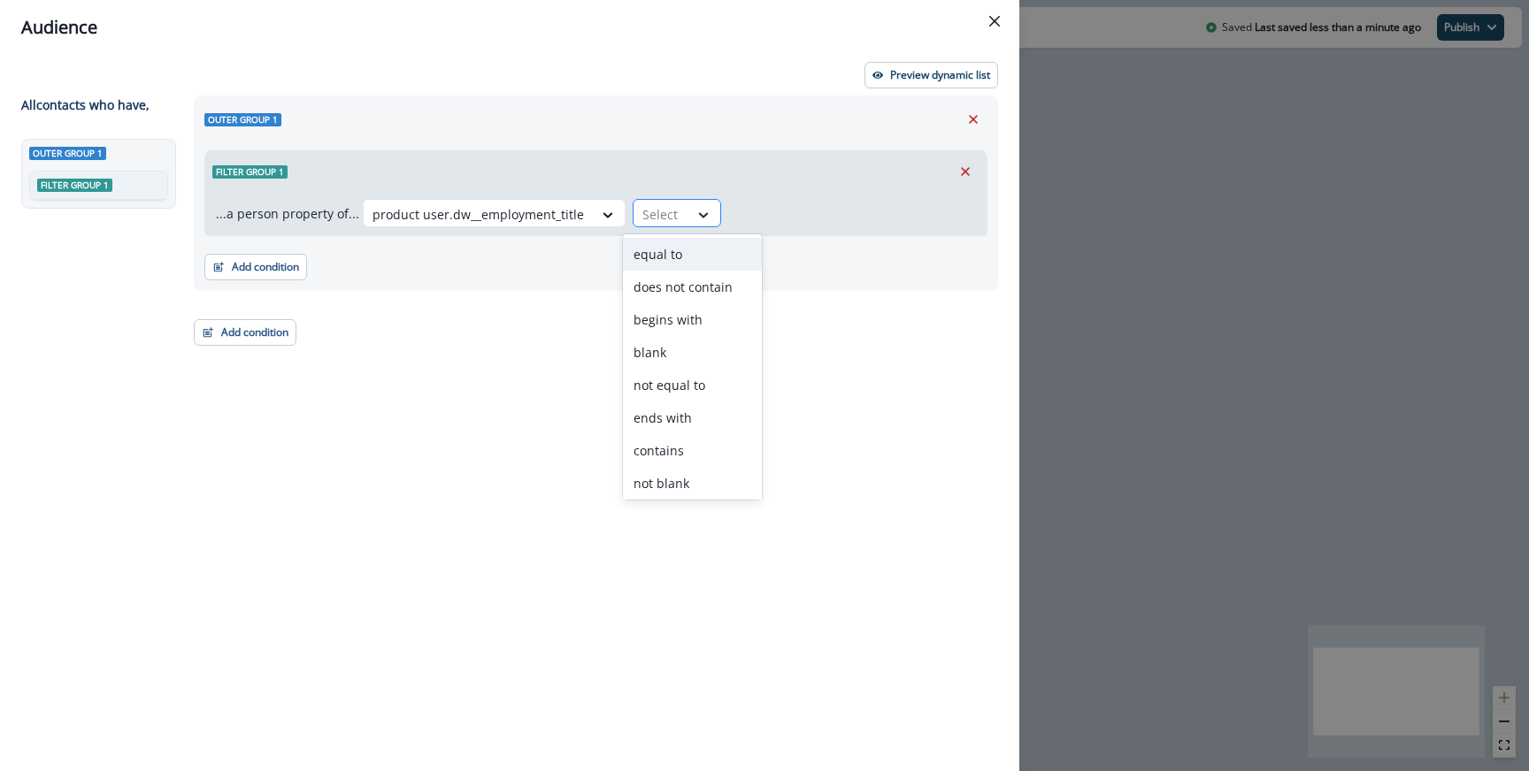
click at [688, 211] on div at bounding box center [703, 215] width 30 height 18
click at [663, 488] on div "not blank" at bounding box center [692, 483] width 139 height 33
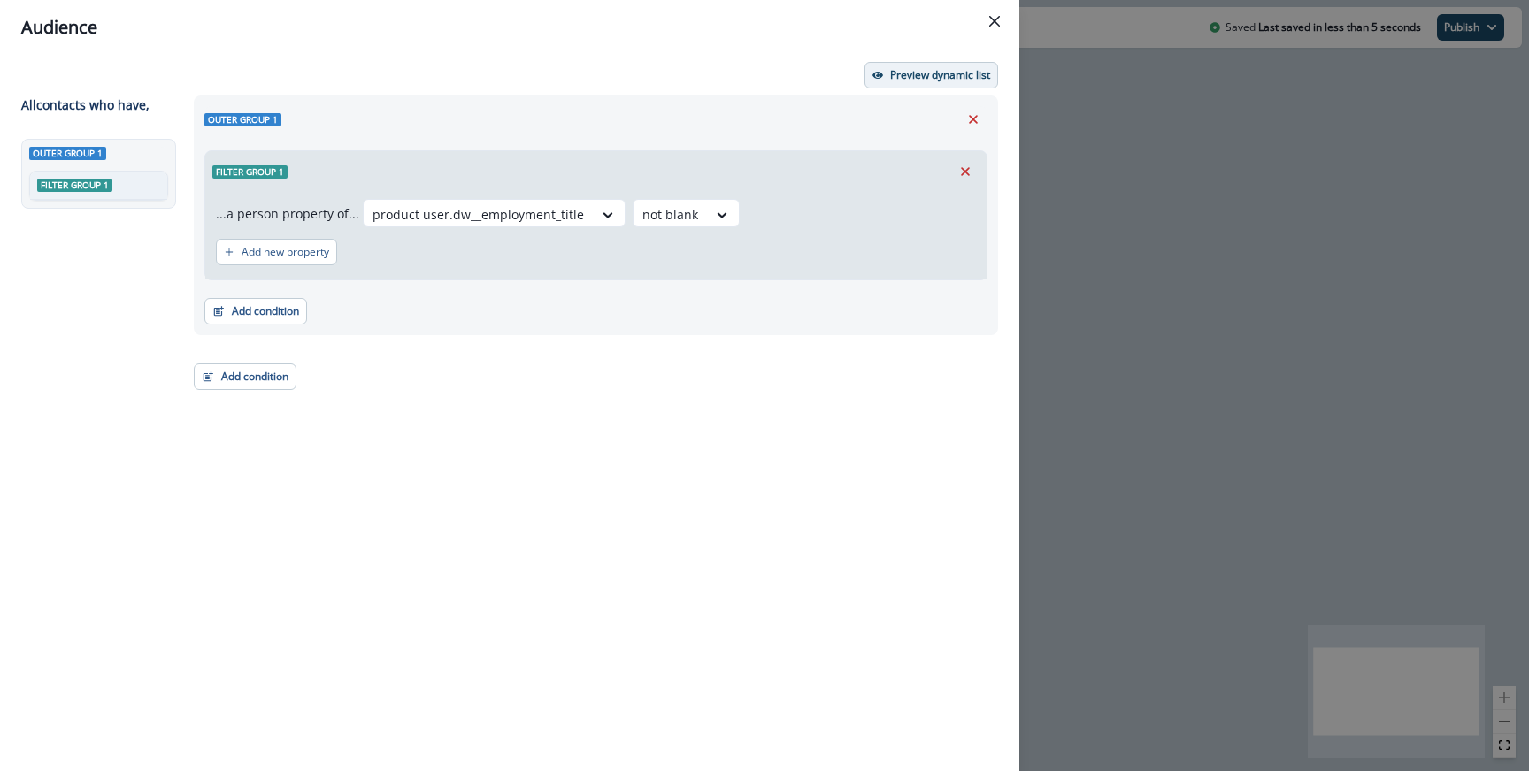
click at [932, 85] on button "Preview dynamic list" at bounding box center [931, 75] width 134 height 27
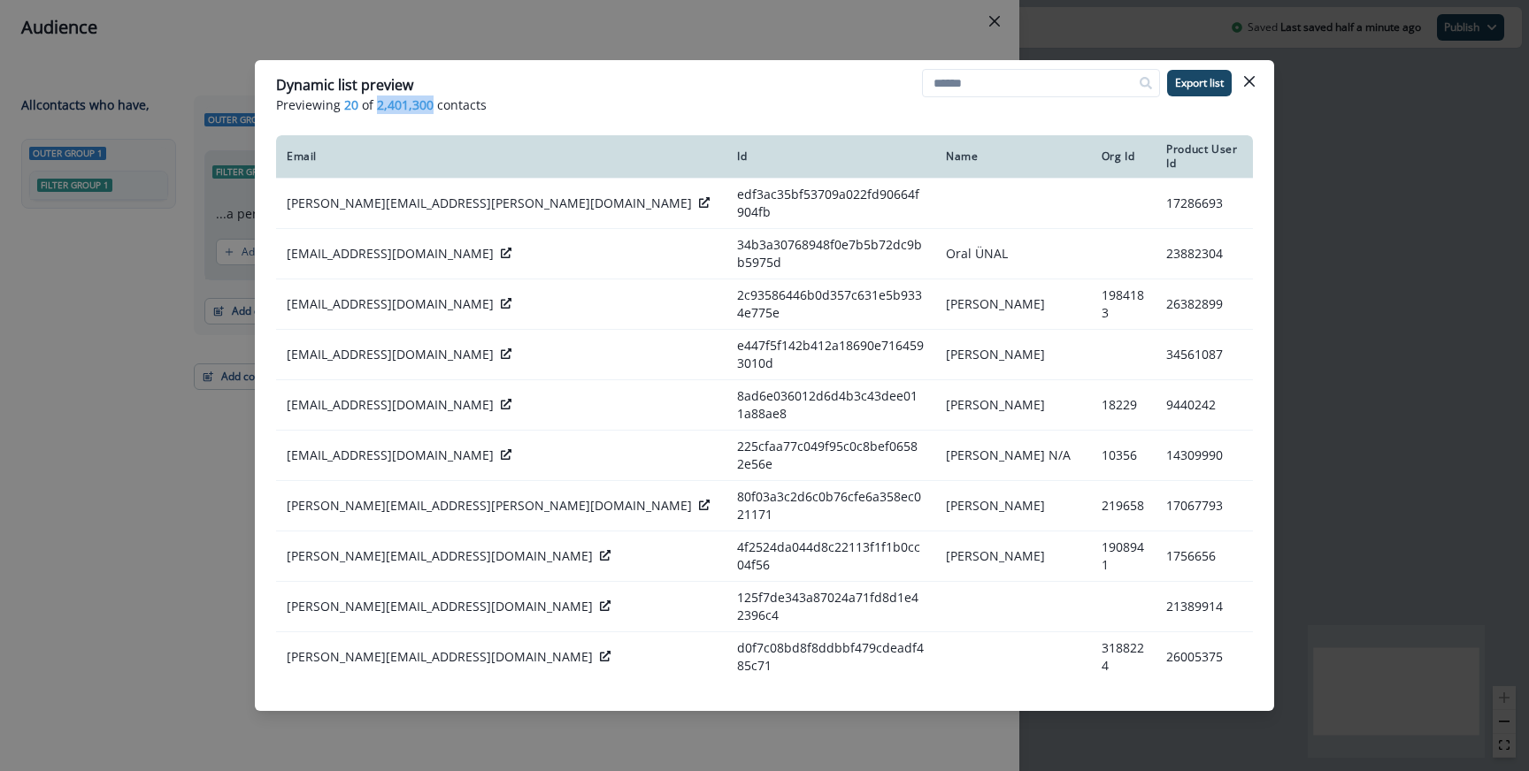
drag, startPoint x: 377, startPoint y: 103, endPoint x: 432, endPoint y: 104, distance: 54.9
click at [432, 104] on p "Previewing 20 of 2,401,300 contacts" at bounding box center [764, 105] width 977 height 19
copy span "2,401,300"
click at [137, 362] on div "Dynamic list preview Previewing 20 of 2,401,300 contacts Export list Email Id N…" at bounding box center [764, 385] width 1529 height 771
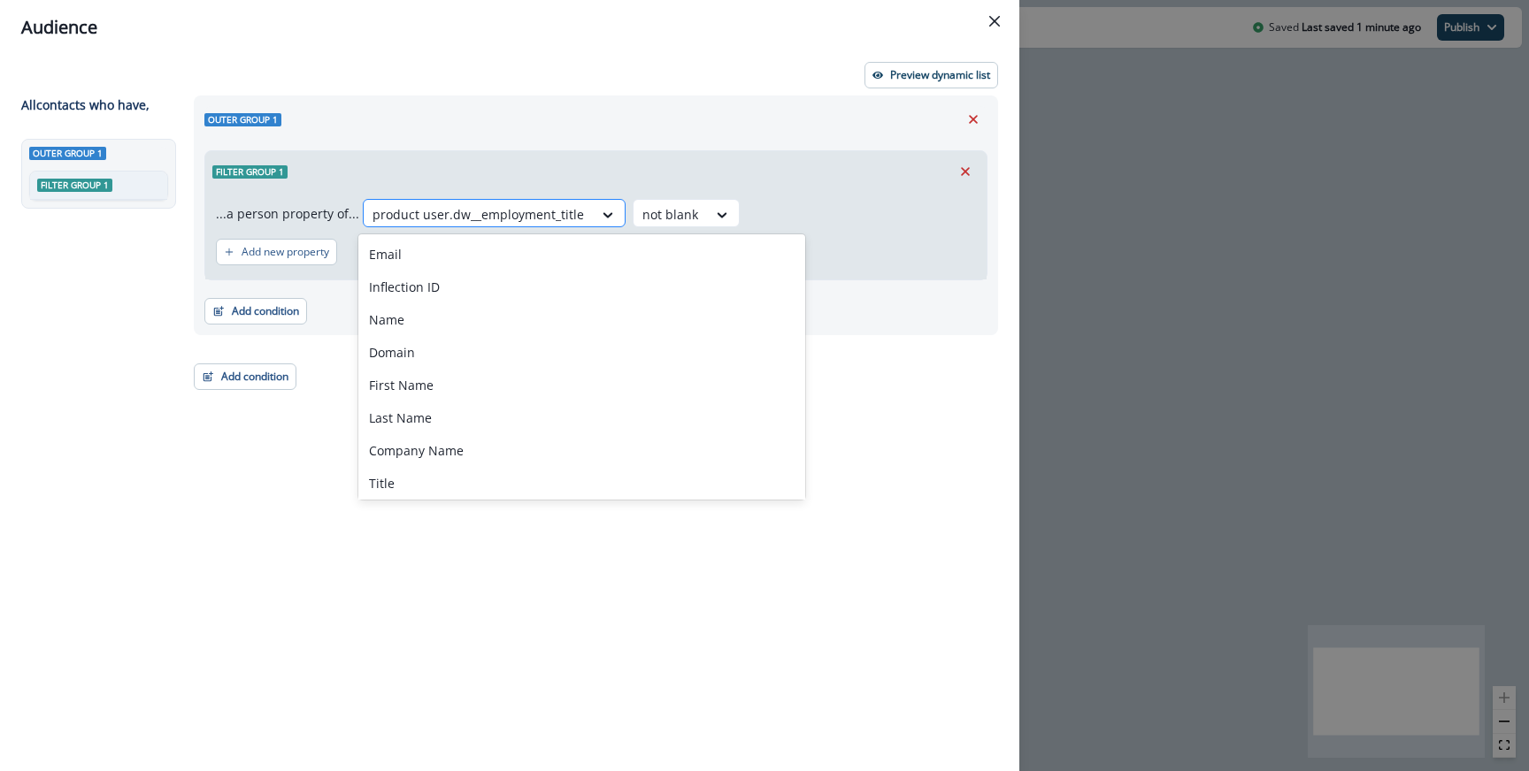
click at [482, 202] on div "product user.dw__employment_title" at bounding box center [478, 214] width 229 height 29
click at [483, 149] on div "Filter group 1 ...a person property of... product user.dw__employment_title sel…" at bounding box center [595, 211] width 783 height 137
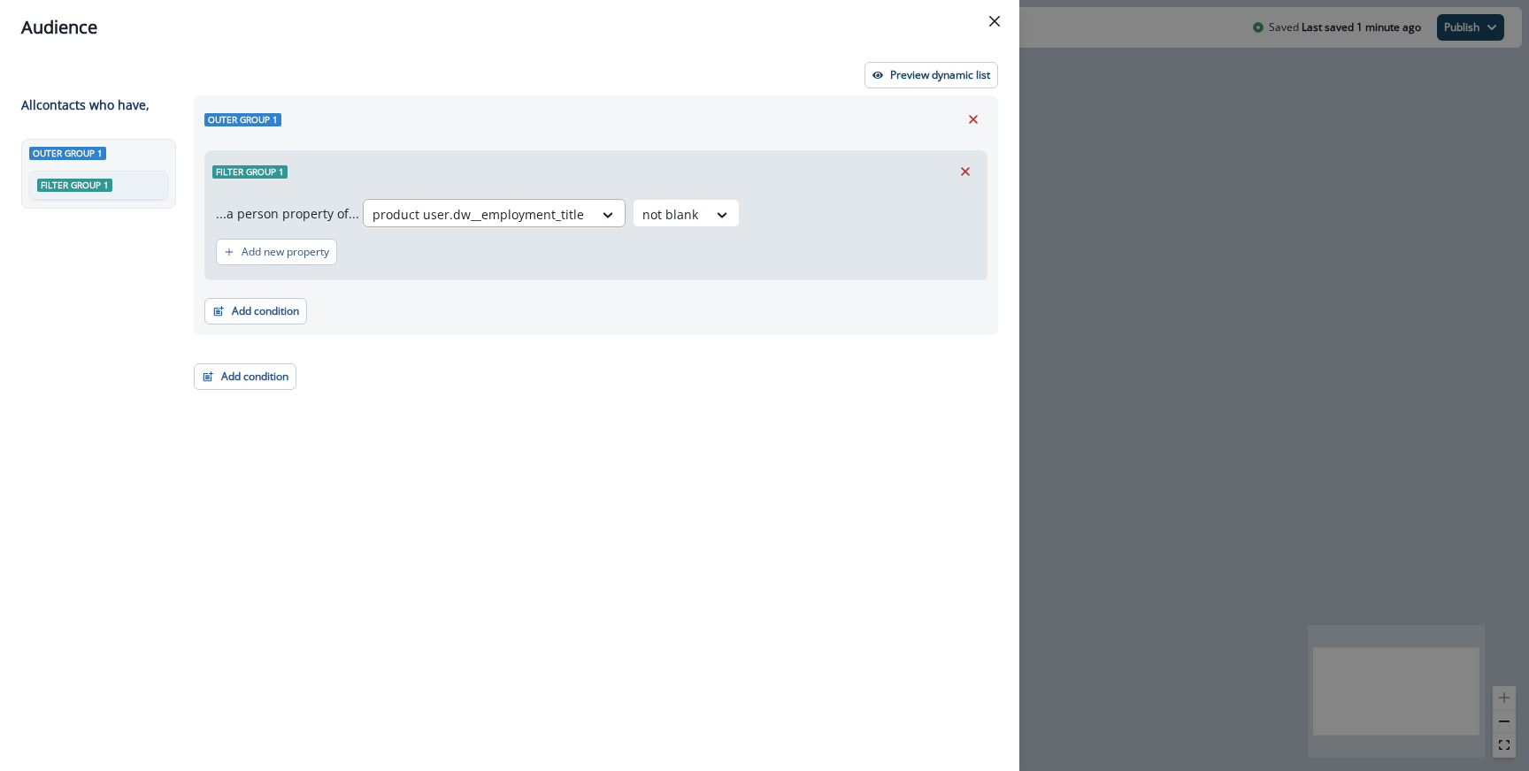
click at [456, 203] on div "product user.dw__employment_title" at bounding box center [478, 214] width 229 height 29
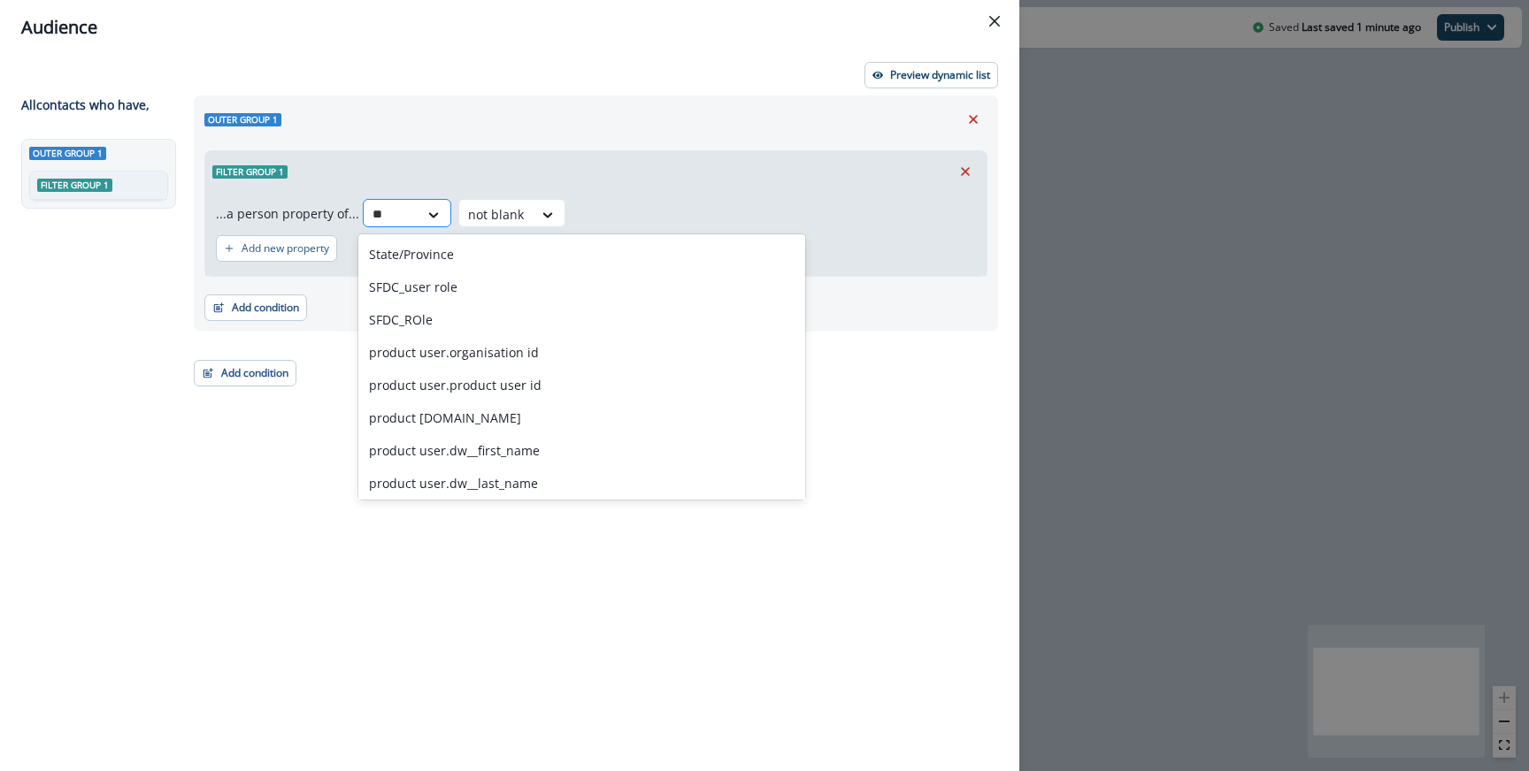
type input "*"
type input "*******"
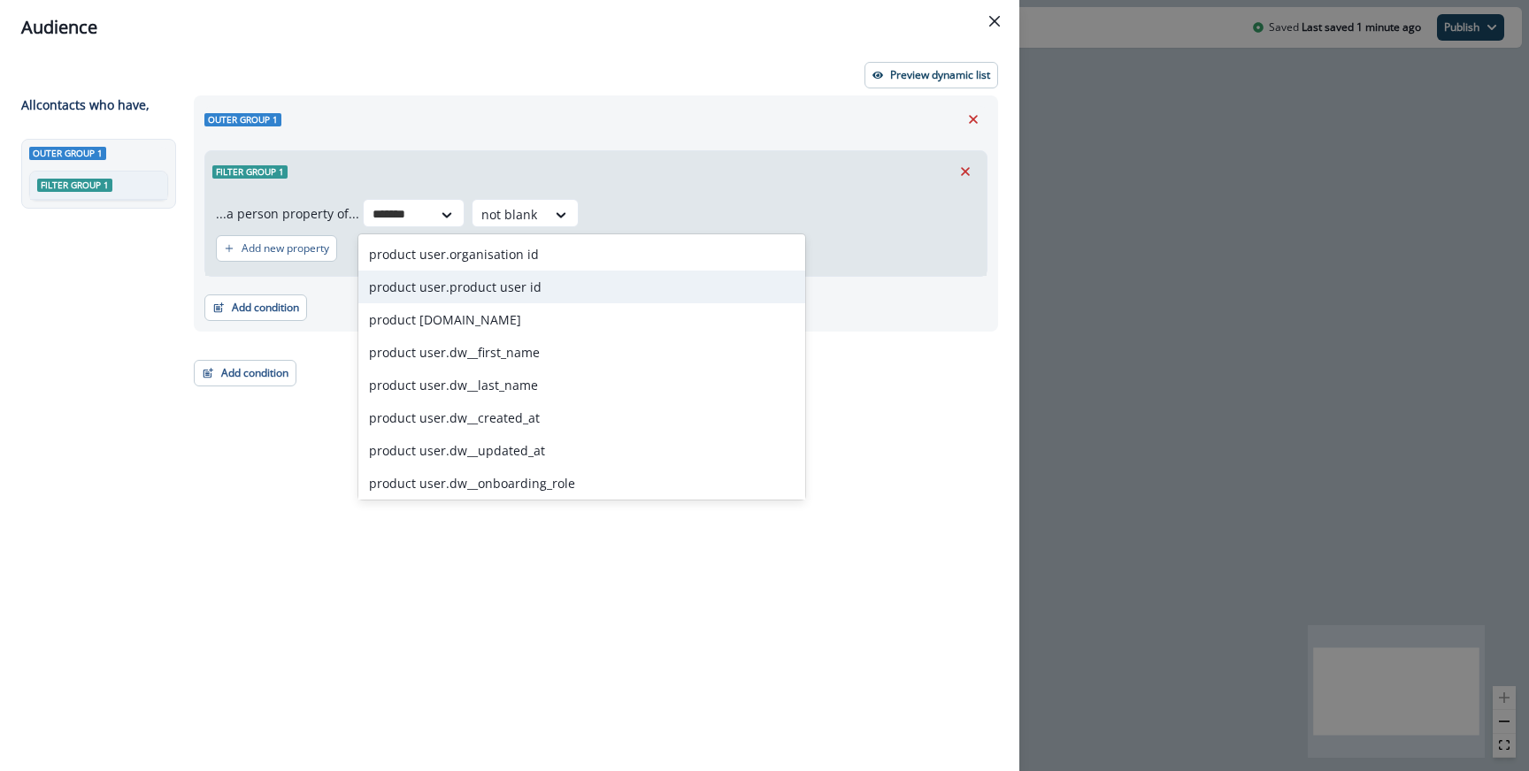
click at [484, 289] on div "product user.product user id" at bounding box center [581, 287] width 447 height 33
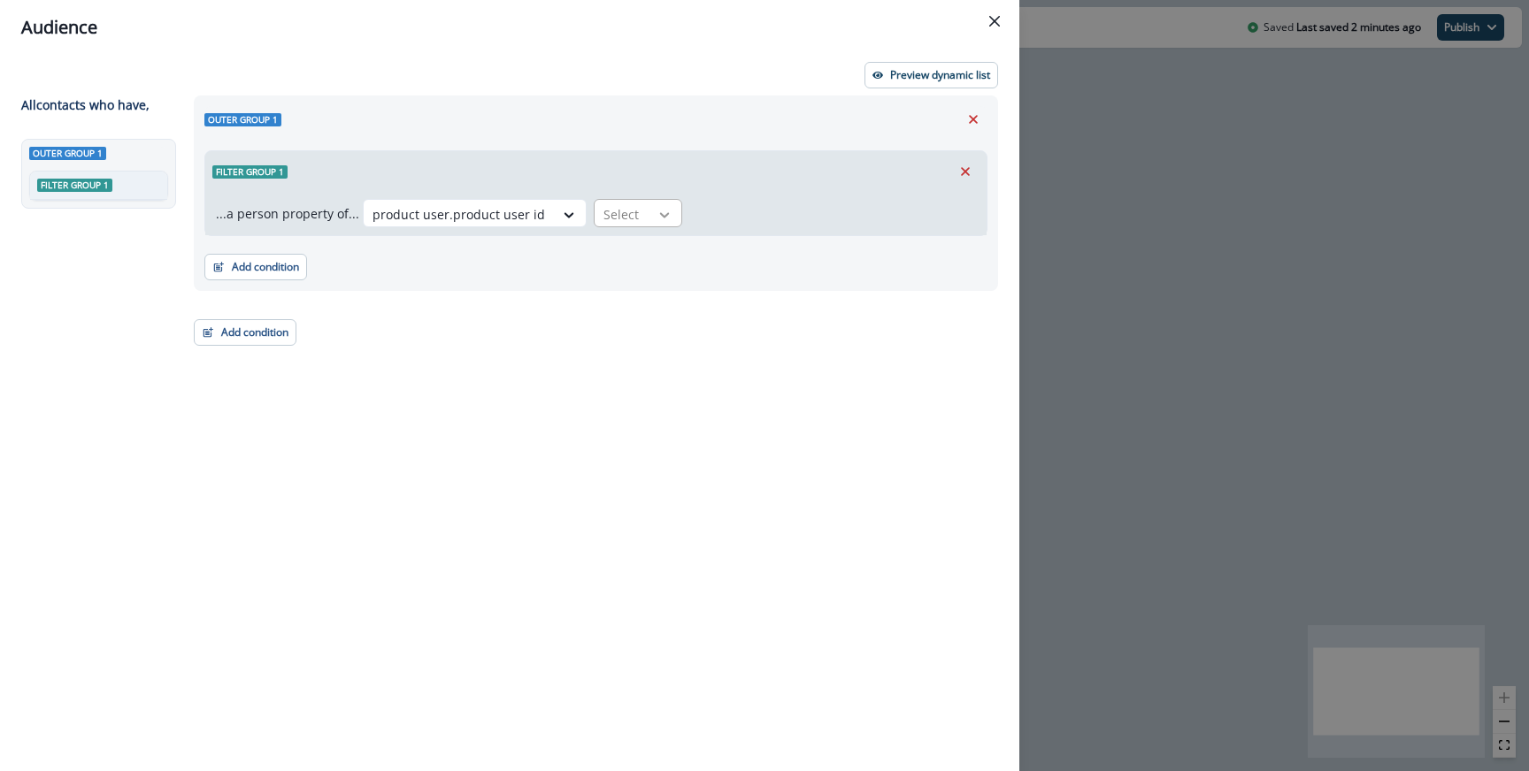
click at [656, 210] on icon at bounding box center [664, 215] width 16 height 18
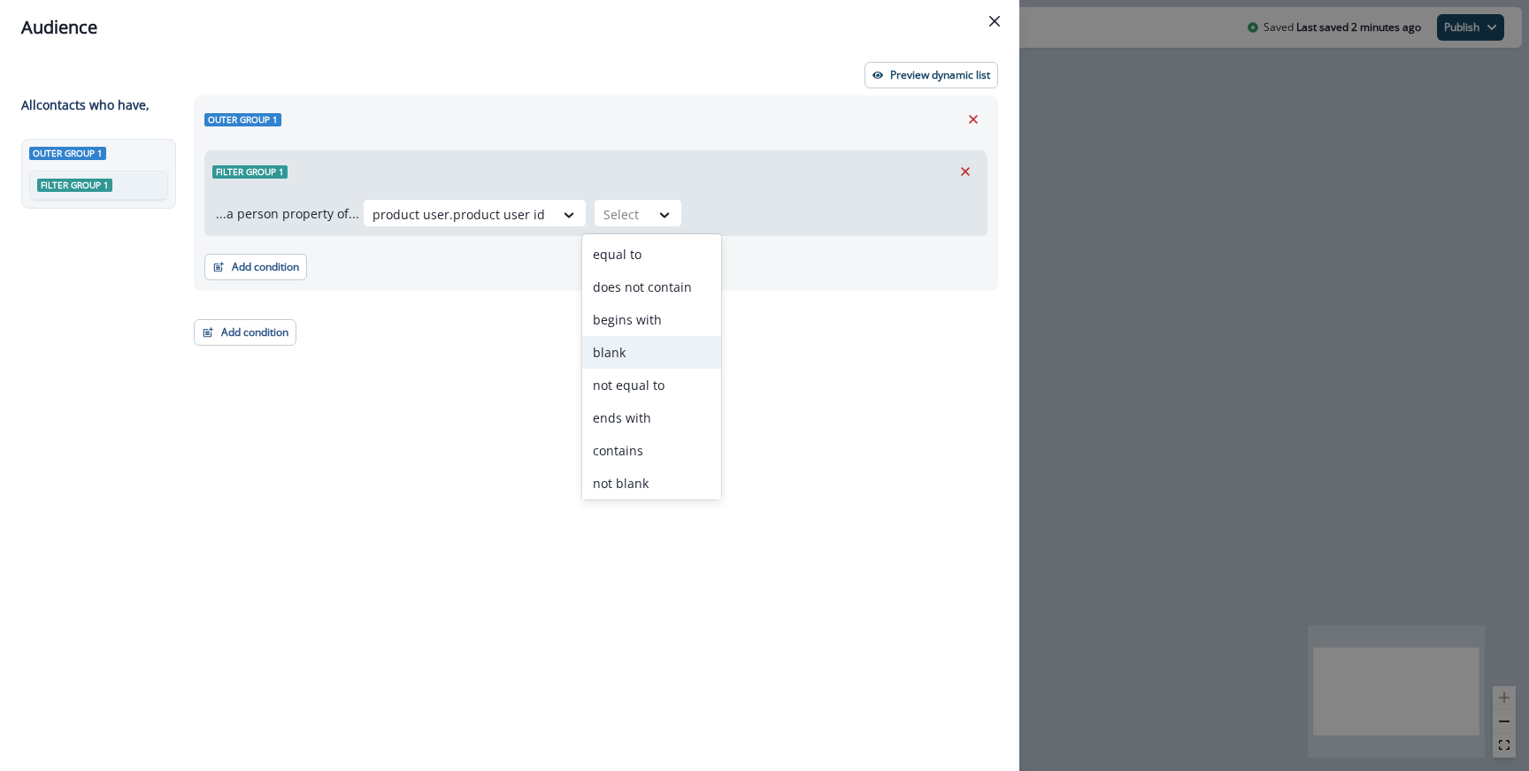
click at [633, 346] on div "blank" at bounding box center [651, 352] width 139 height 33
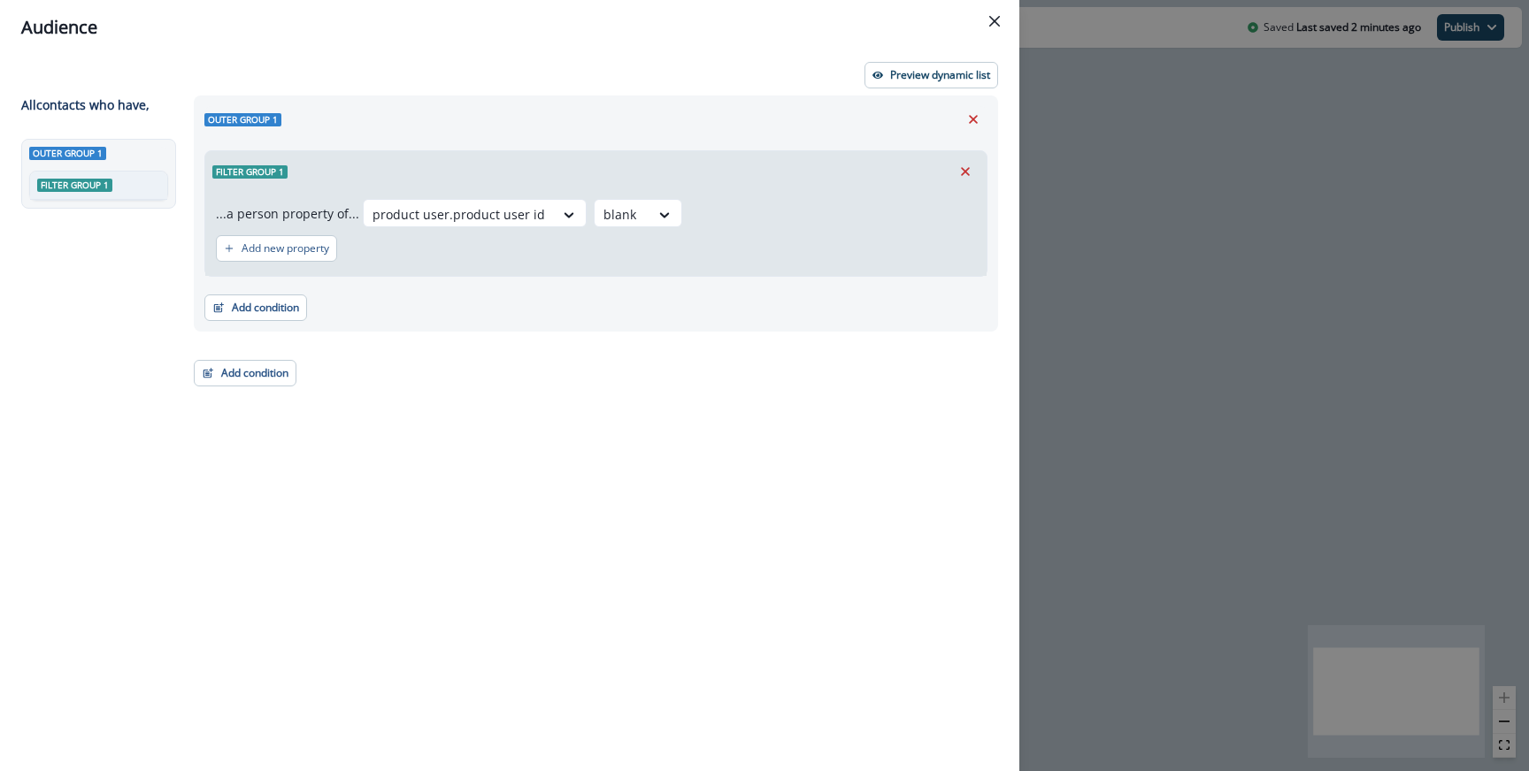
click at [320, 265] on div "Add new property" at bounding box center [596, 248] width 760 height 41
click at [323, 253] on p "Add new property" at bounding box center [286, 248] width 88 height 12
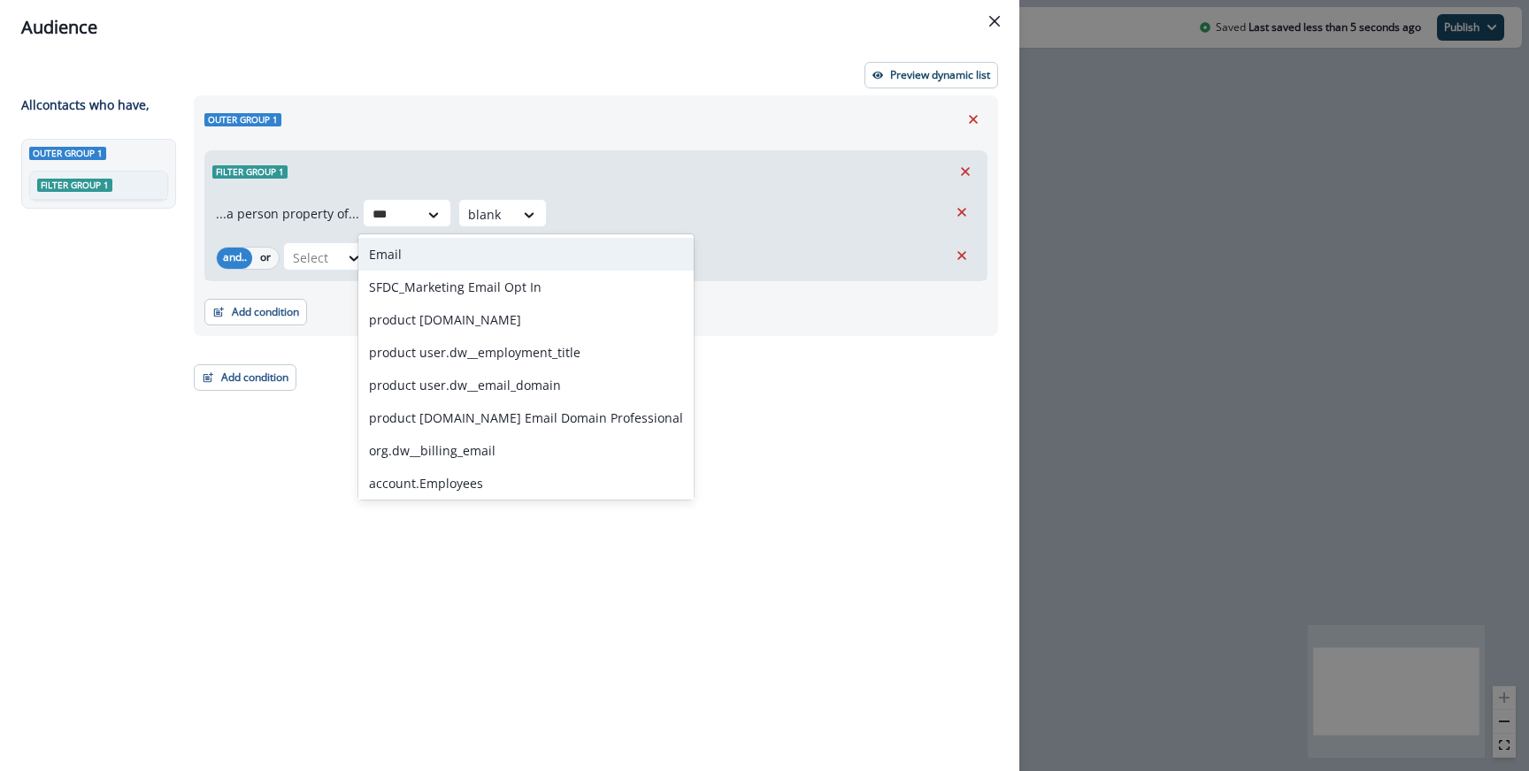
type input "****"
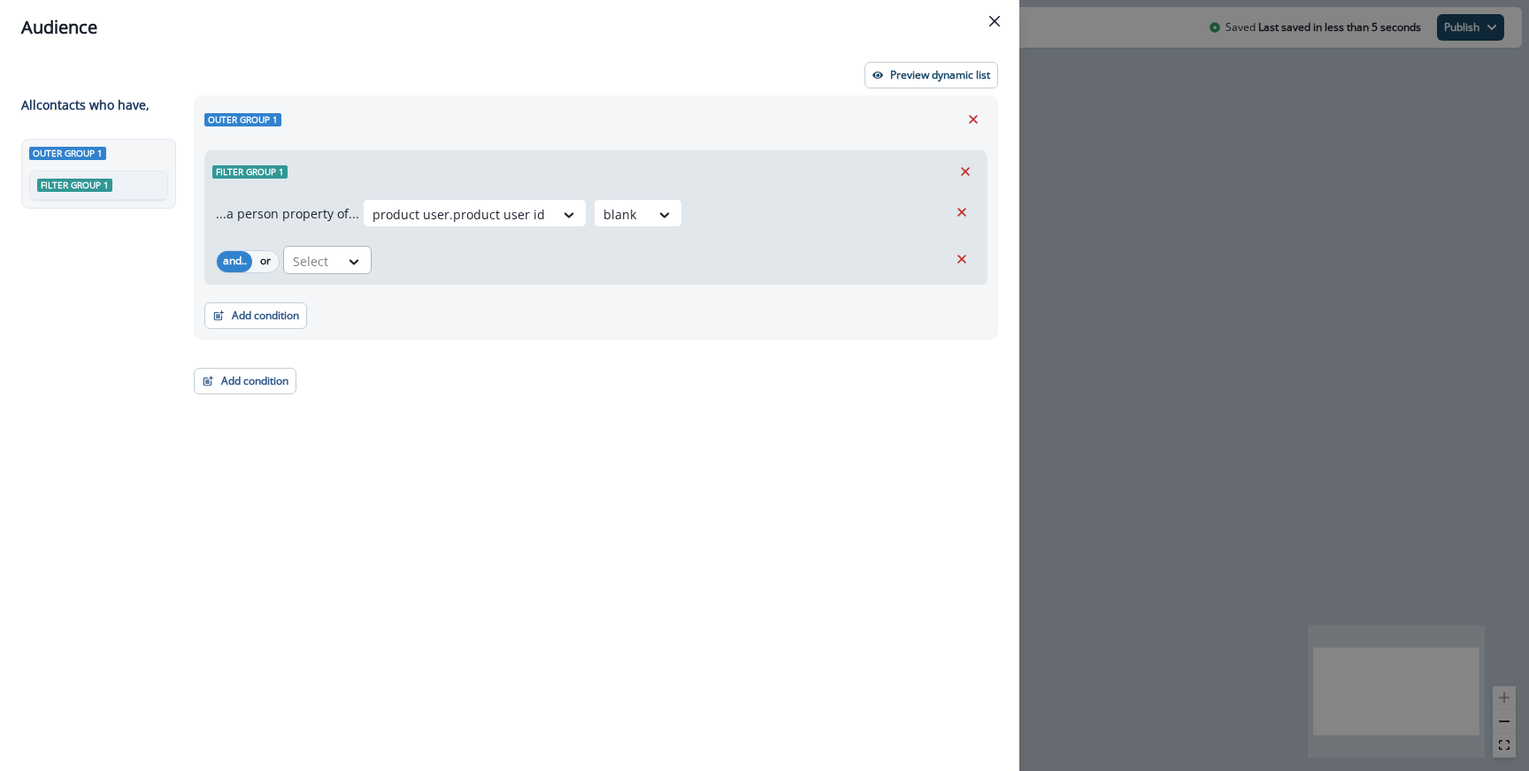
click at [315, 252] on div at bounding box center [311, 261] width 37 height 22
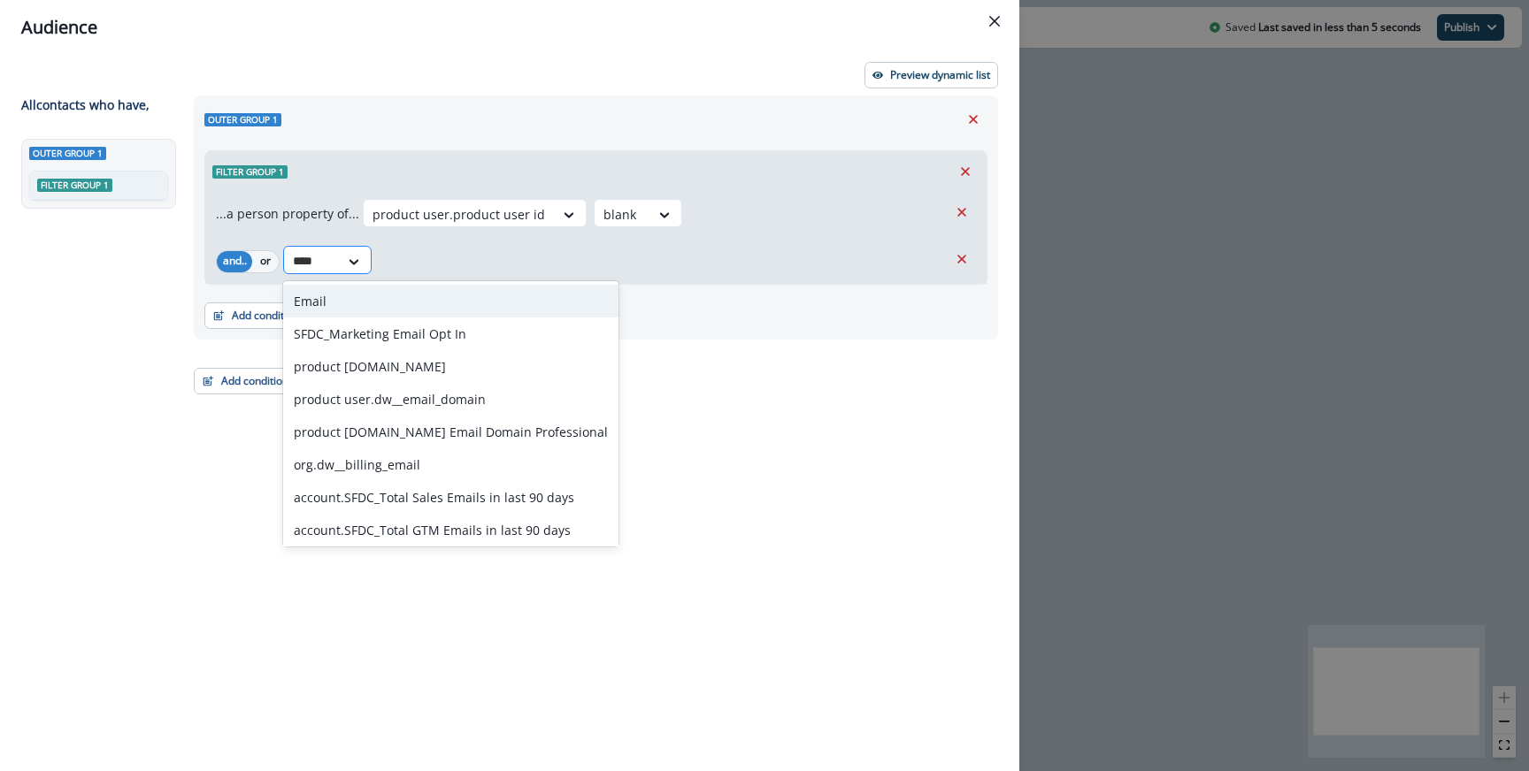
type input "*****"
click at [315, 297] on div "Email" at bounding box center [450, 301] width 335 height 33
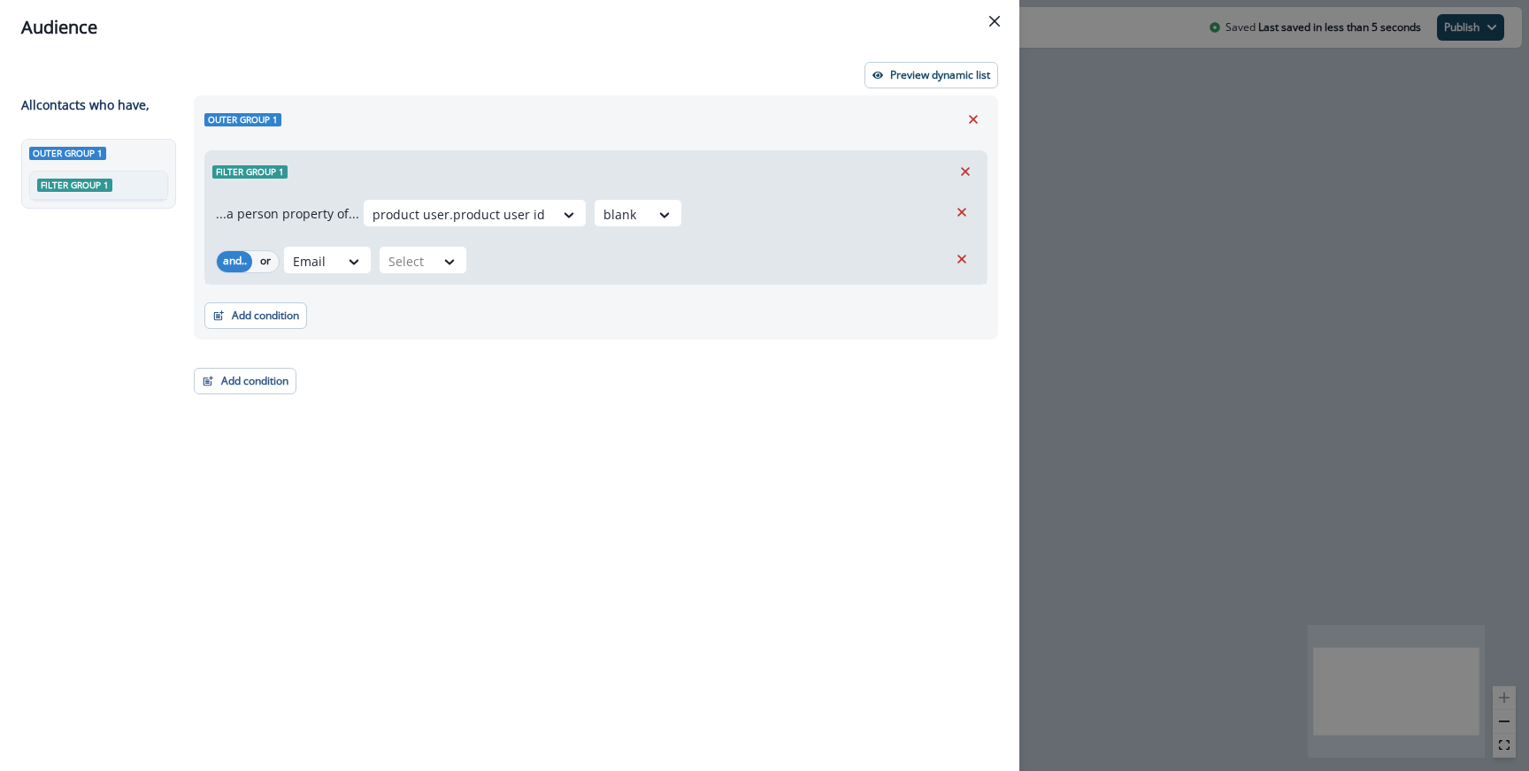
click at [486, 271] on div "Email Select" at bounding box center [615, 260] width 664 height 28
click at [451, 270] on icon at bounding box center [449, 262] width 16 height 18
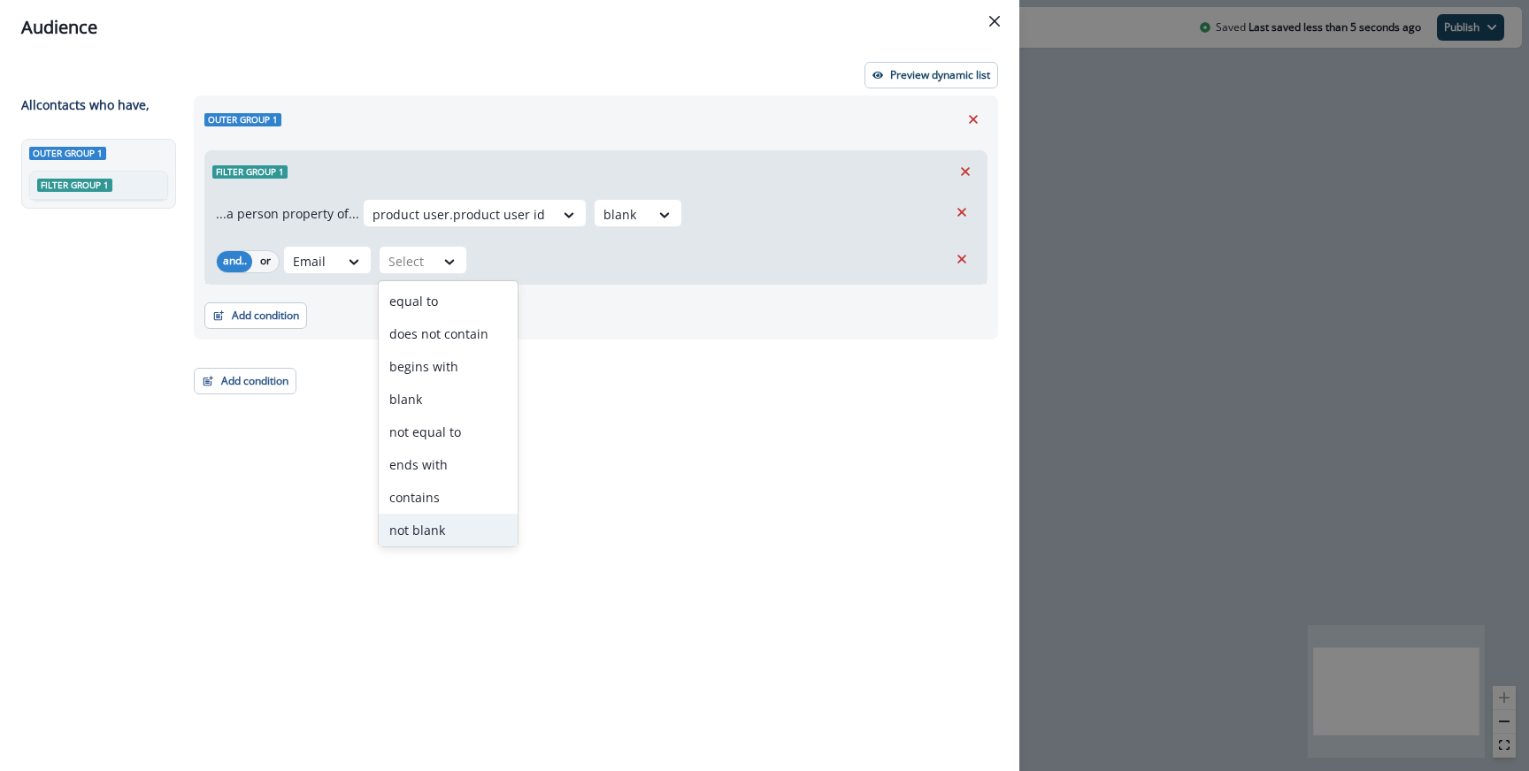
click at [438, 540] on div "not blank" at bounding box center [448, 530] width 139 height 33
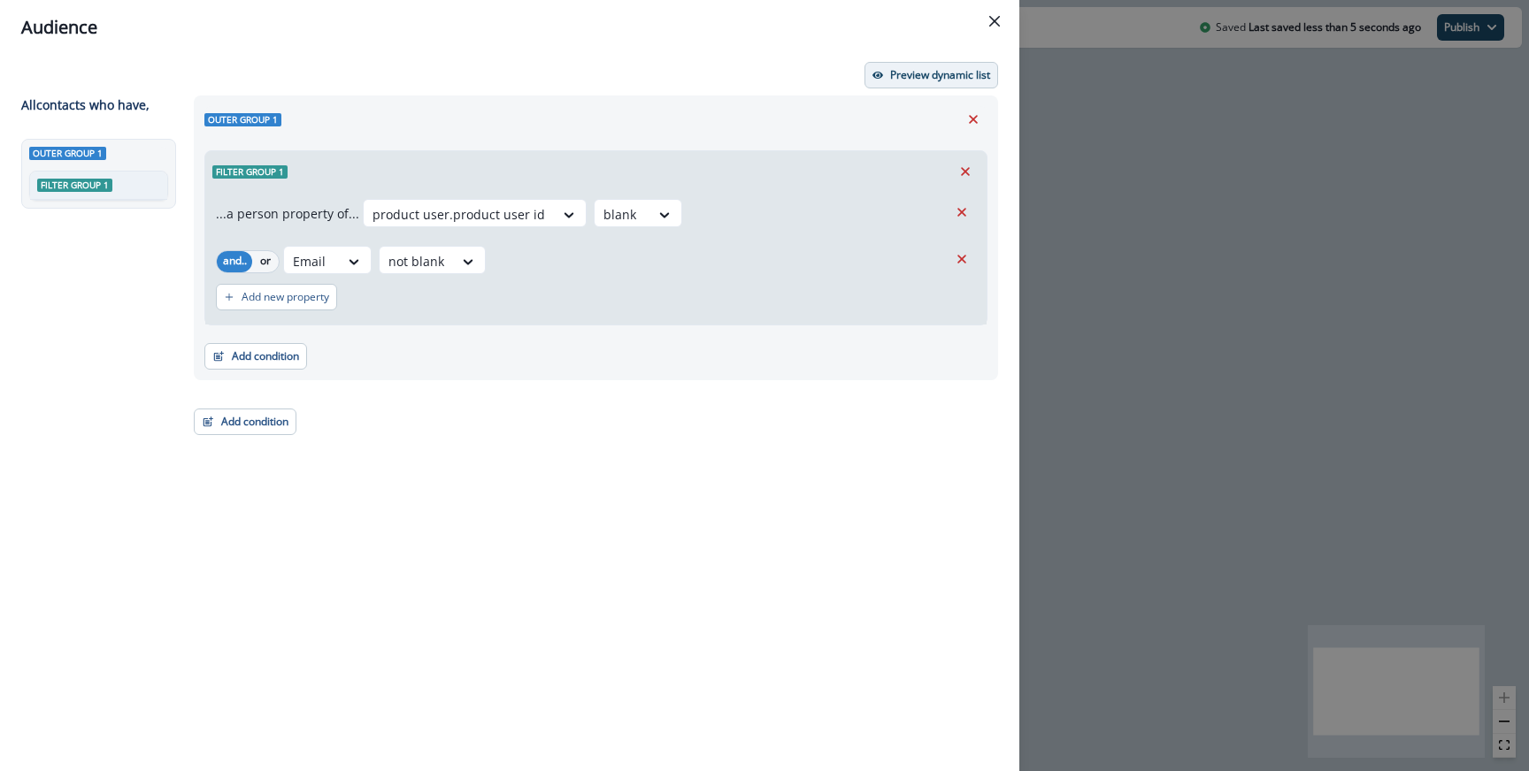
click at [915, 78] on p "Preview dynamic list" at bounding box center [940, 75] width 100 height 12
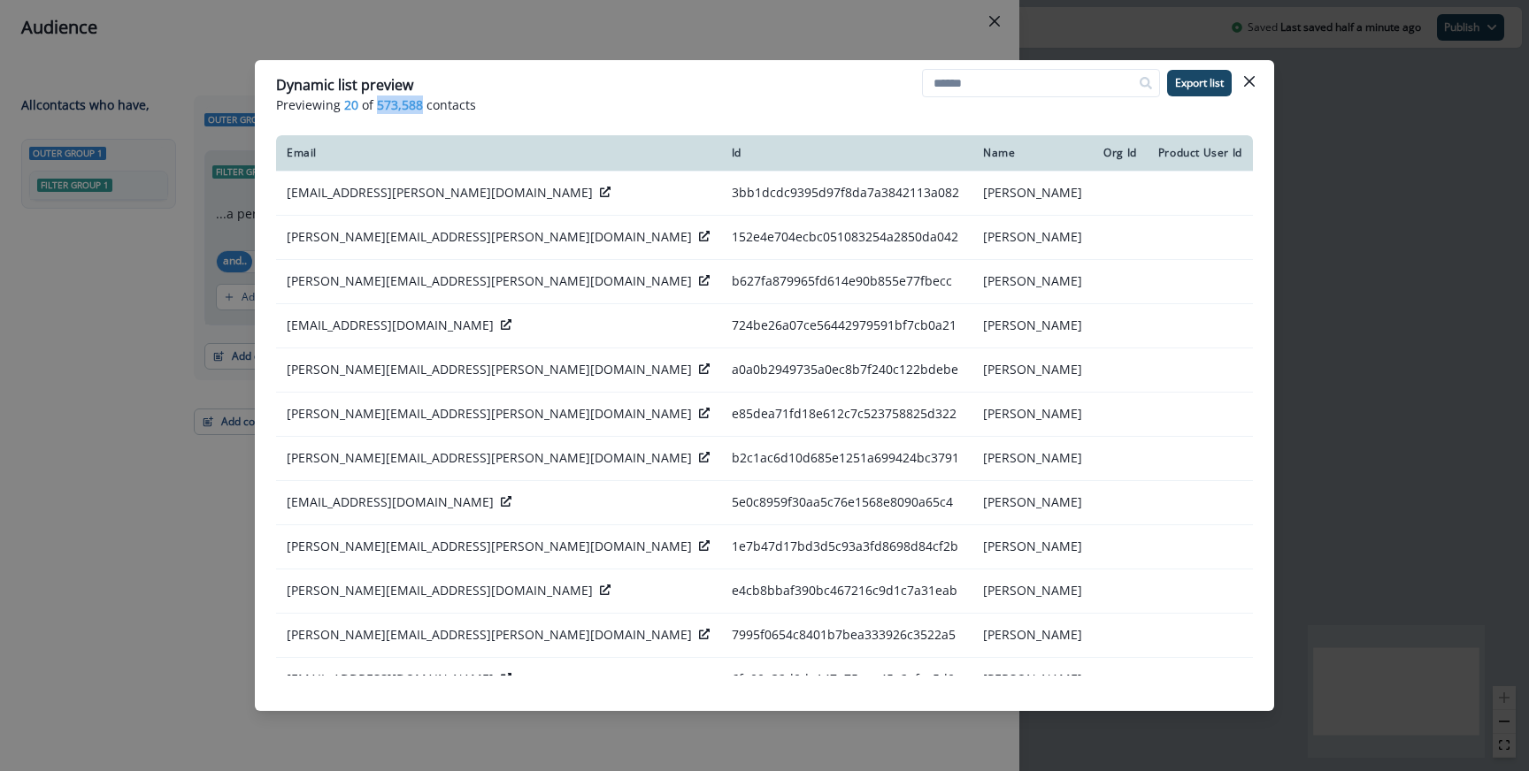
drag, startPoint x: 376, startPoint y: 107, endPoint x: 418, endPoint y: 100, distance: 43.0
click at [418, 100] on span "573,588" at bounding box center [400, 105] width 46 height 19
copy span "573,588"
click at [222, 271] on div "Dynamic list preview Previewing 20 of 573,588 contacts Export list Email Id Nam…" at bounding box center [764, 385] width 1529 height 771
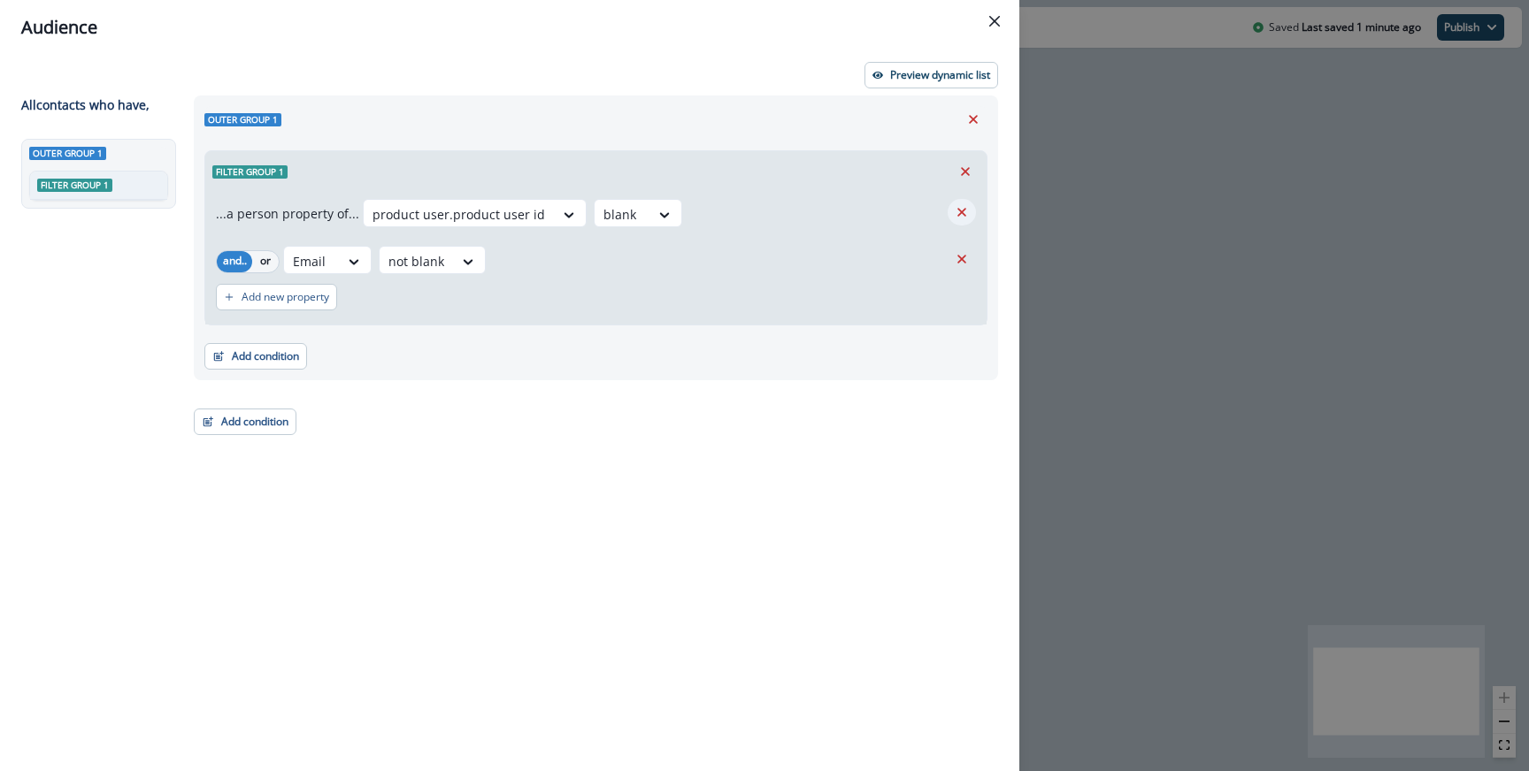
click at [954, 211] on icon "Remove" at bounding box center [962, 212] width 16 height 16
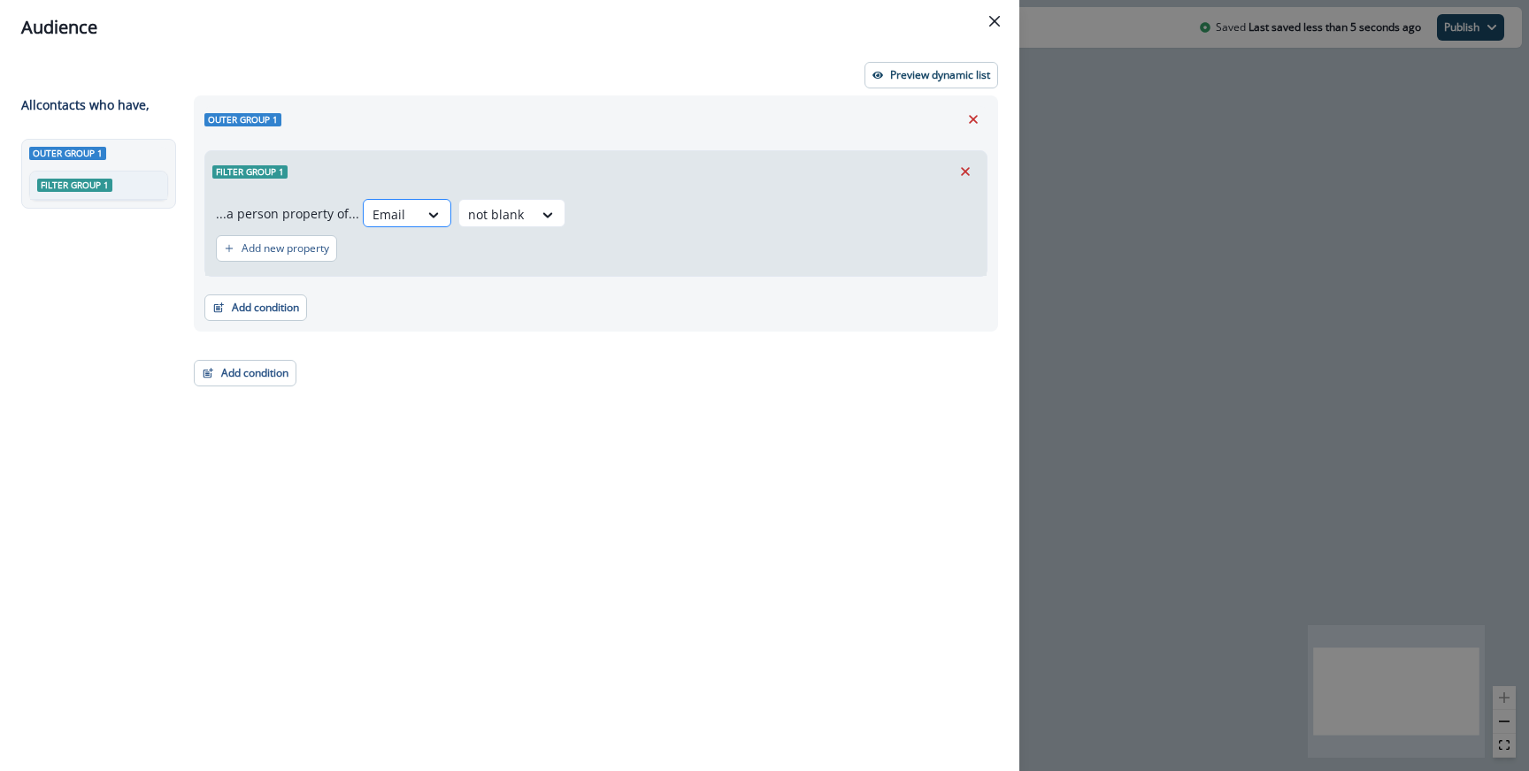
click at [397, 204] on div at bounding box center [390, 214] width 37 height 22
type input "*****"
click at [386, 249] on div "Title" at bounding box center [474, 254] width 233 height 33
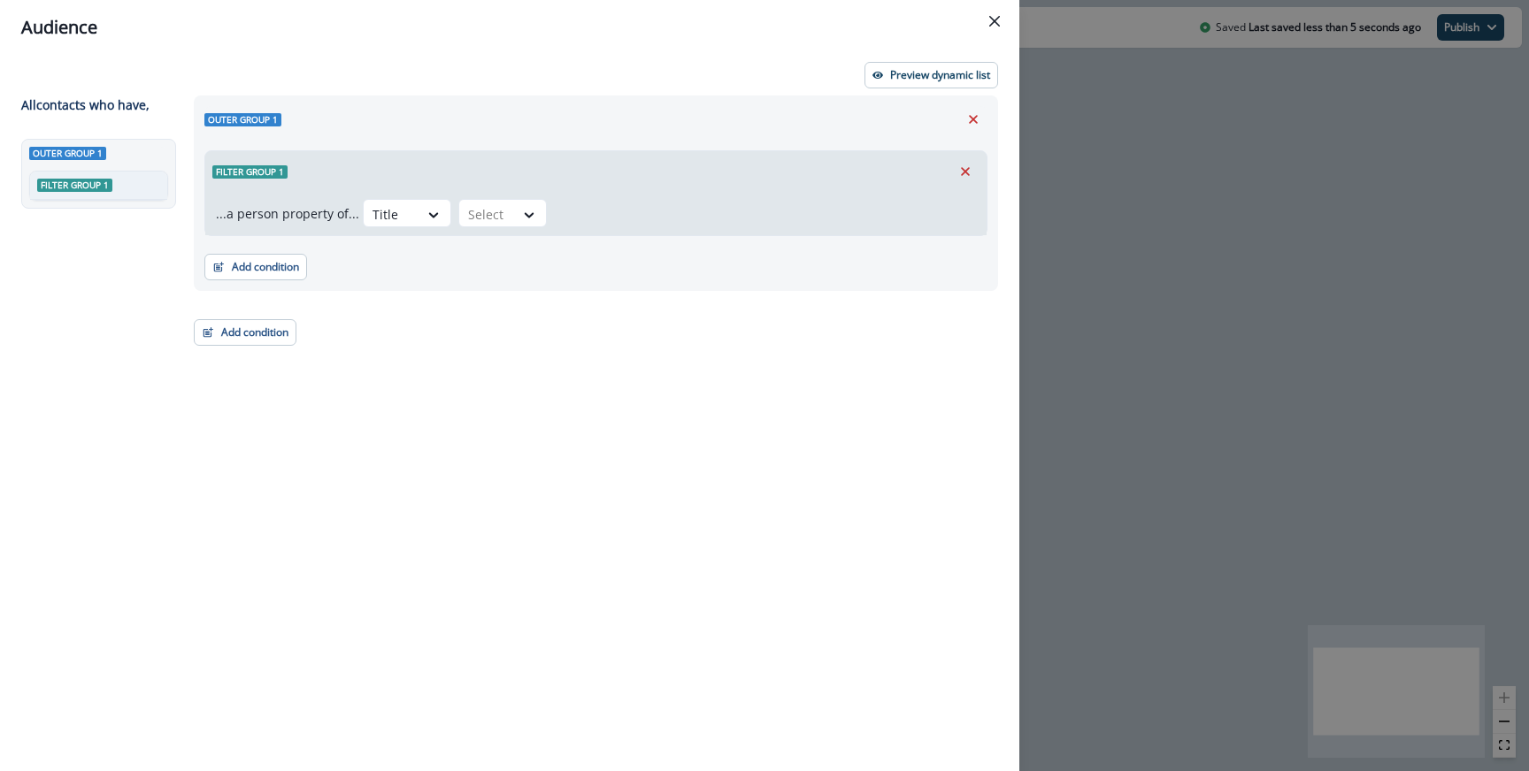
click at [527, 195] on div "...a person property of... option Title, selected. Title Select" at bounding box center [595, 213] width 781 height 43
click at [523, 203] on div at bounding box center [530, 214] width 32 height 29
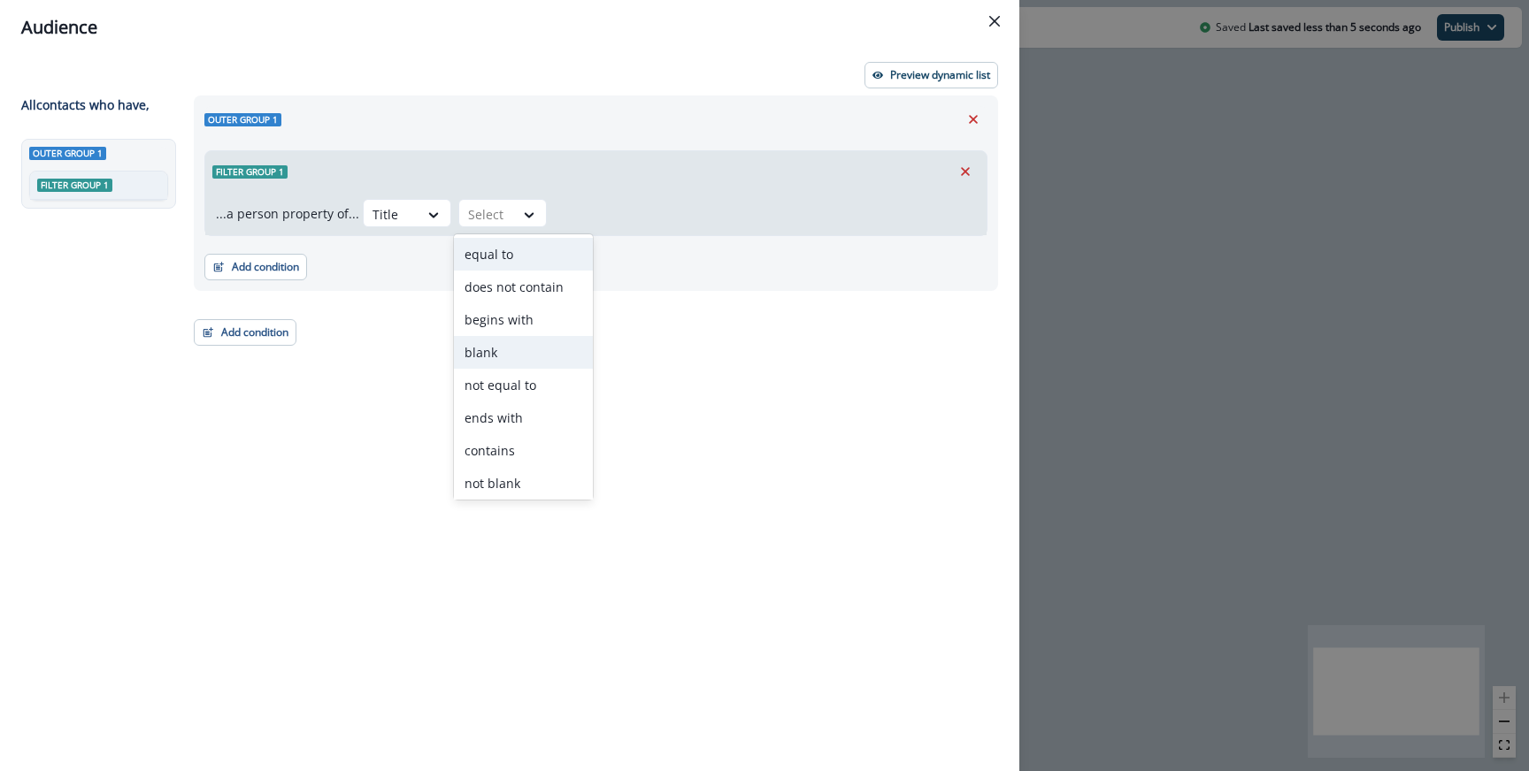
click at [495, 360] on div "blank" at bounding box center [523, 352] width 139 height 33
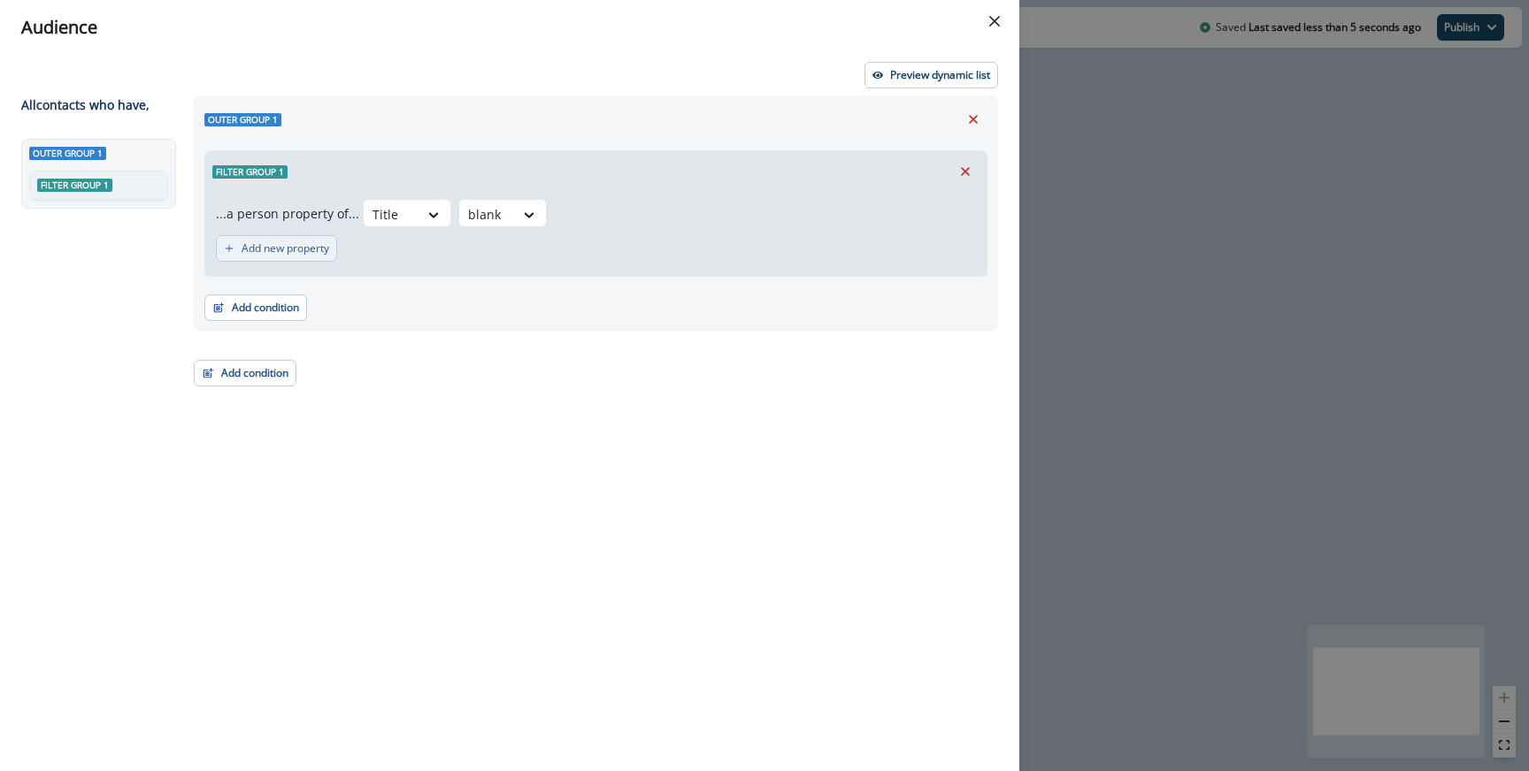
click at [298, 245] on p "Add new property" at bounding box center [286, 248] width 88 height 12
click at [298, 245] on div "Select" at bounding box center [311, 257] width 55 height 29
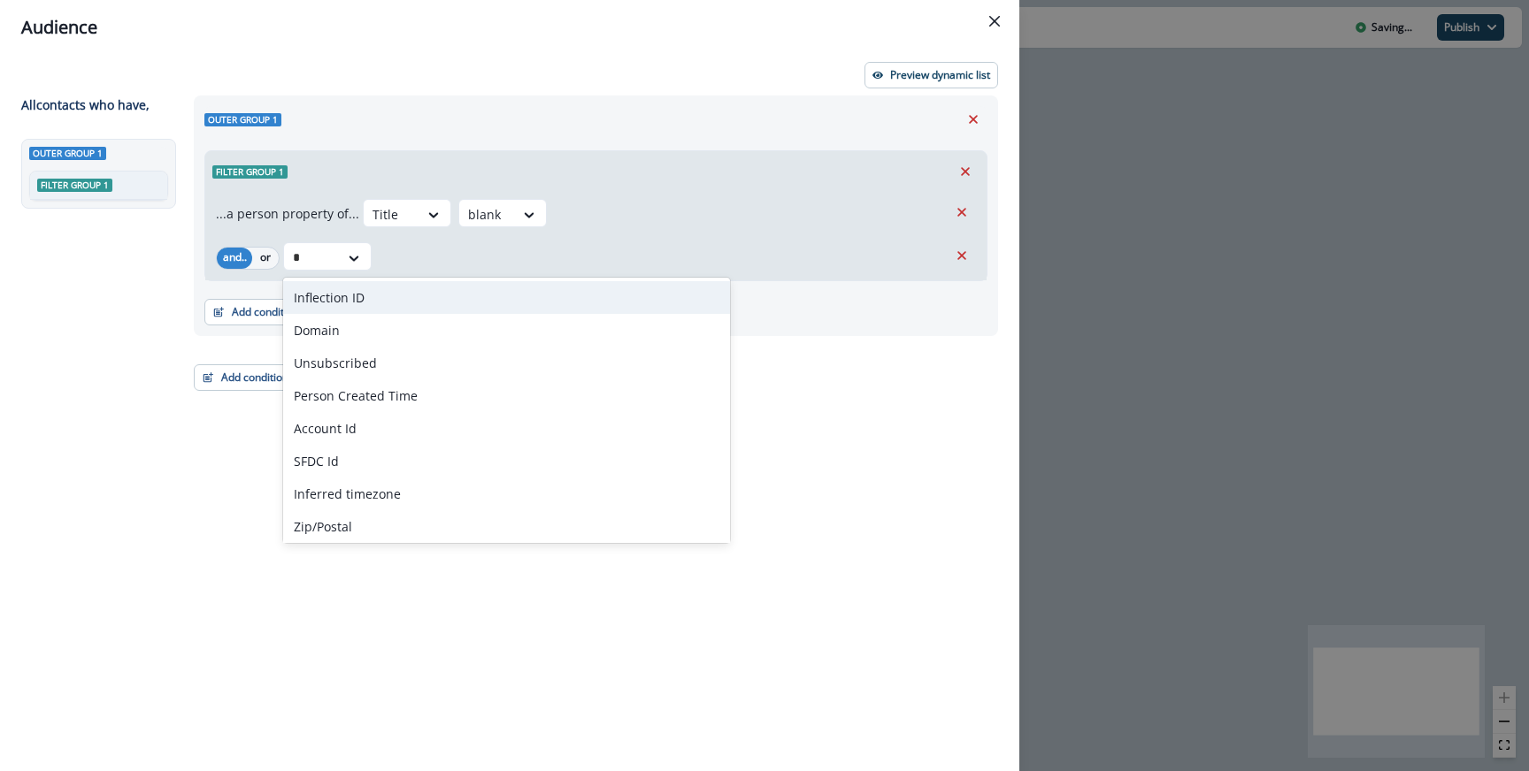
type input "**"
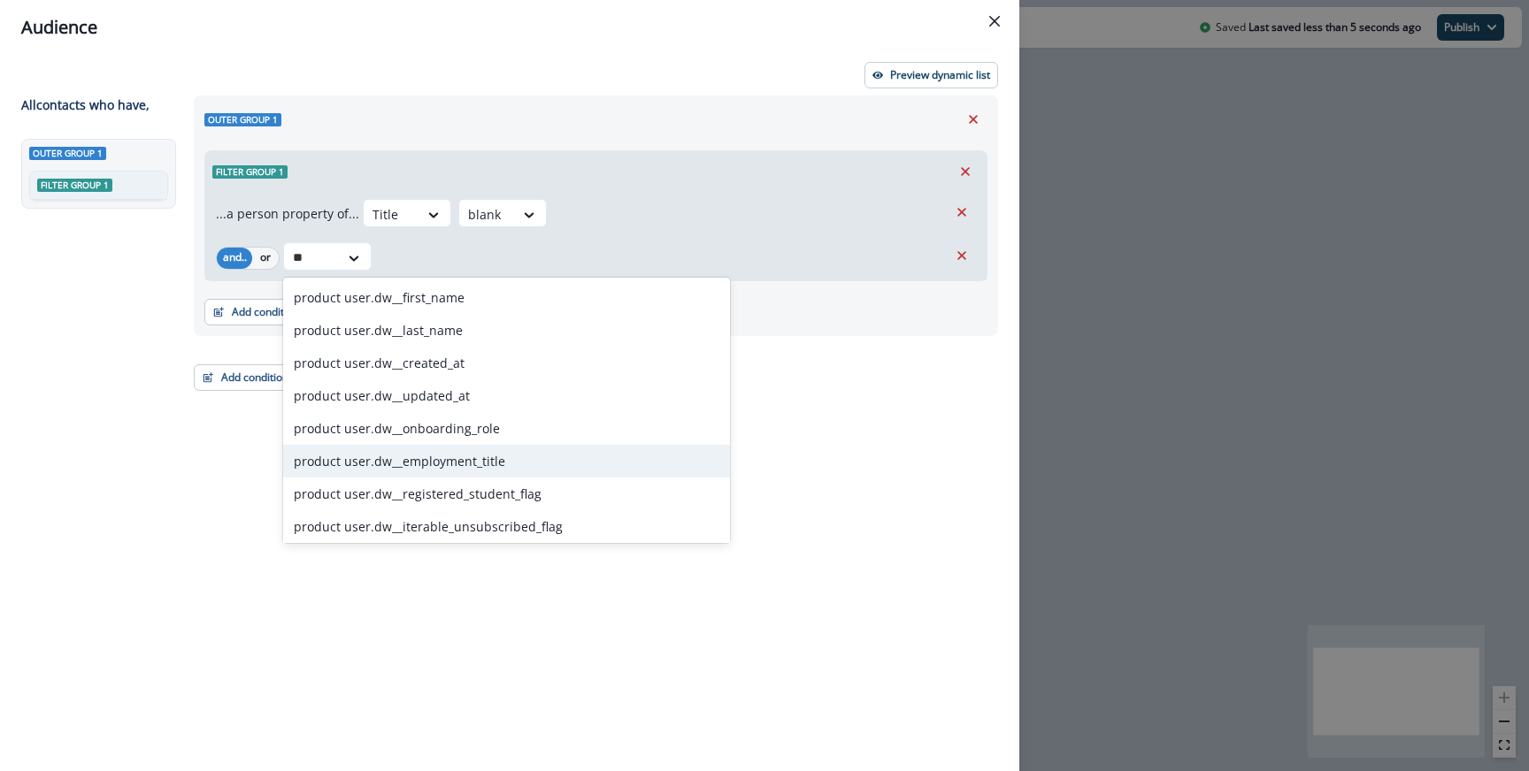
click at [409, 468] on div "product user.dw__employment_title" at bounding box center [506, 461] width 447 height 33
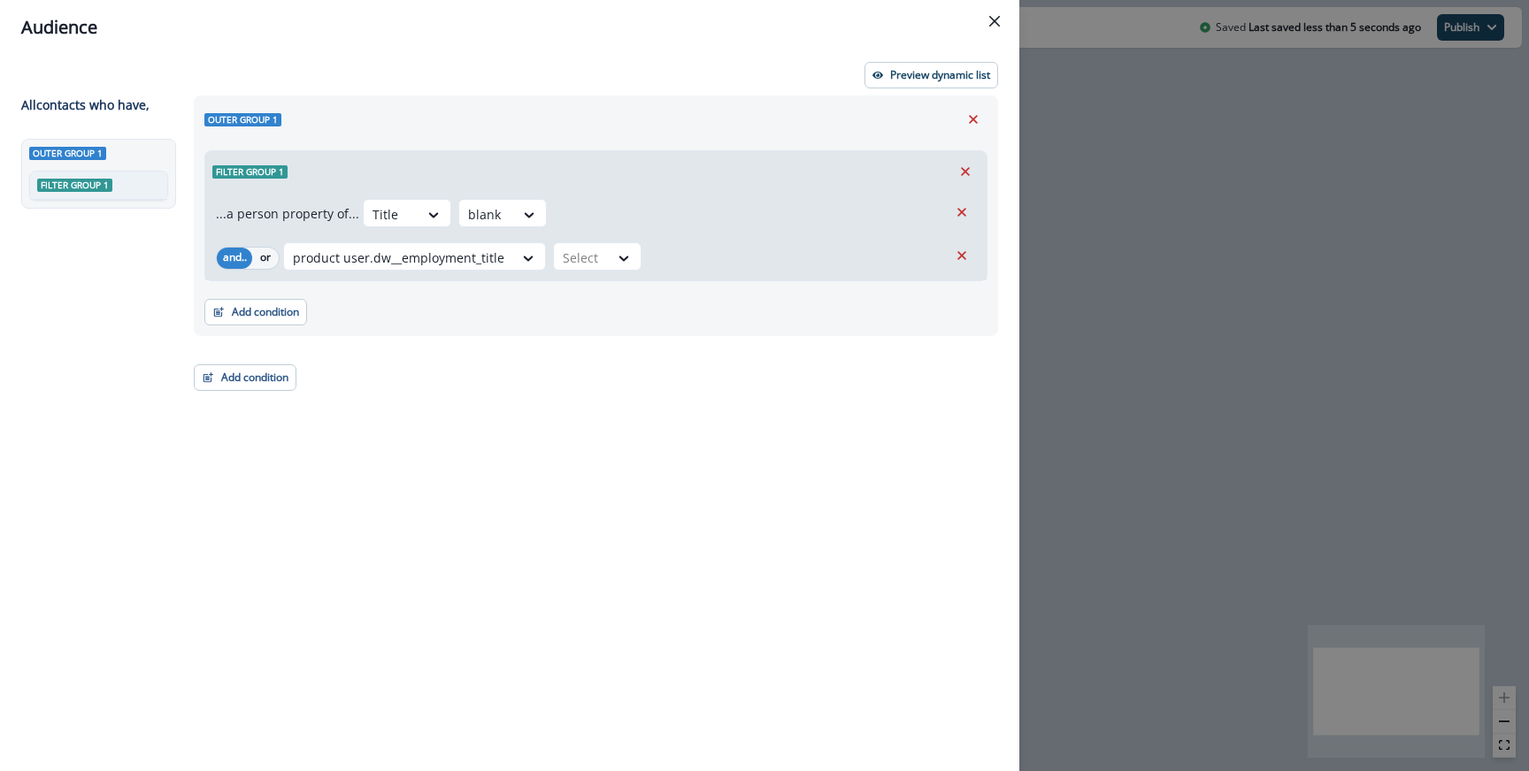
click at [569, 277] on div "...a person property of... Title blank and.. or option product user.dw__employm…" at bounding box center [595, 236] width 781 height 88
click at [574, 263] on div at bounding box center [581, 258] width 37 height 22
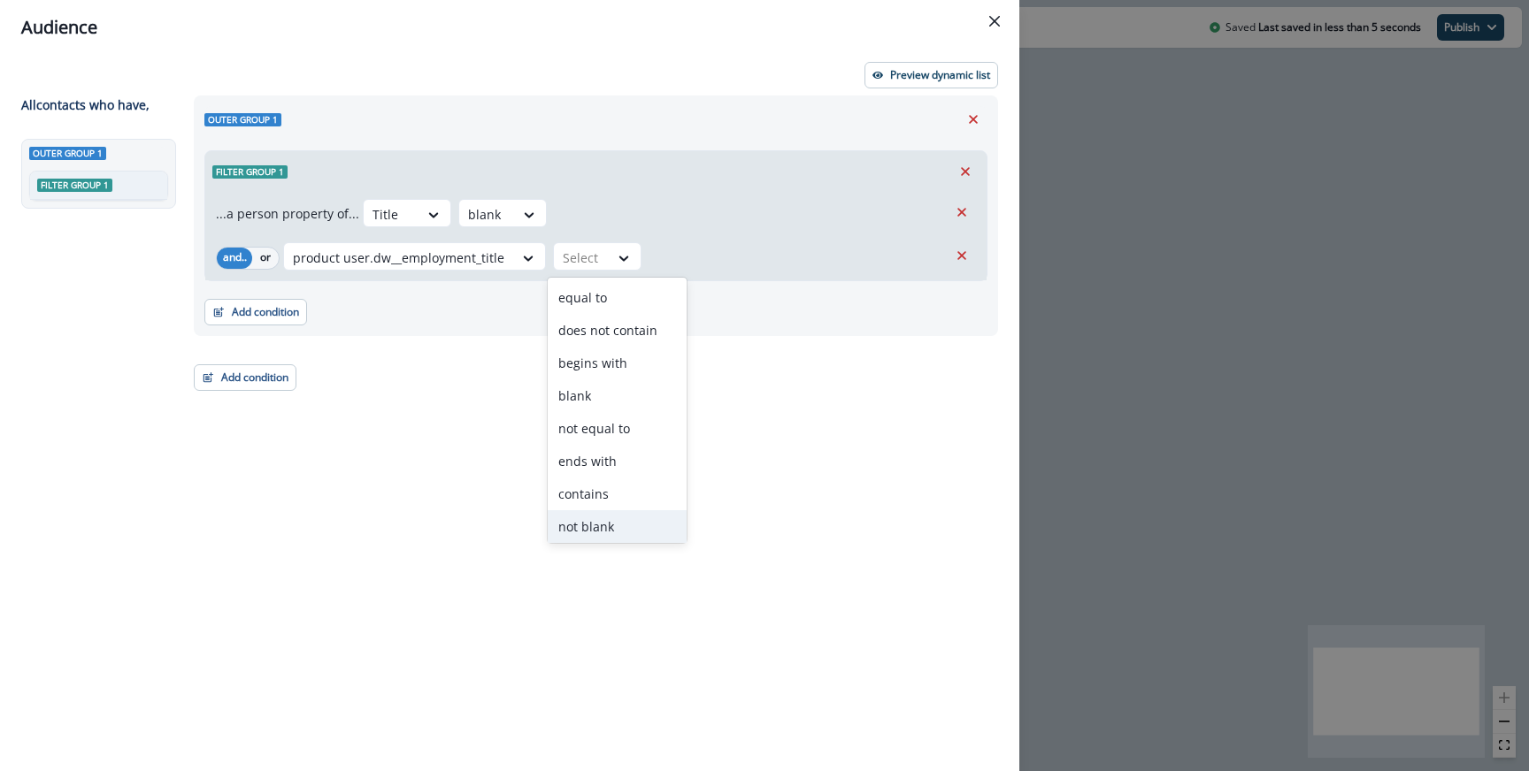
click at [579, 531] on div "not blank" at bounding box center [617, 526] width 139 height 33
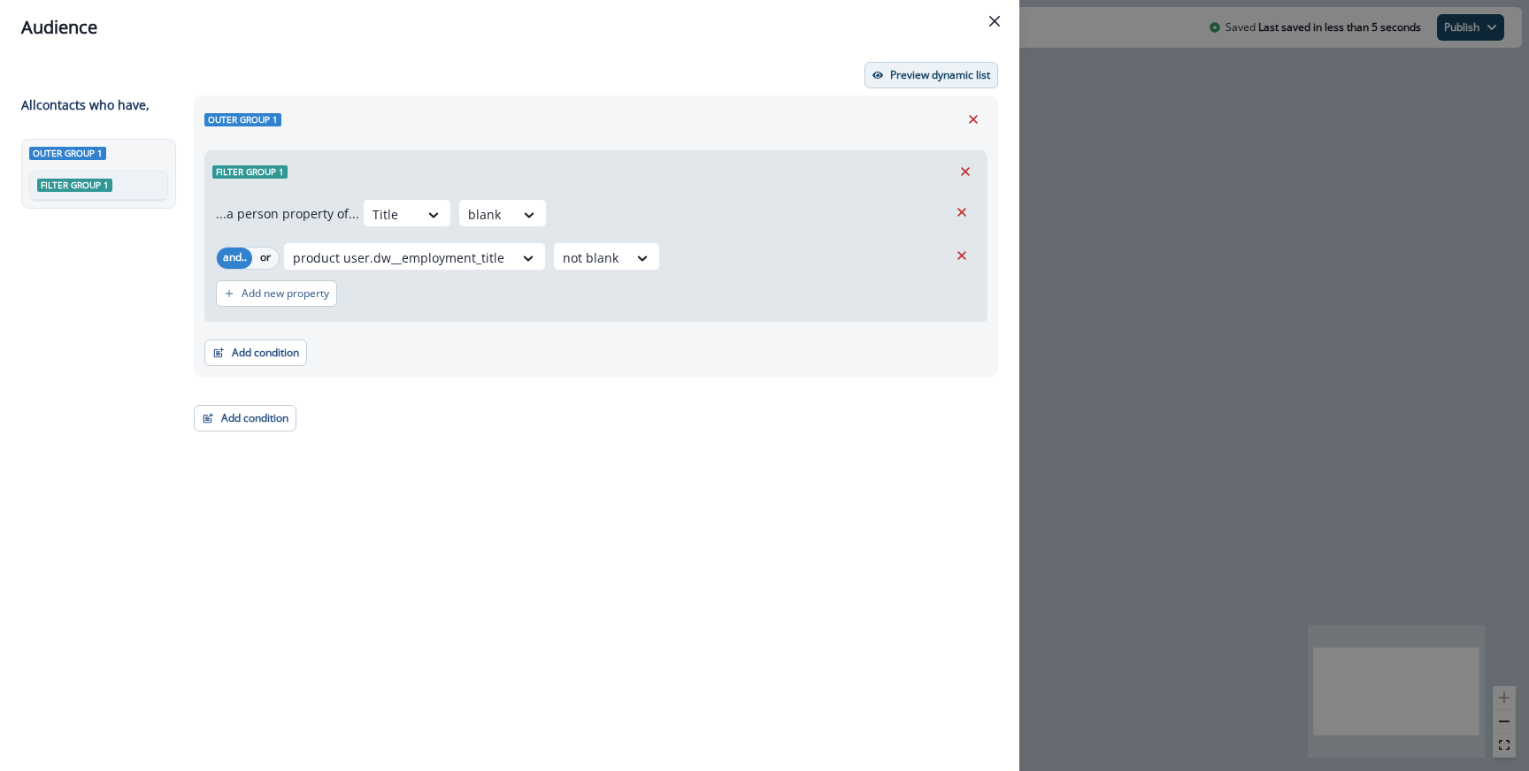
click at [892, 87] on button "Preview dynamic list" at bounding box center [931, 75] width 134 height 27
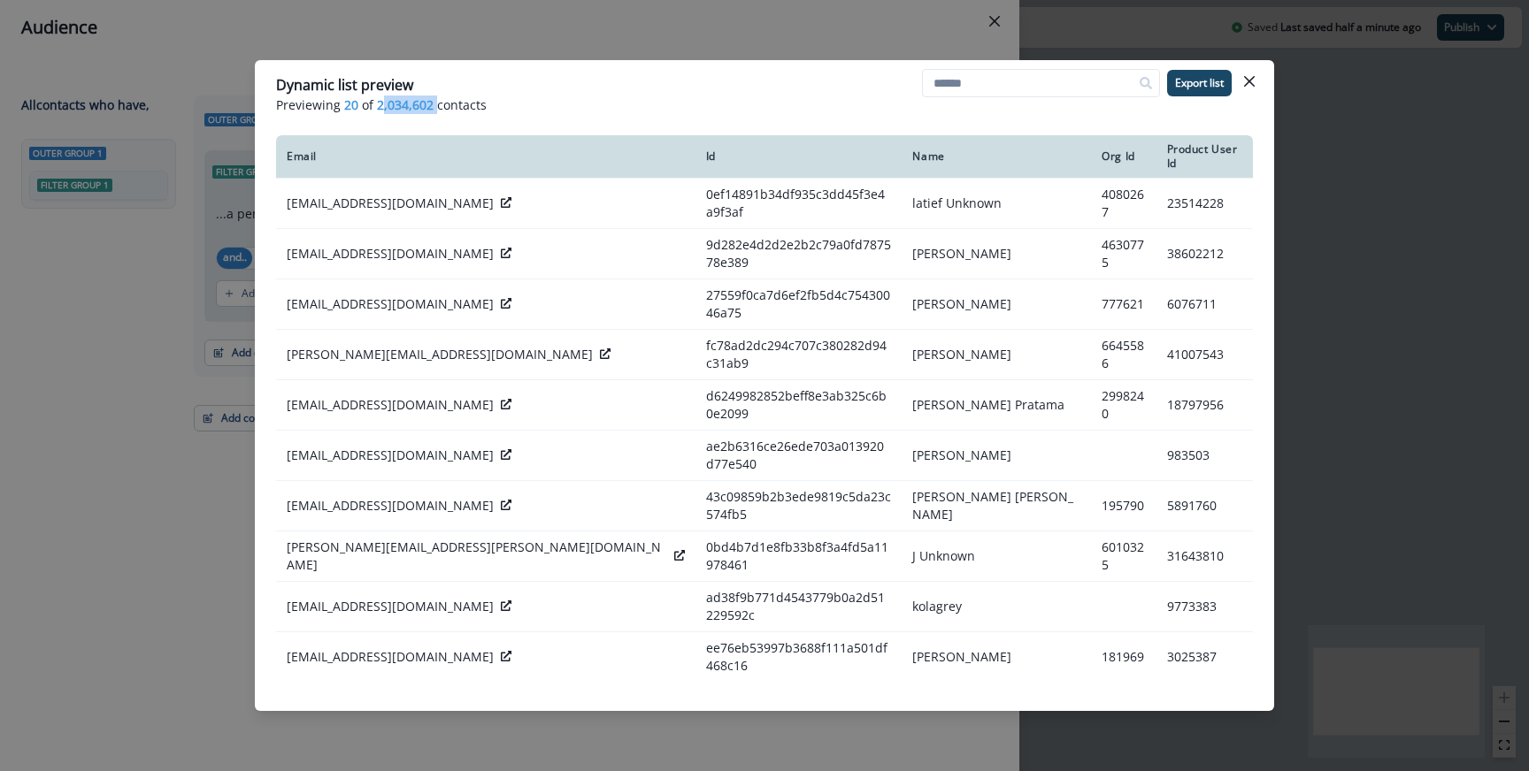
drag, startPoint x: 380, startPoint y: 104, endPoint x: 433, endPoint y: 104, distance: 53.1
click at [433, 104] on p "Previewing 20 of 2,034,602 contacts" at bounding box center [764, 105] width 977 height 19
copy span ",034,602"
click at [377, 105] on span "2,034,602" at bounding box center [405, 105] width 57 height 19
drag, startPoint x: 377, startPoint y: 105, endPoint x: 408, endPoint y: 101, distance: 31.3
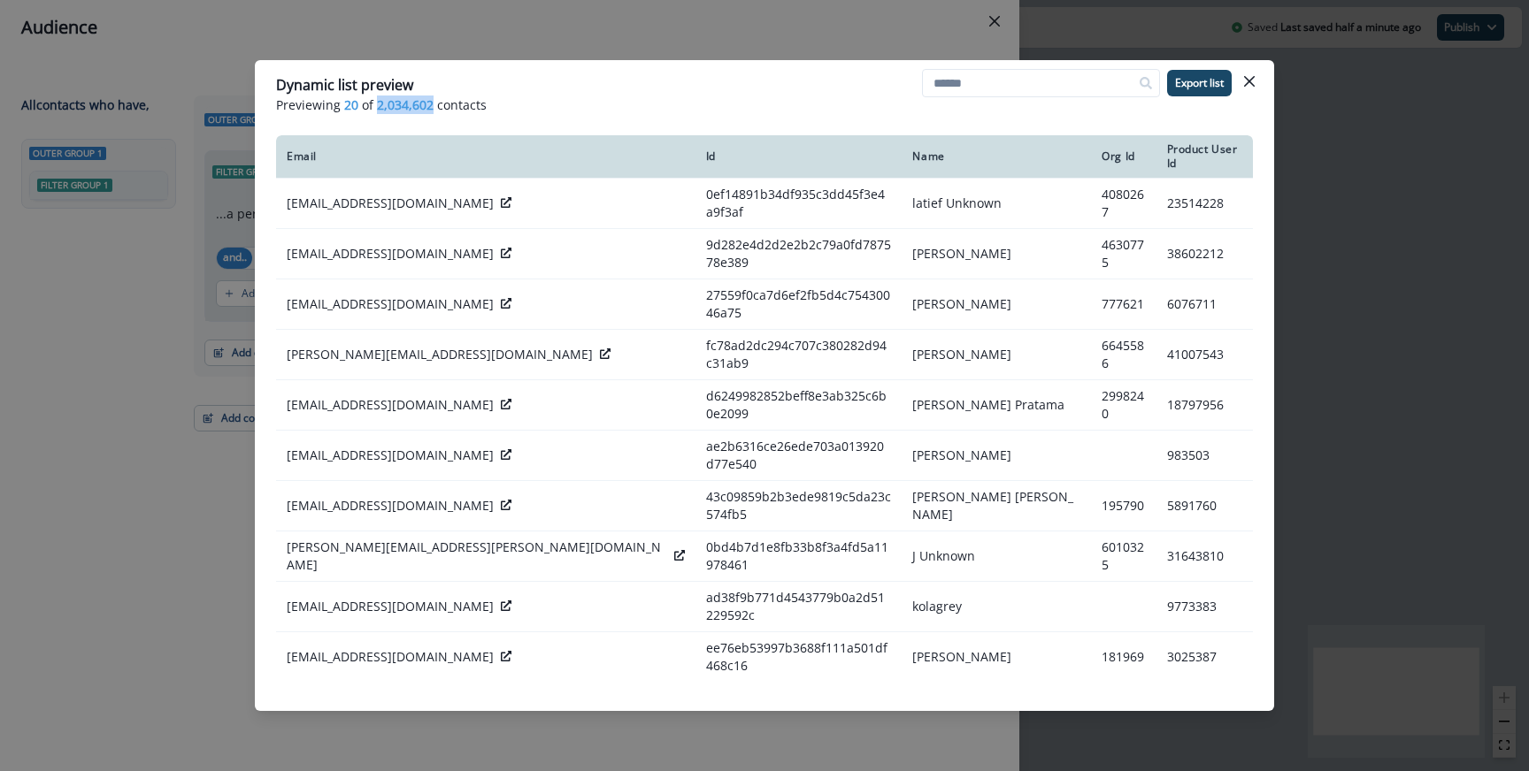
click at [408, 101] on span "2,034,602" at bounding box center [405, 105] width 57 height 19
copy span "2,034,602"
click at [502, 40] on div "Dynamic list preview Previewing 20 of 2,034,602 contacts Export list Email Id N…" at bounding box center [764, 385] width 1529 height 771
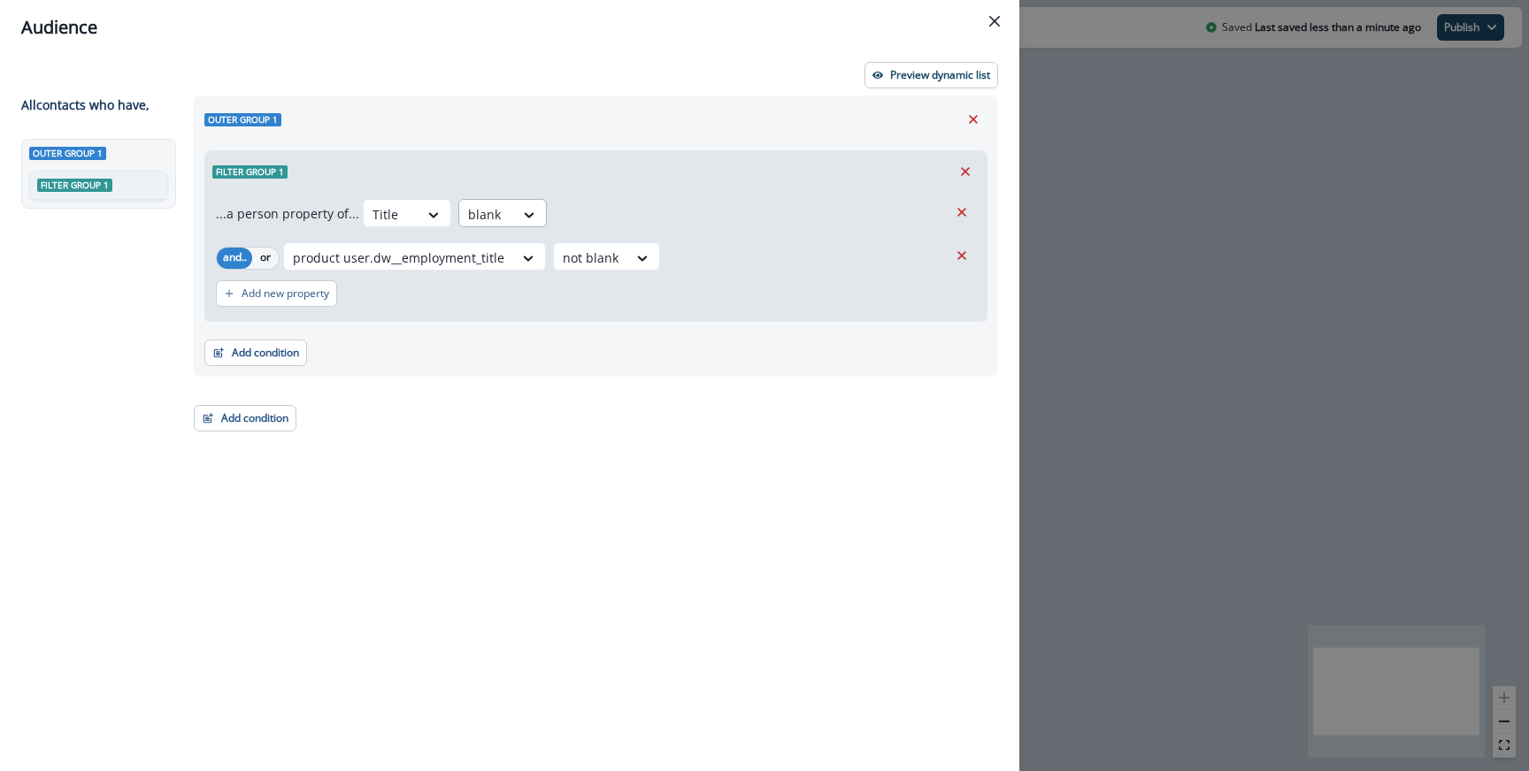
click at [496, 227] on div "blank" at bounding box center [486, 214] width 55 height 29
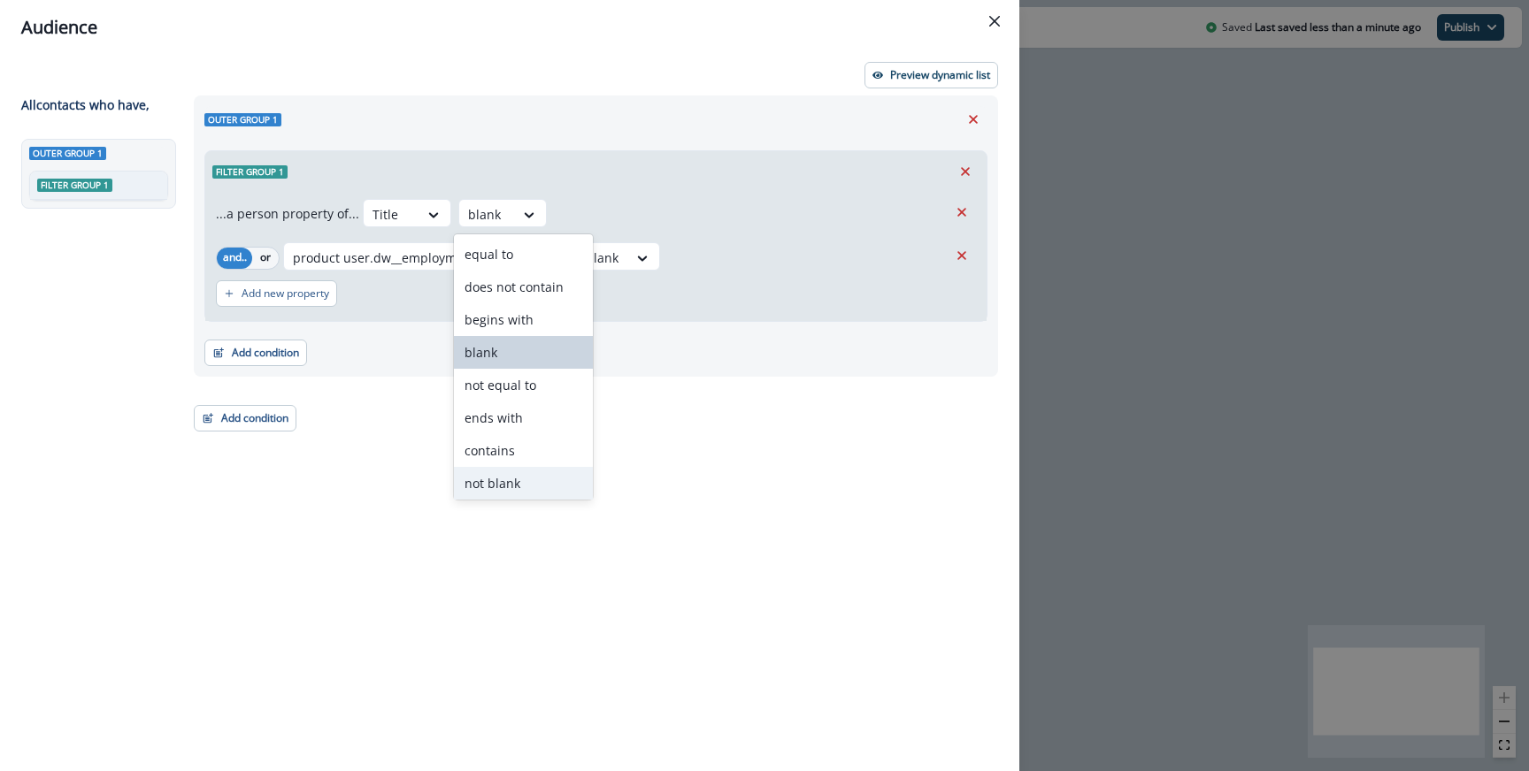
click at [510, 487] on div "not blank" at bounding box center [523, 483] width 139 height 33
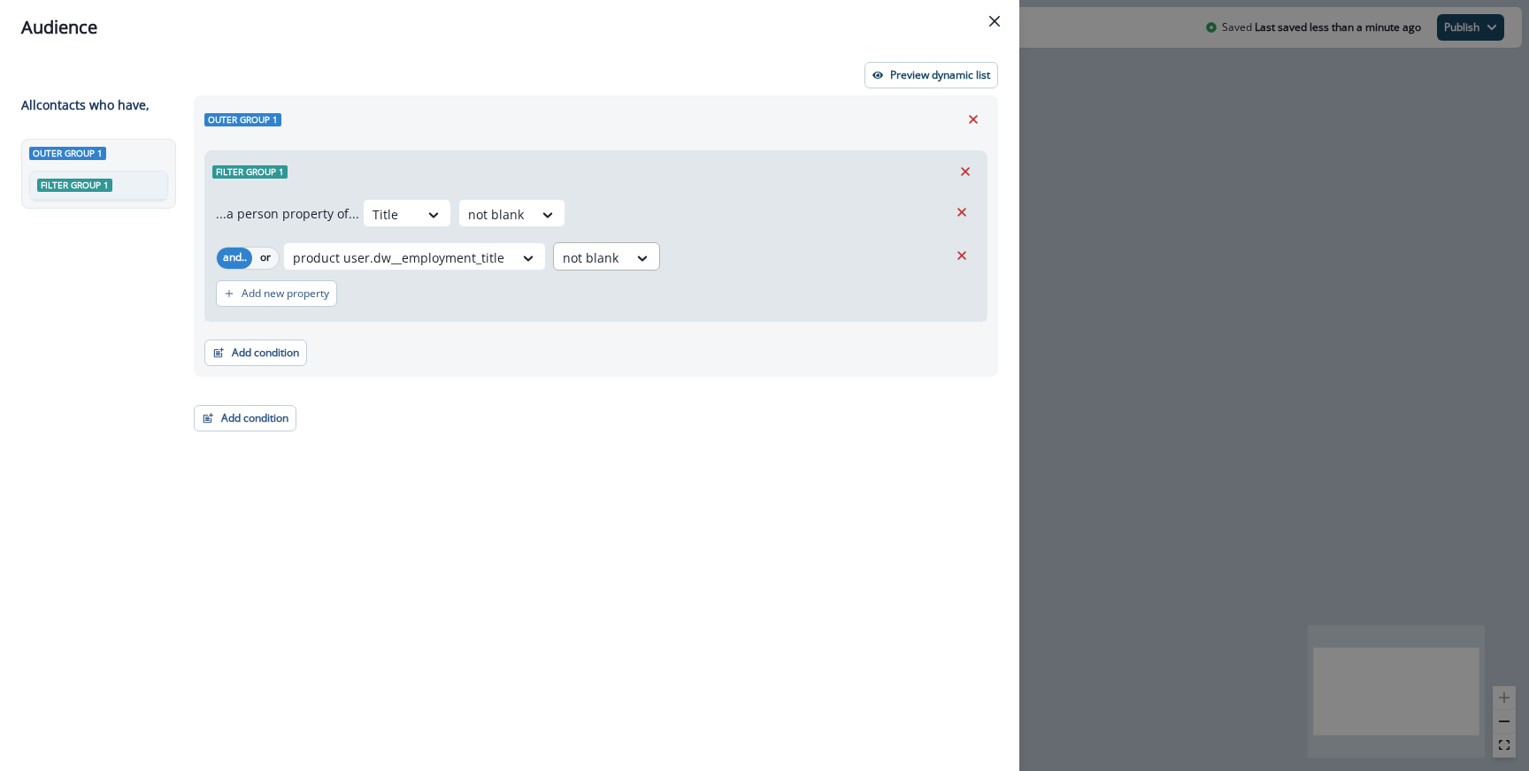
click at [599, 264] on div at bounding box center [591, 258] width 56 height 22
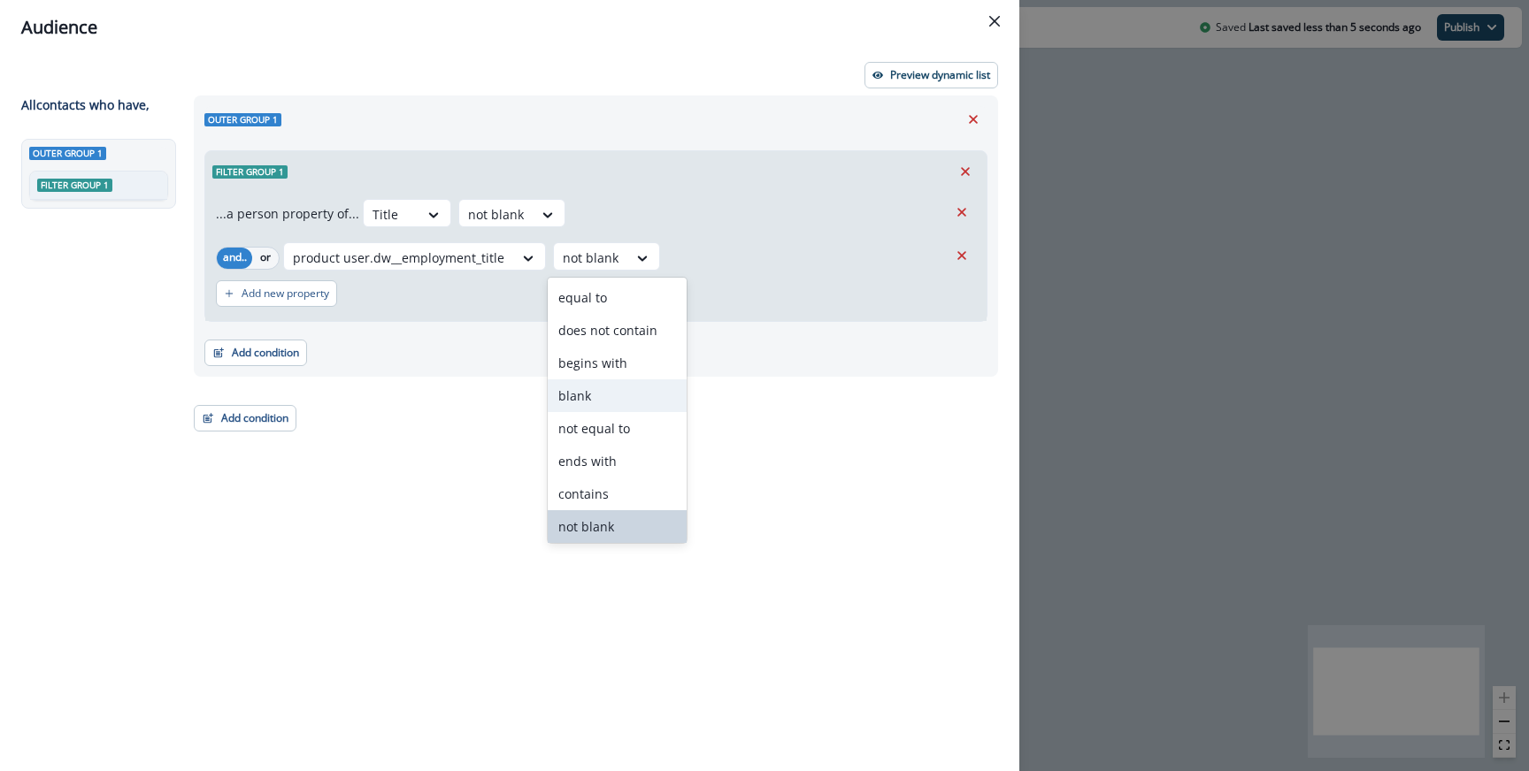
click at [596, 407] on div "blank" at bounding box center [617, 396] width 139 height 33
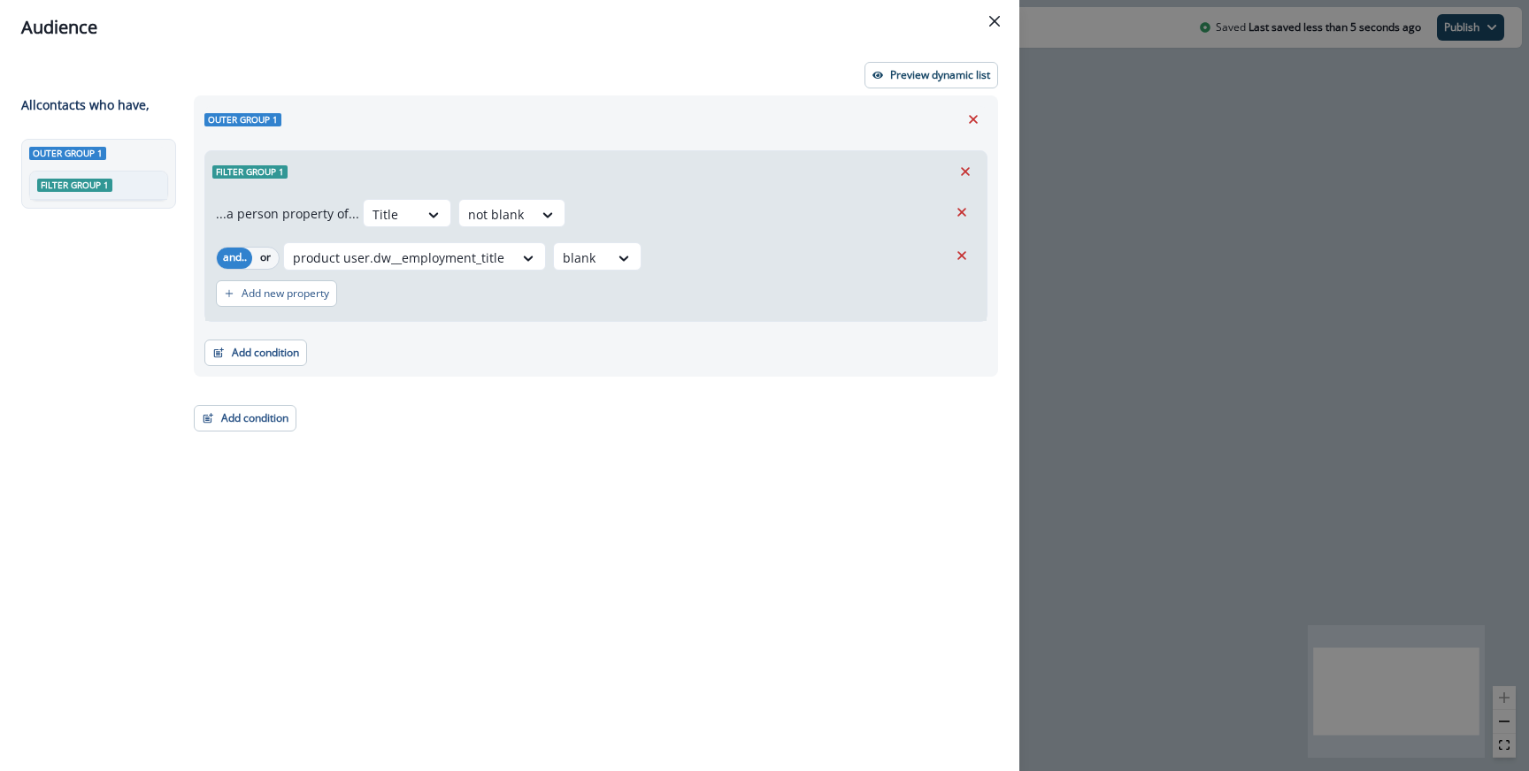
click at [748, 245] on div "product user.dw__employment_title option blank, selected. blank" at bounding box center [615, 256] width 664 height 28
click at [909, 69] on p "Preview dynamic list" at bounding box center [940, 75] width 100 height 12
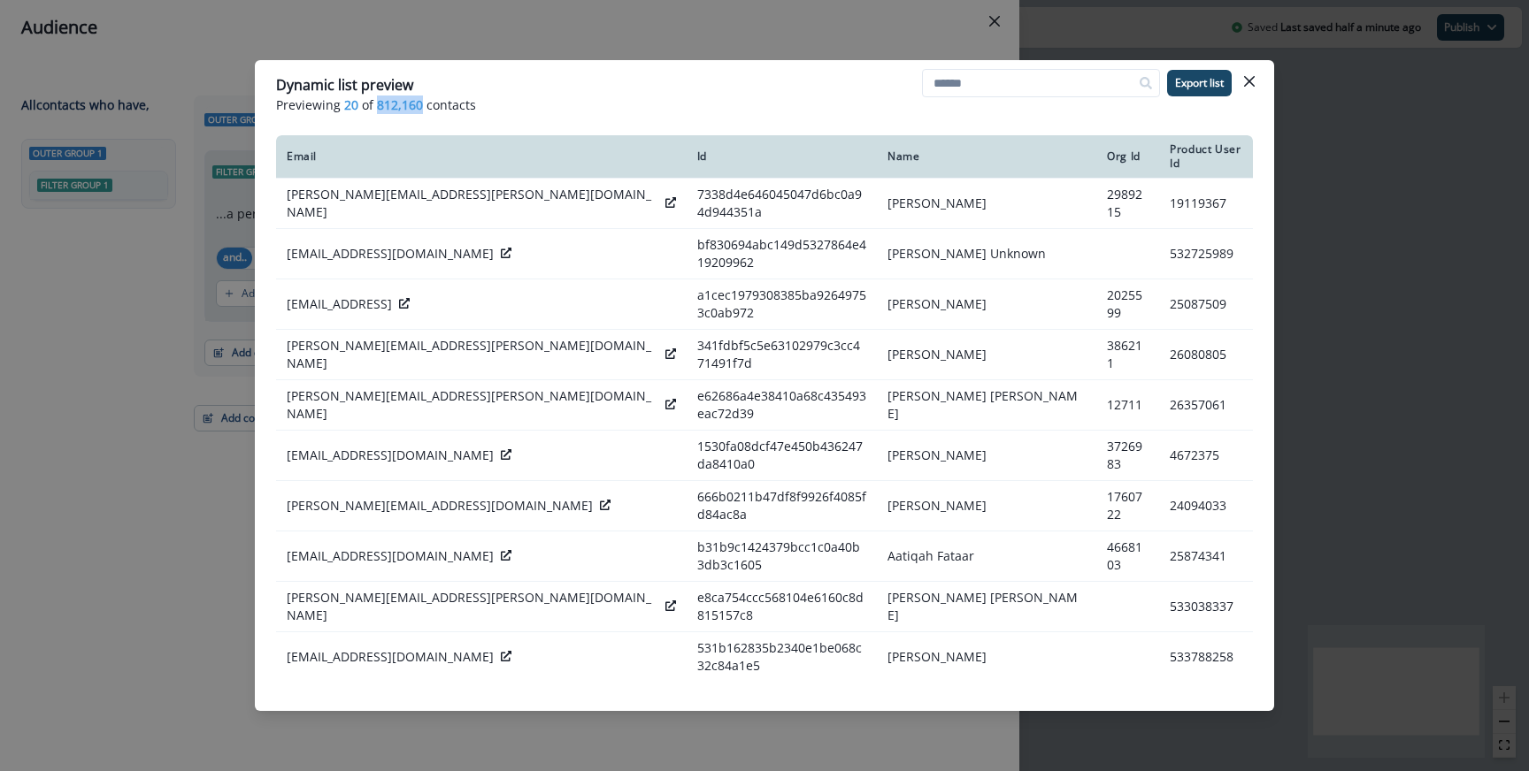
drag, startPoint x: 378, startPoint y: 102, endPoint x: 418, endPoint y: 103, distance: 40.7
click at [418, 103] on span "812,160" at bounding box center [400, 105] width 46 height 19
copy span "812,160"
click at [192, 268] on div "Dynamic list preview Previewing 20 of 812,160 contacts Export list Email Id Nam…" at bounding box center [764, 385] width 1529 height 771
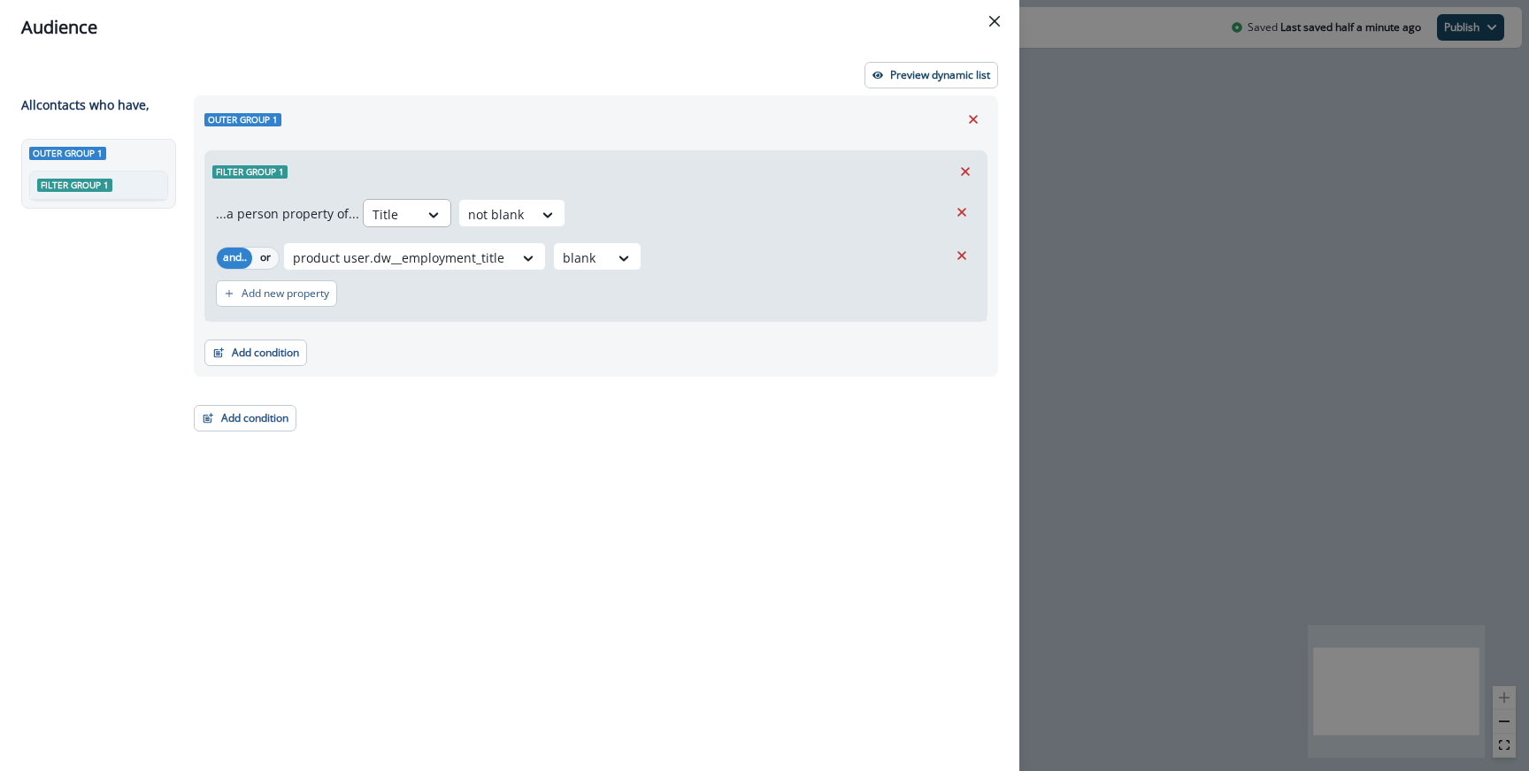
click at [412, 205] on div "Title" at bounding box center [391, 214] width 55 height 29
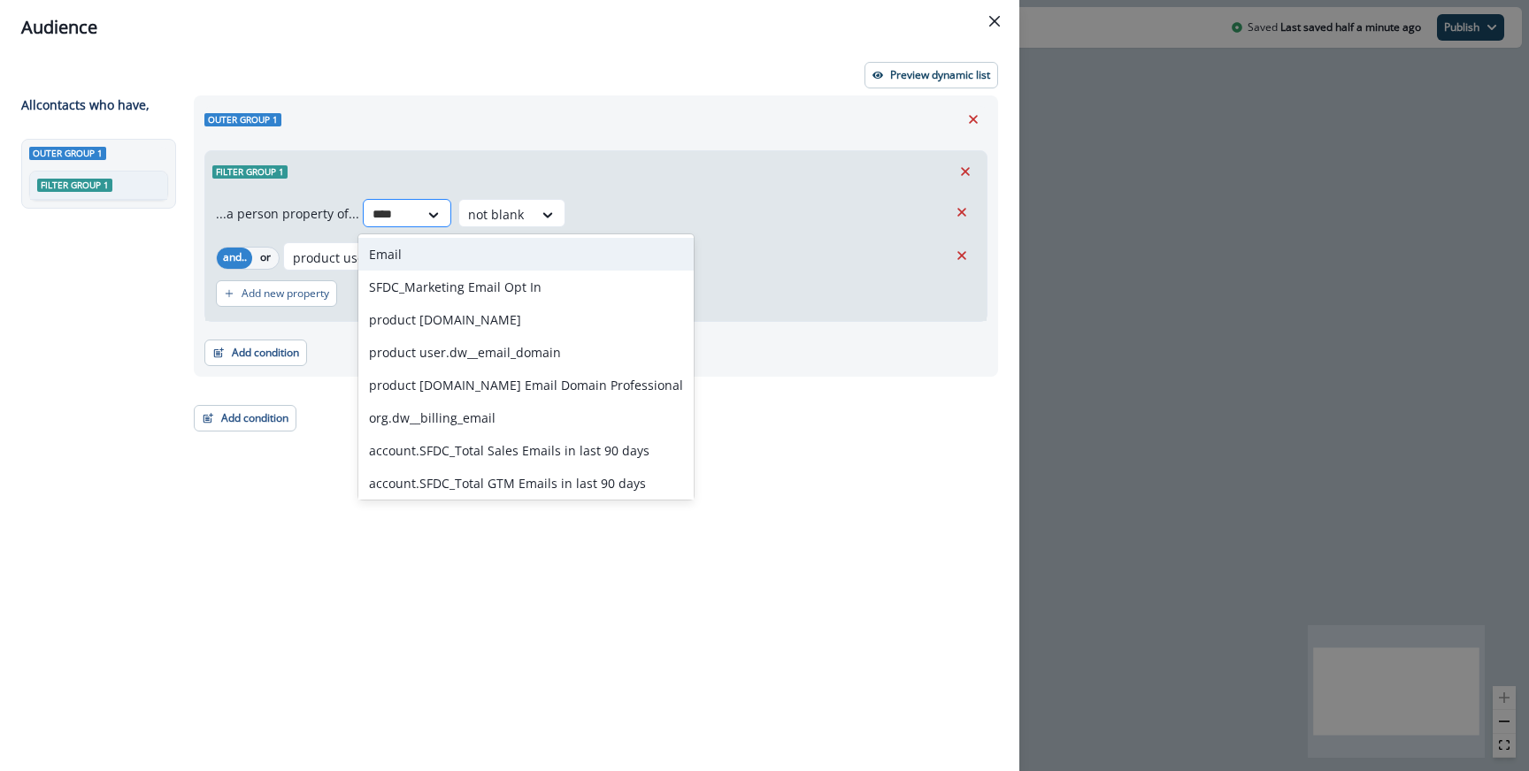
type input "*****"
click at [422, 245] on div "Email" at bounding box center [525, 254] width 335 height 33
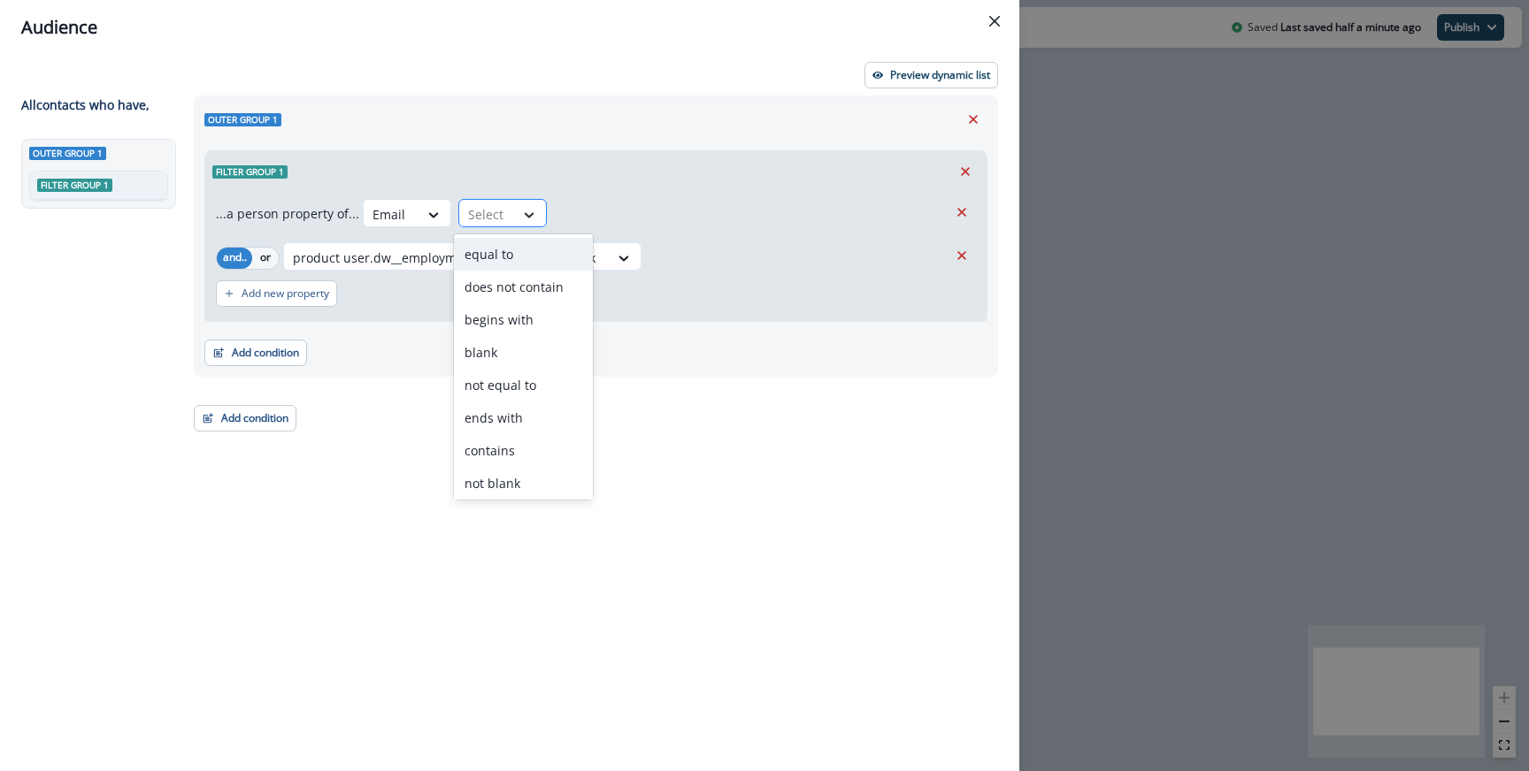
click at [523, 206] on icon at bounding box center [529, 215] width 16 height 18
click at [495, 485] on div "not blank" at bounding box center [523, 483] width 139 height 33
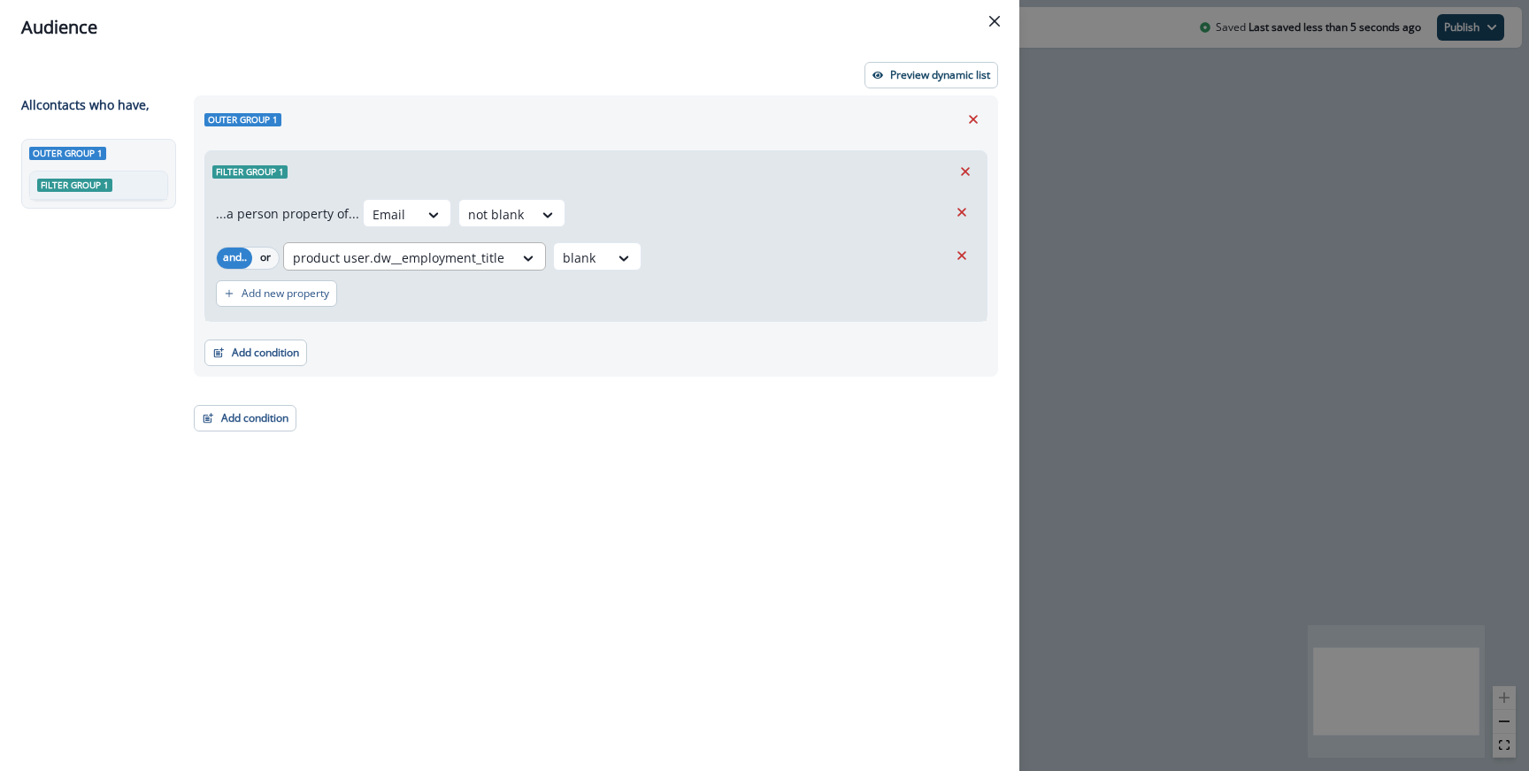
click at [442, 265] on div at bounding box center [398, 258] width 211 height 22
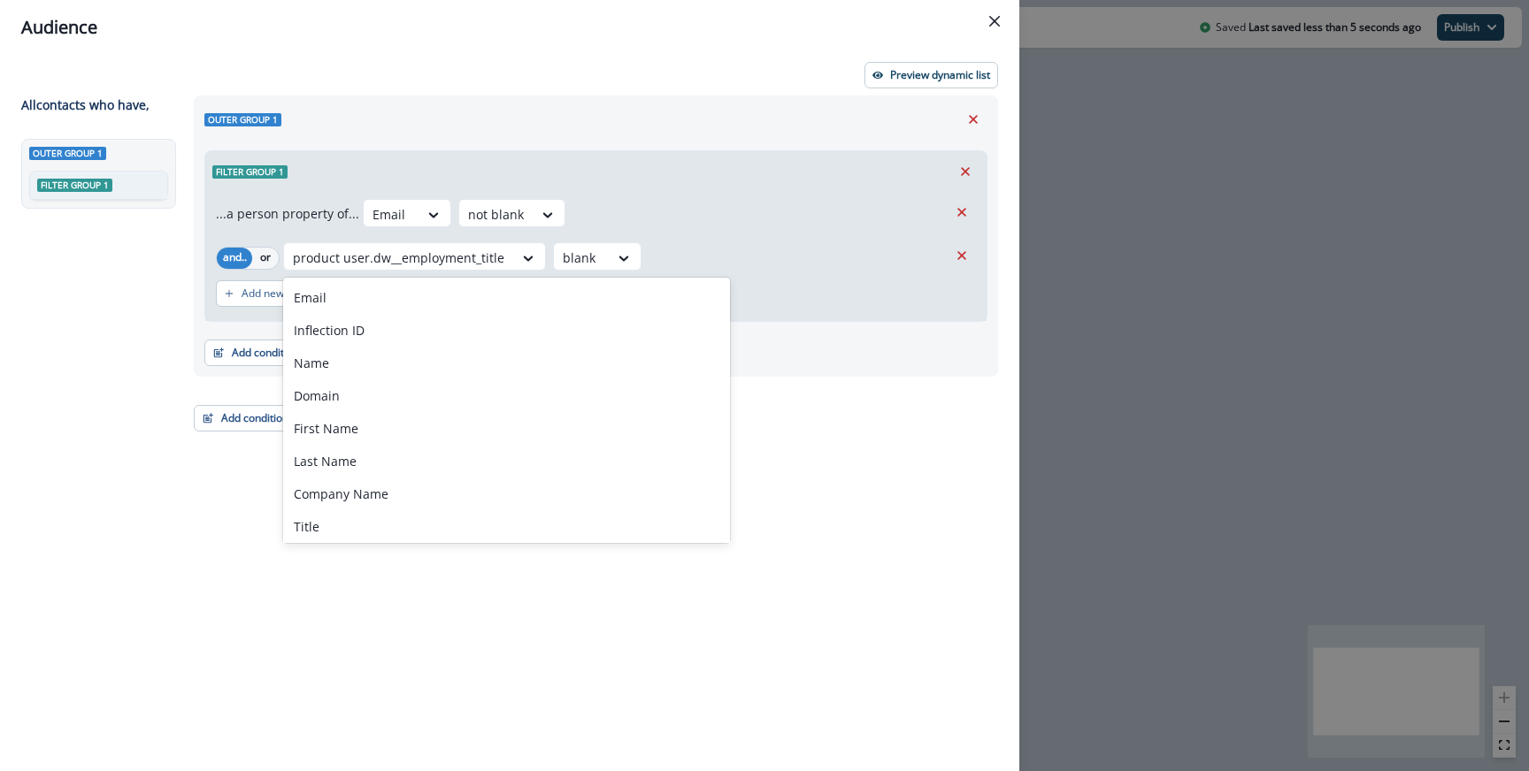
click at [943, 260] on div "product user.dw__employment_title selected, 50 of 168. 168 results available. U…" at bounding box center [615, 256] width 664 height 28
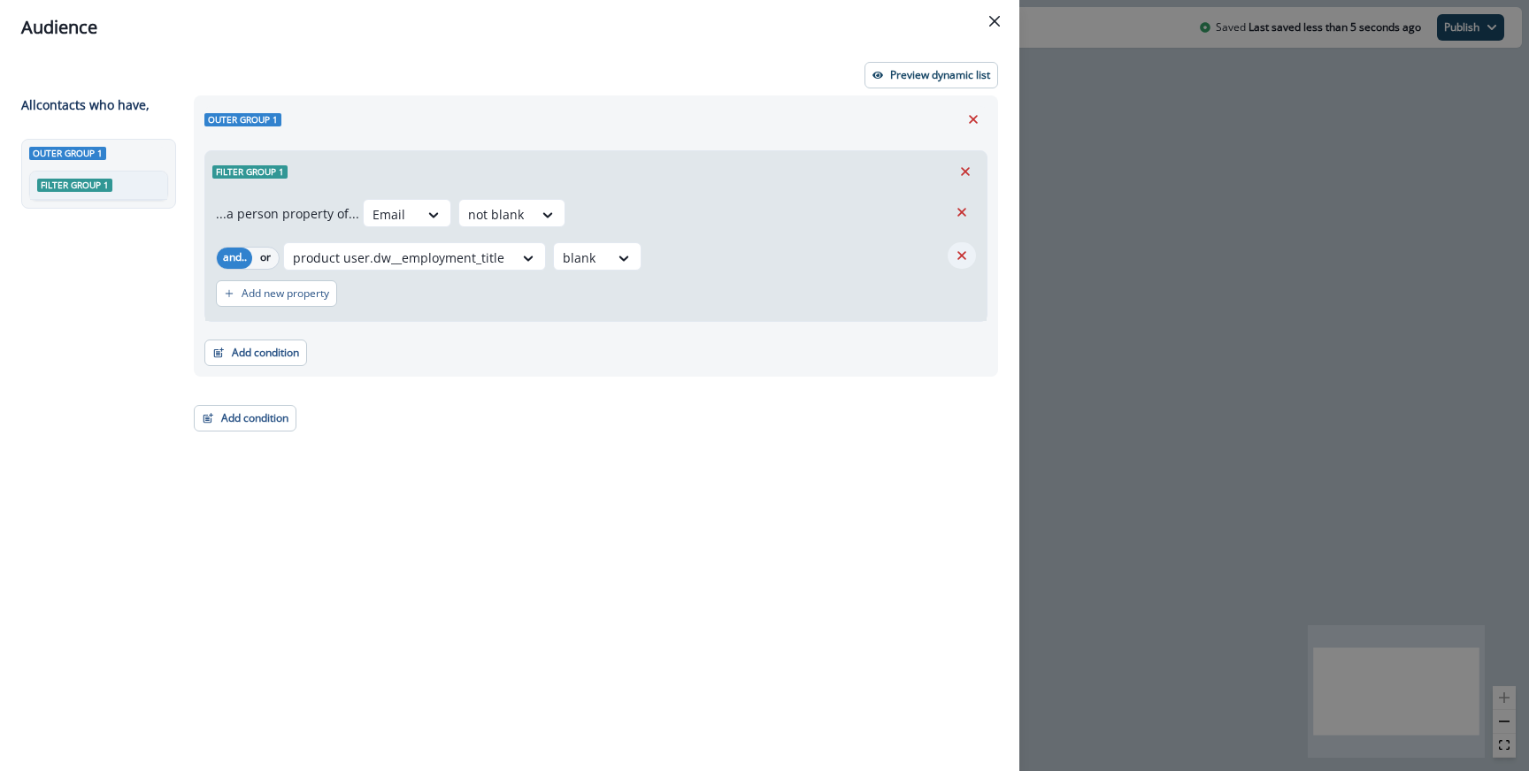
click at [955, 258] on icon "Remove" at bounding box center [962, 256] width 16 height 16
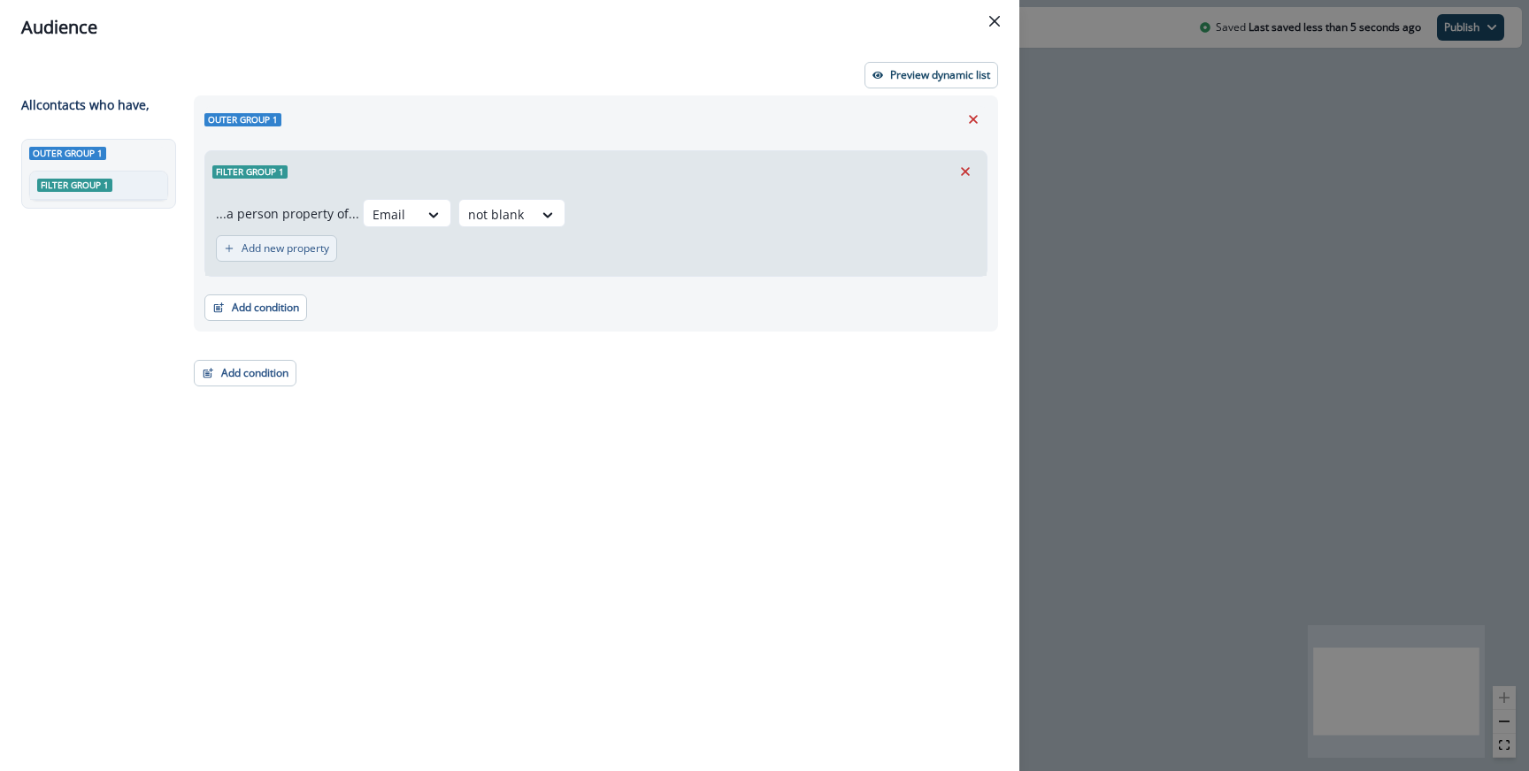
click at [303, 252] on p "Add new property" at bounding box center [286, 248] width 88 height 12
click at [307, 256] on div at bounding box center [311, 258] width 37 height 22
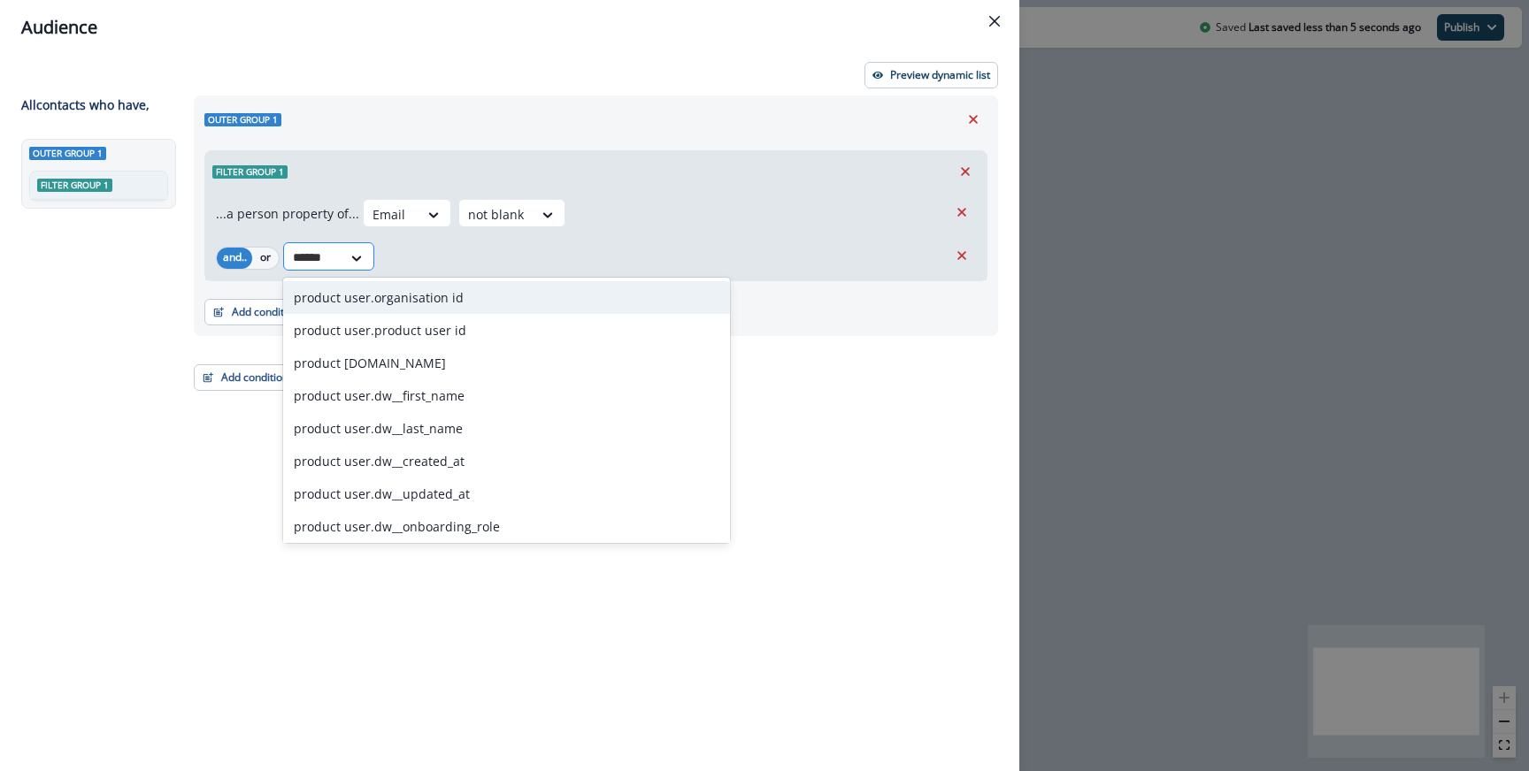
type input "*******"
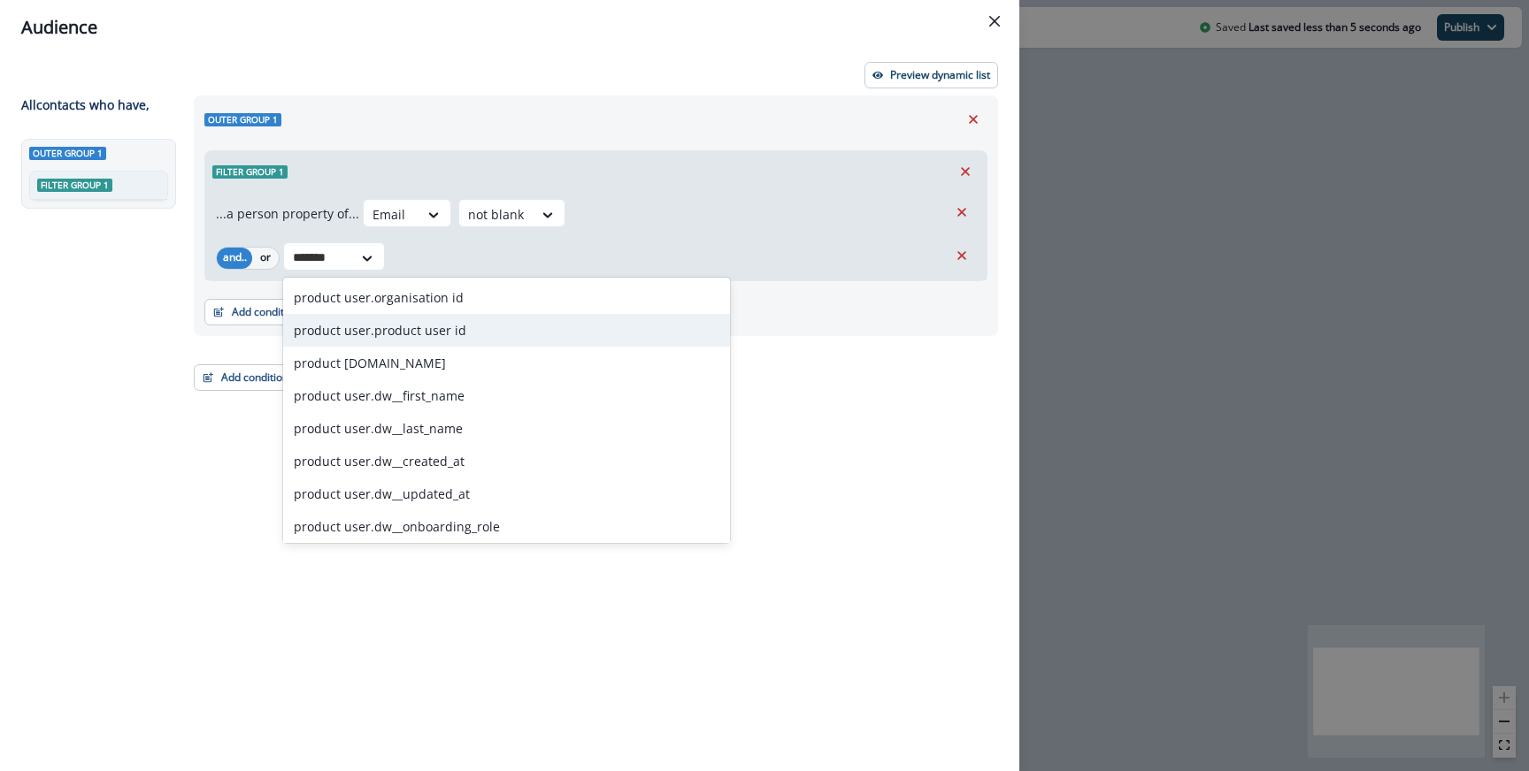
click at [372, 323] on div "product user.product user id" at bounding box center [506, 330] width 447 height 33
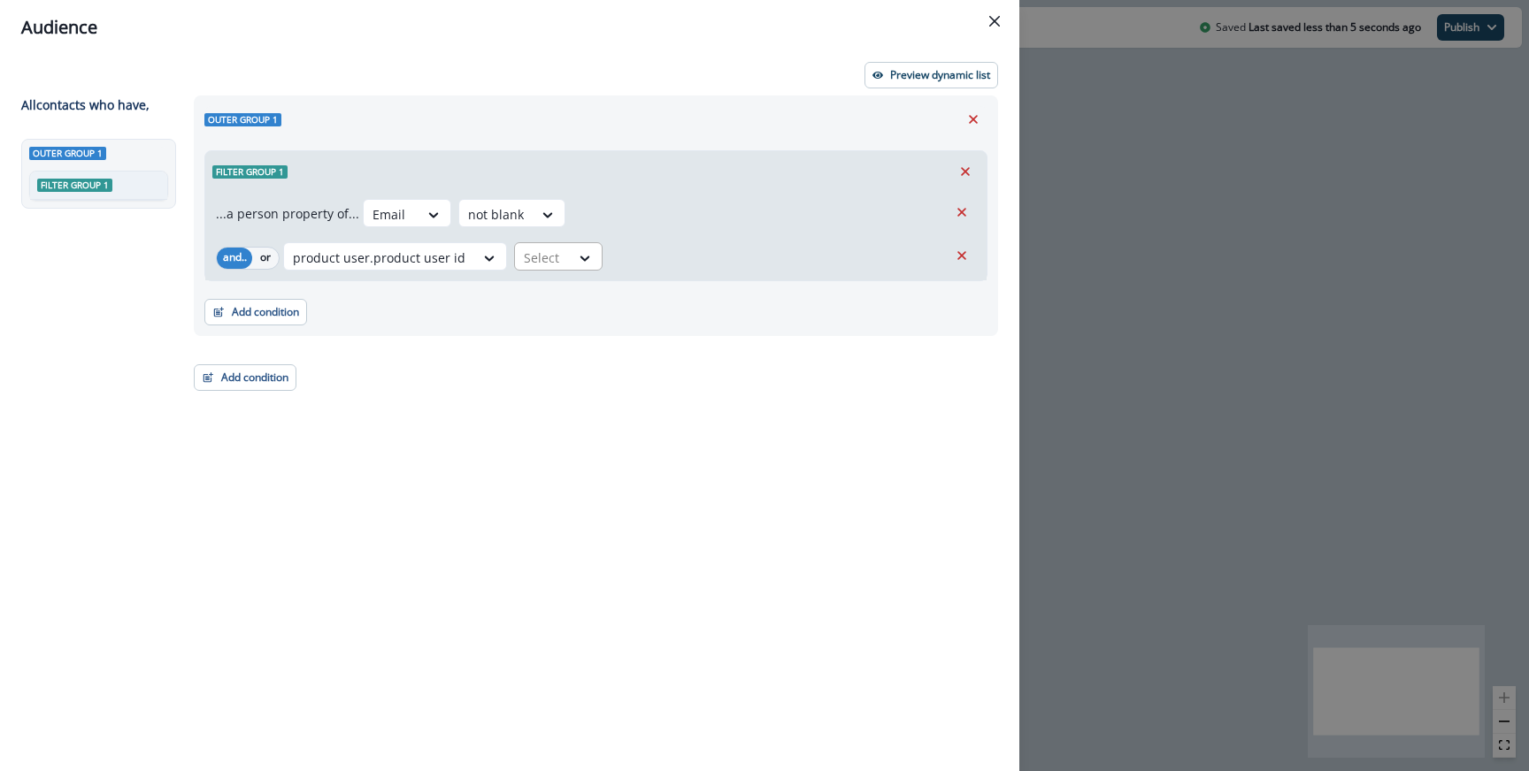
click at [515, 245] on div "Select" at bounding box center [542, 257] width 55 height 29
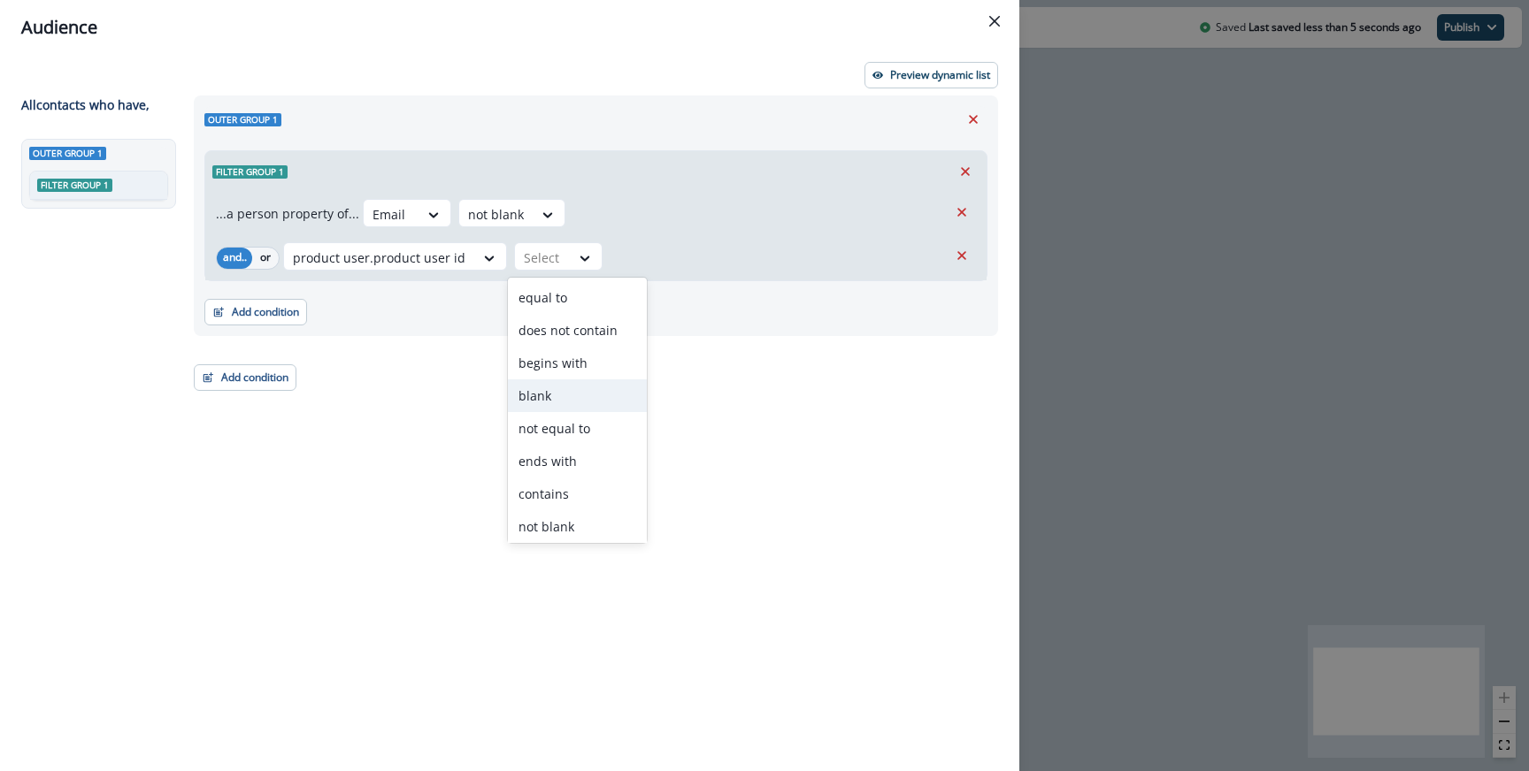
click at [565, 399] on div "blank" at bounding box center [577, 396] width 139 height 33
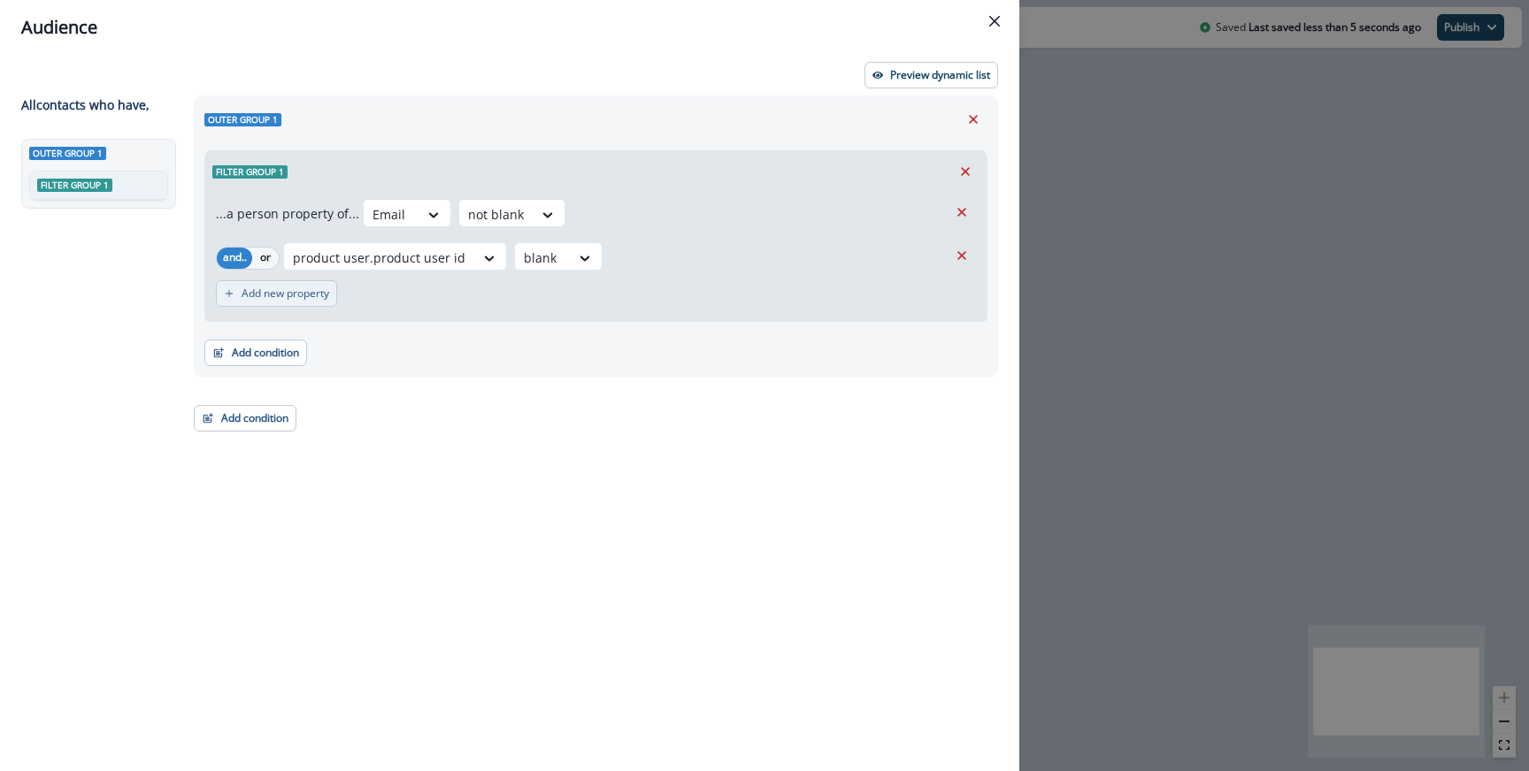
click at [315, 297] on p "Add new property" at bounding box center [286, 294] width 88 height 12
click at [313, 298] on div at bounding box center [311, 303] width 37 height 22
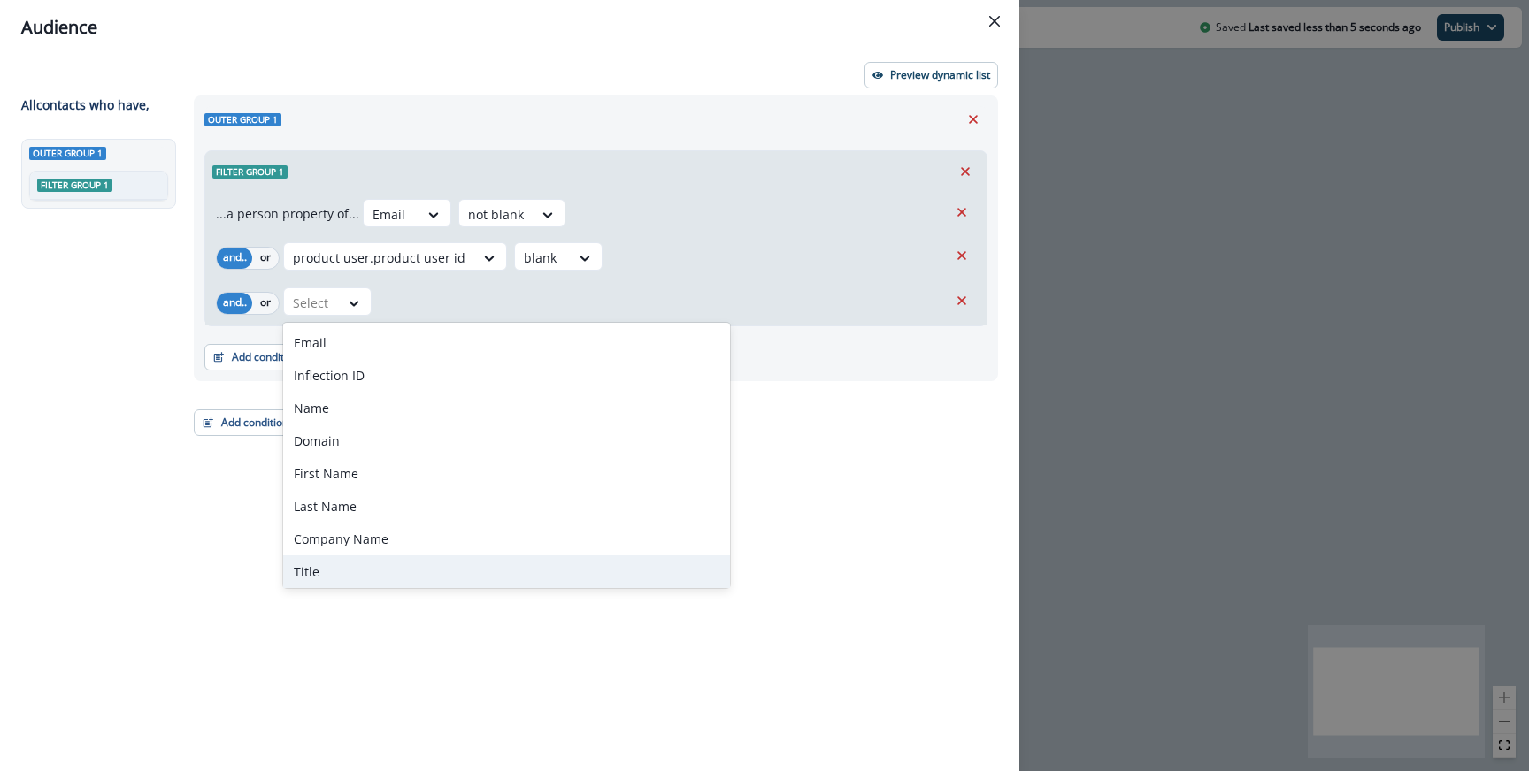
click at [329, 559] on div "Title" at bounding box center [506, 572] width 447 height 33
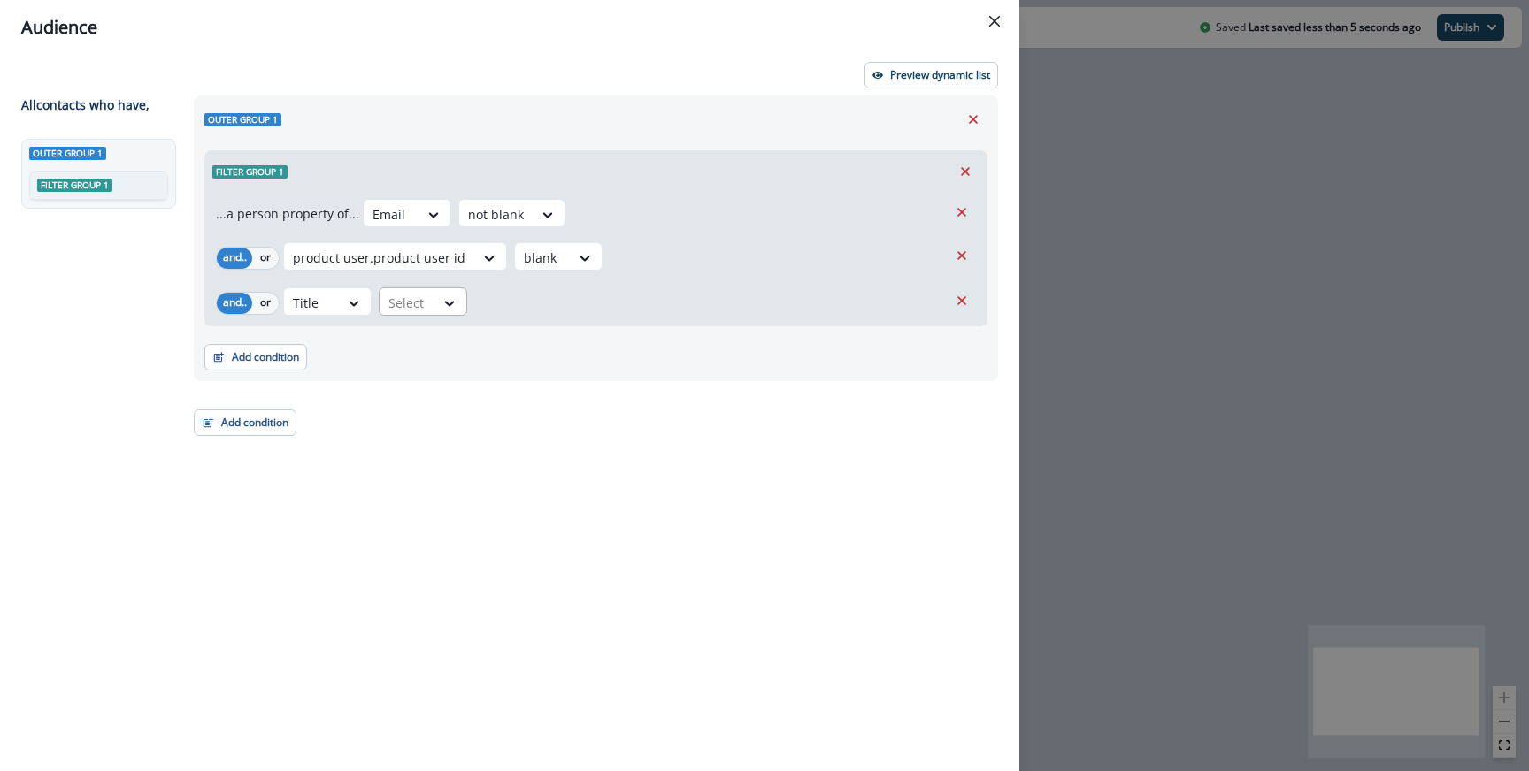
click at [410, 311] on div at bounding box center [406, 303] width 37 height 22
click at [432, 568] on div "not blank" at bounding box center [448, 572] width 139 height 33
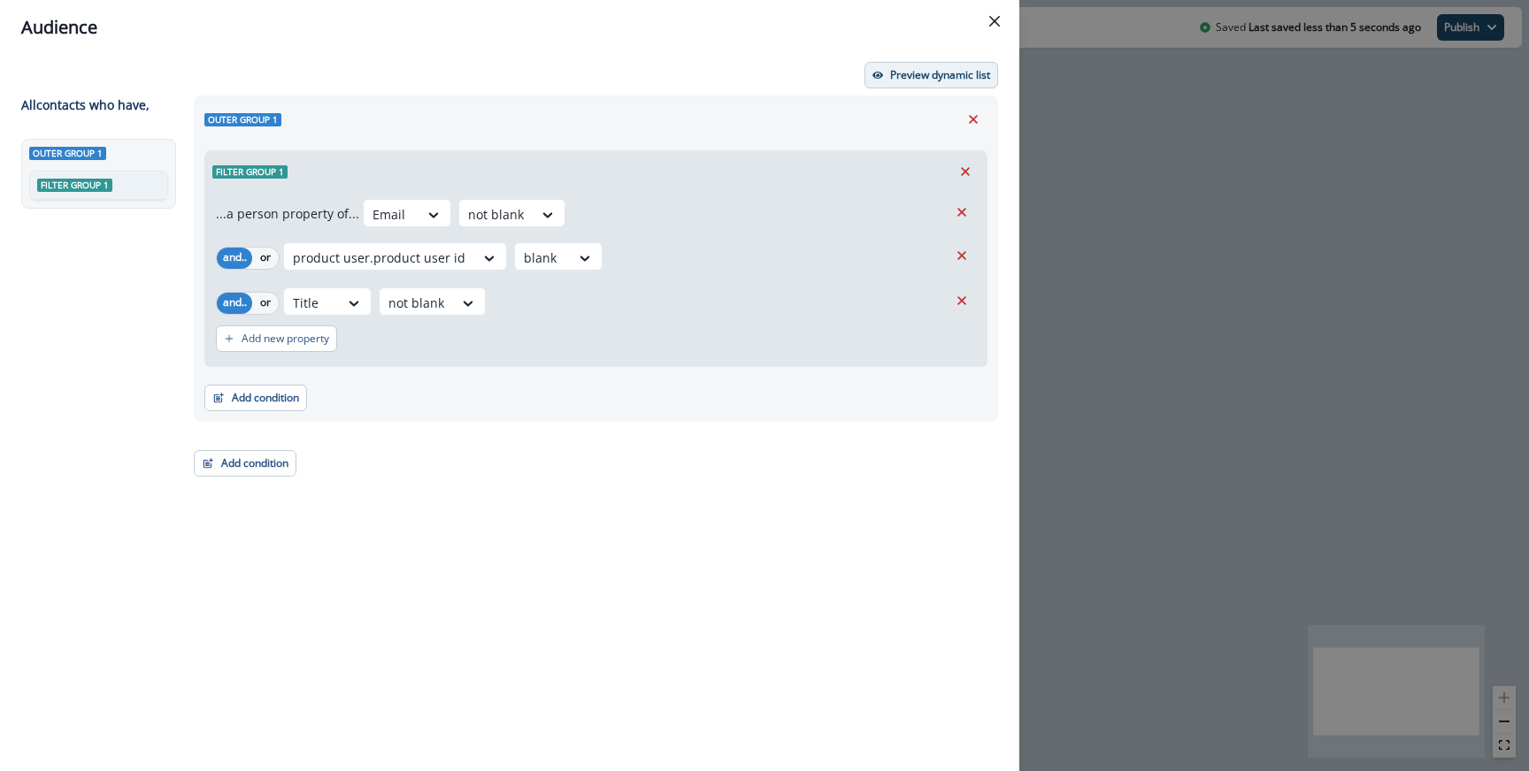
click at [906, 65] on button "Preview dynamic list" at bounding box center [931, 75] width 134 height 27
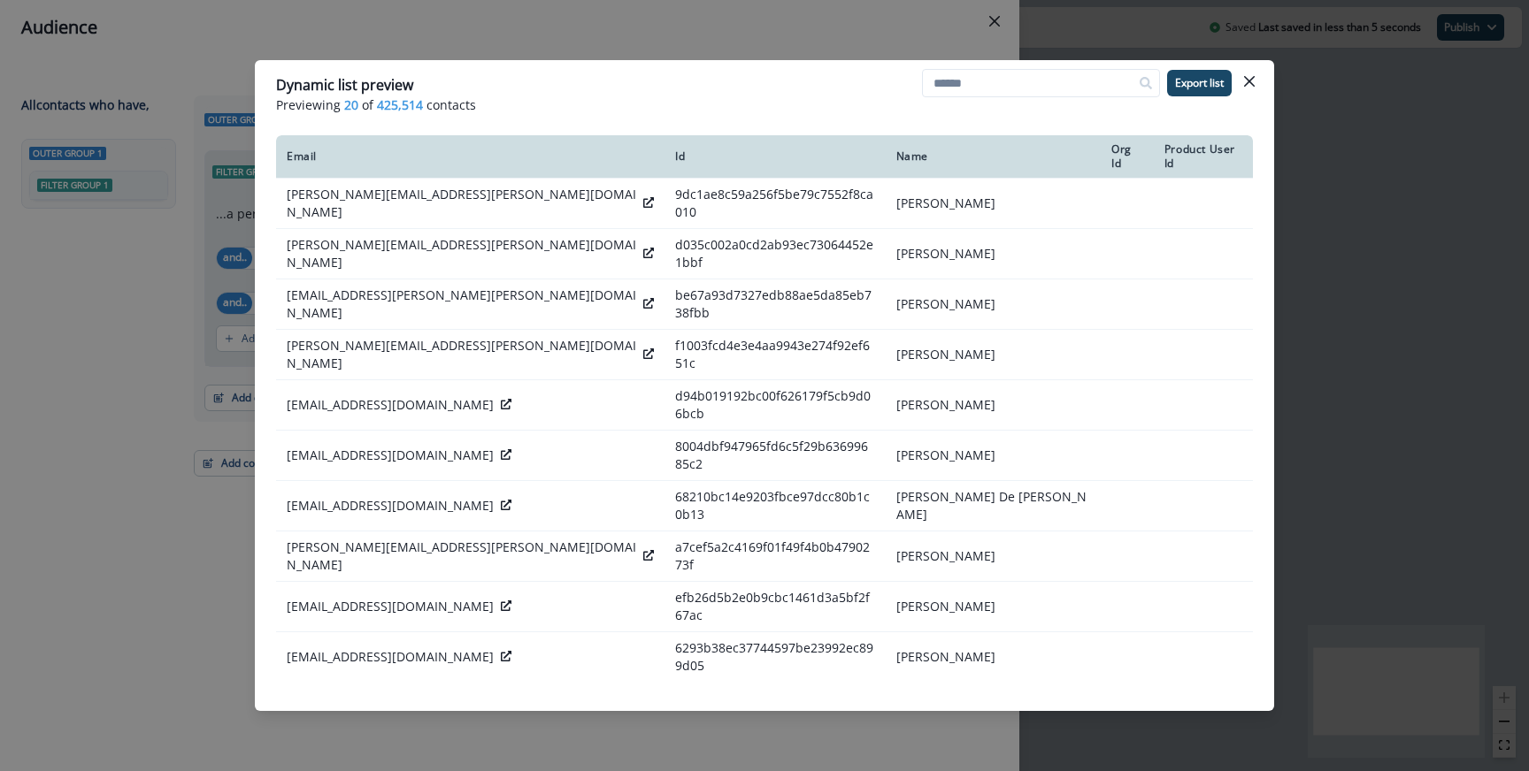
drag, startPoint x: 379, startPoint y: 108, endPoint x: 417, endPoint y: 107, distance: 38.0
click at [417, 107] on span "425,514" at bounding box center [400, 105] width 46 height 19
drag, startPoint x: 421, startPoint y: 107, endPoint x: 375, endPoint y: 104, distance: 46.1
click at [375, 104] on p "Previewing 20 of 425,514 contacts" at bounding box center [764, 105] width 977 height 19
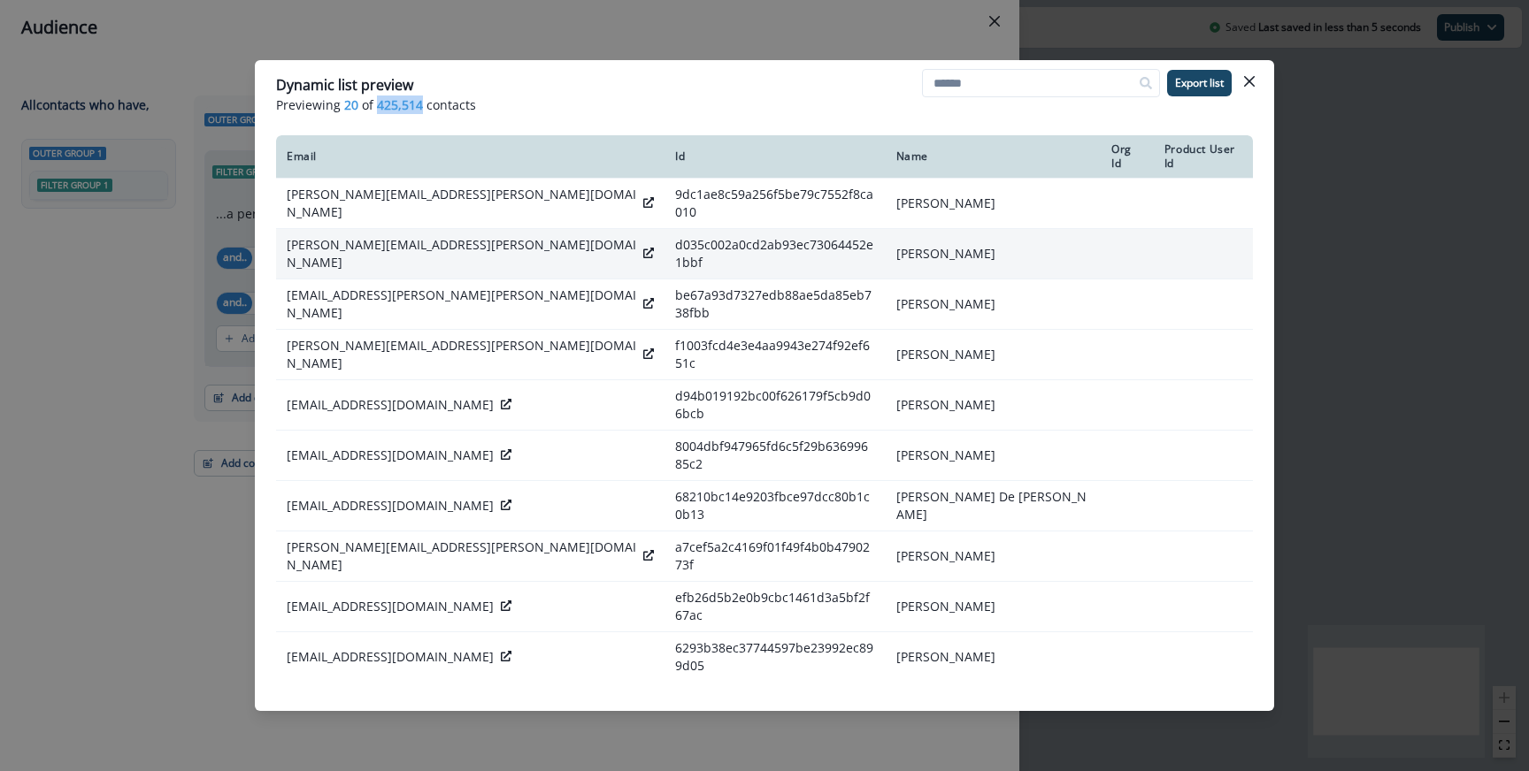
copy span "425,514"
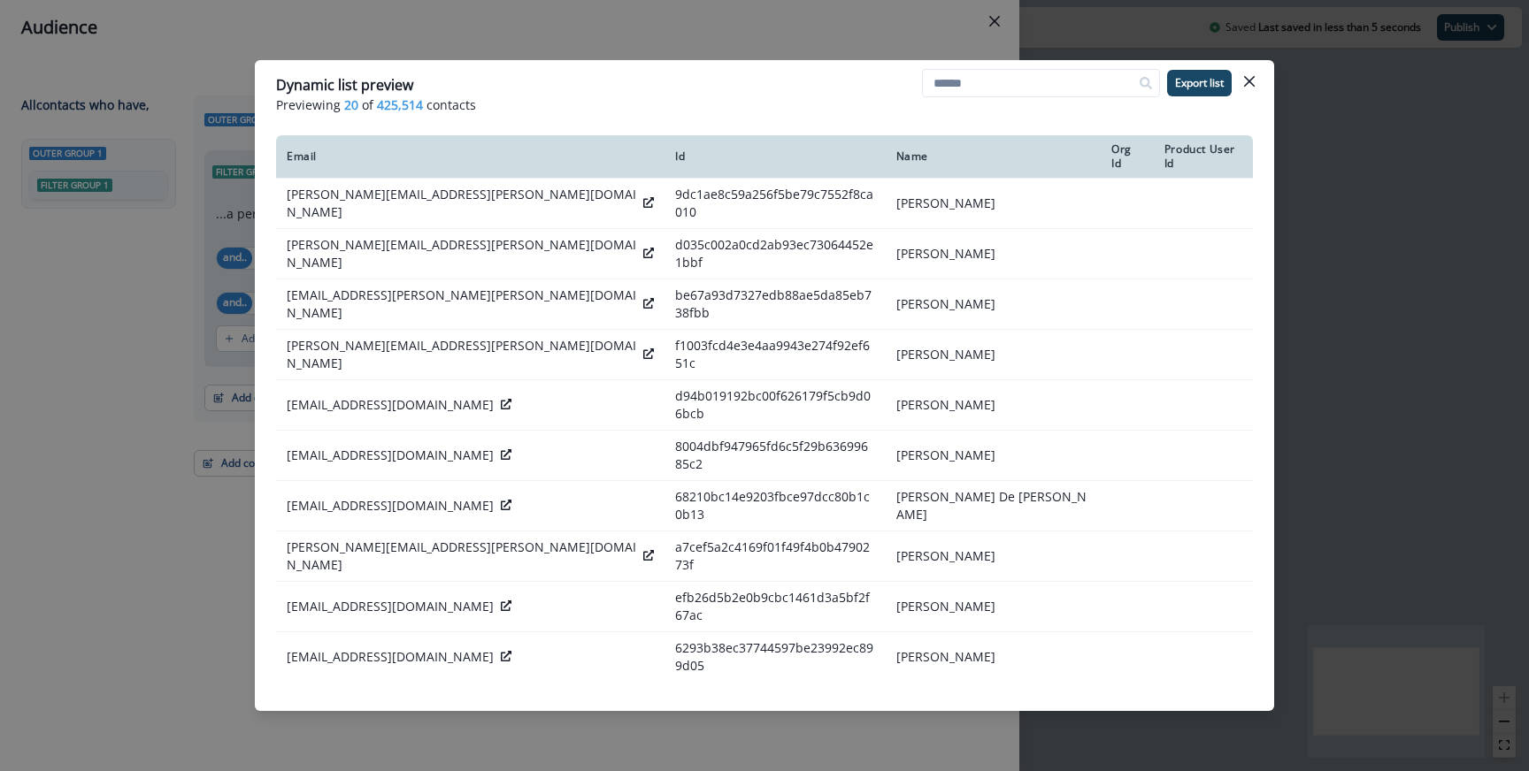
click at [210, 318] on div "Dynamic list preview Previewing 20 of 425,514 contacts Export list Email Id Nam…" at bounding box center [764, 385] width 1529 height 771
